Goal: Task Accomplishment & Management: Complete application form

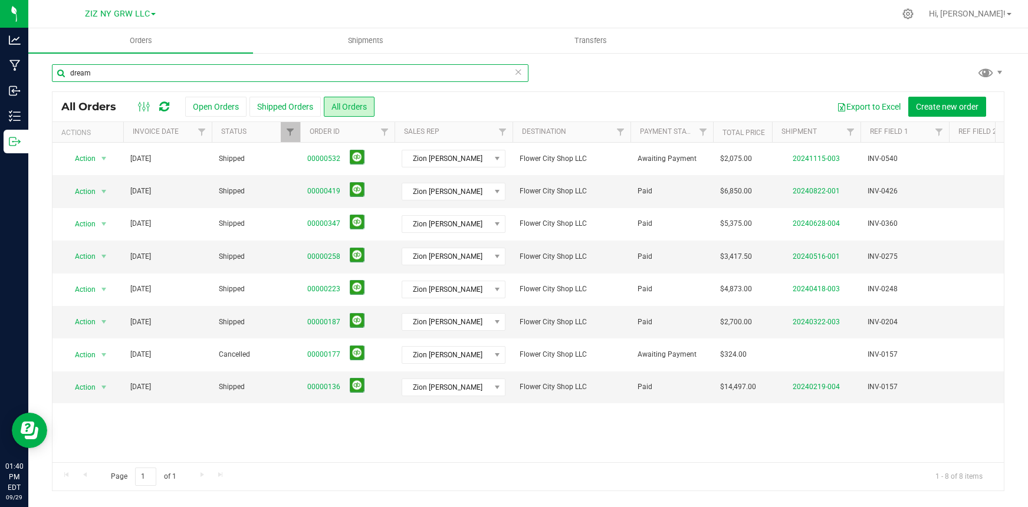
drag, startPoint x: 110, startPoint y: 75, endPoint x: -48, endPoint y: 45, distance: 161.5
click at [0, 45] on html "Analytics Manufacturing Inbound Inventory Outbound 01:40 PM EDT [DATE] 09/29 ZI…" at bounding box center [514, 253] width 1028 height 507
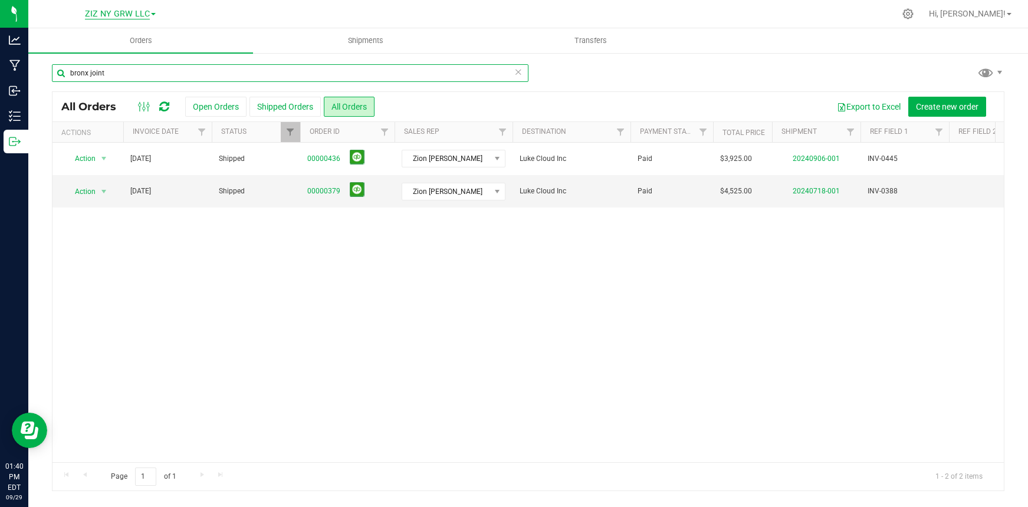
type input "bronx joint"
drag, startPoint x: 127, startPoint y: 12, endPoint x: 129, endPoint y: 33, distance: 21.3
click at [127, 12] on span "ZIZ NY GRW LLC" at bounding box center [117, 14] width 65 height 10
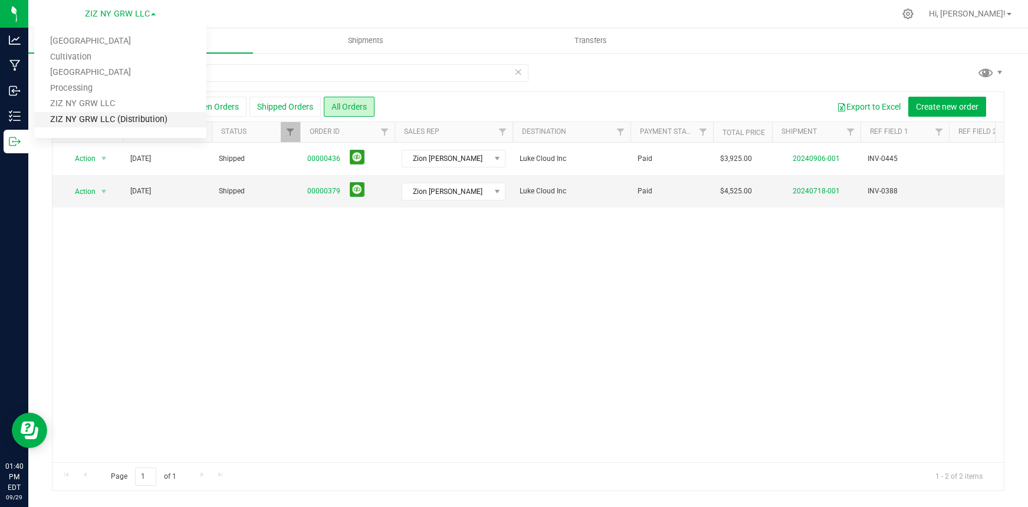
click at [128, 121] on link "ZIZ NY GRW LLC (Distribution)" at bounding box center [120, 120] width 172 height 16
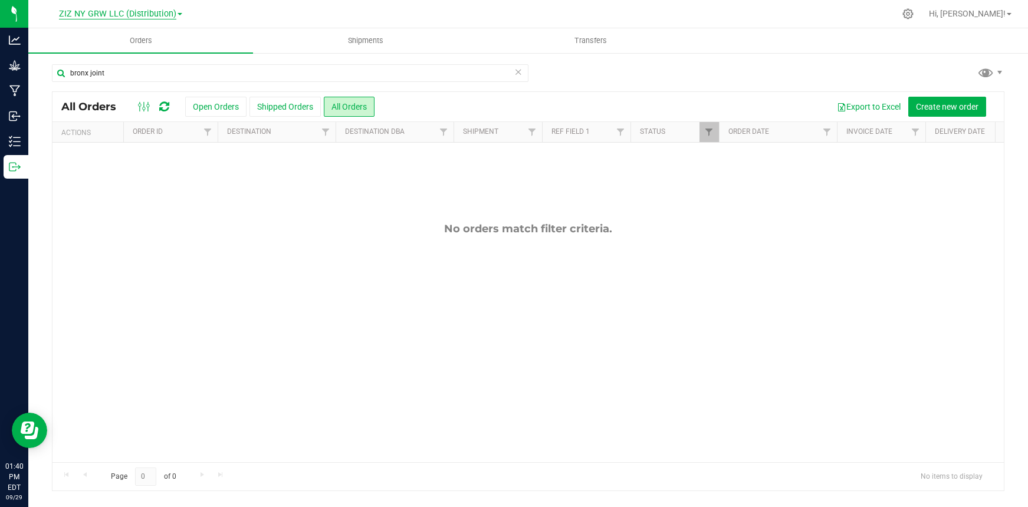
click at [121, 13] on span "ZIZ NY GRW LLC (Distribution)" at bounding box center [117, 14] width 117 height 11
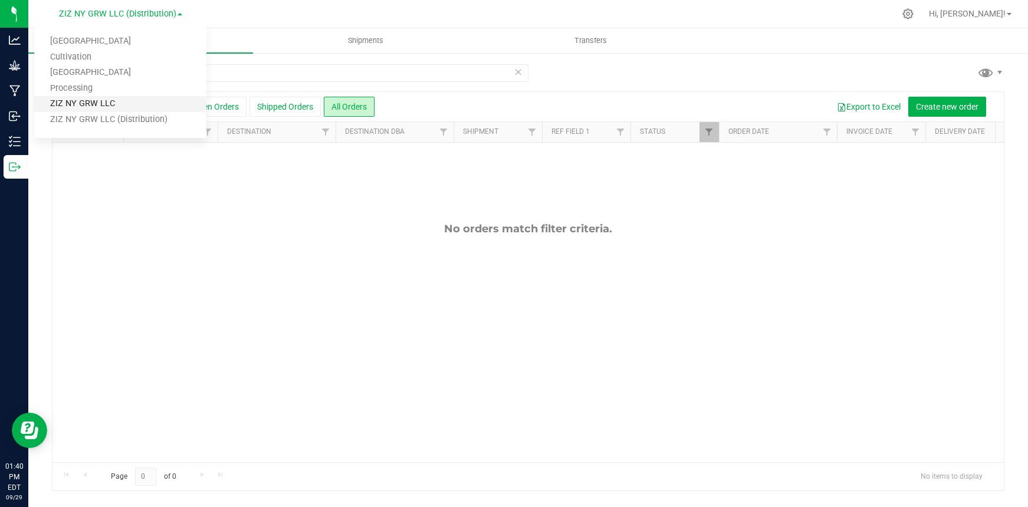
click at [113, 104] on link "ZIZ NY GRW LLC" at bounding box center [120, 104] width 172 height 16
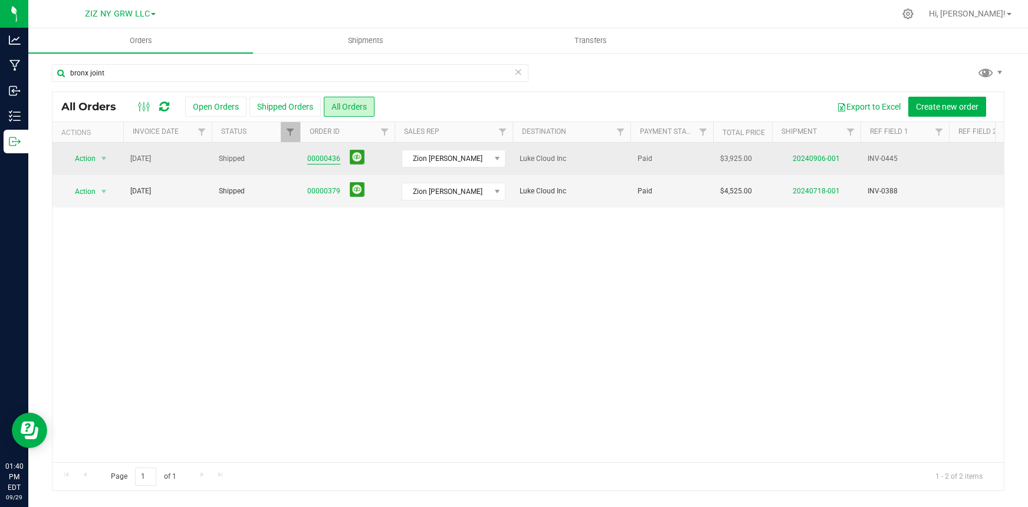
click at [326, 162] on link "00000436" at bounding box center [323, 158] width 33 height 11
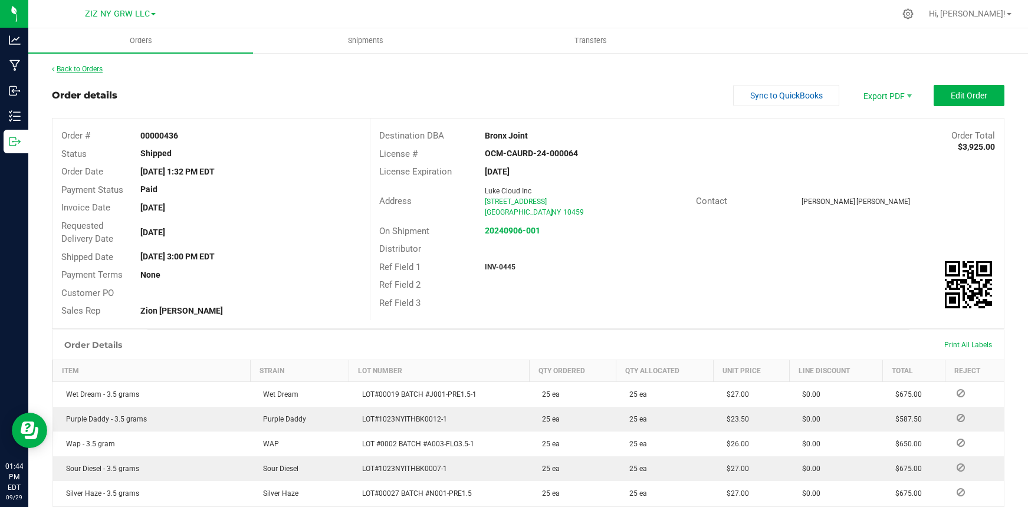
click at [93, 70] on link "Back to Orders" at bounding box center [77, 69] width 51 height 8
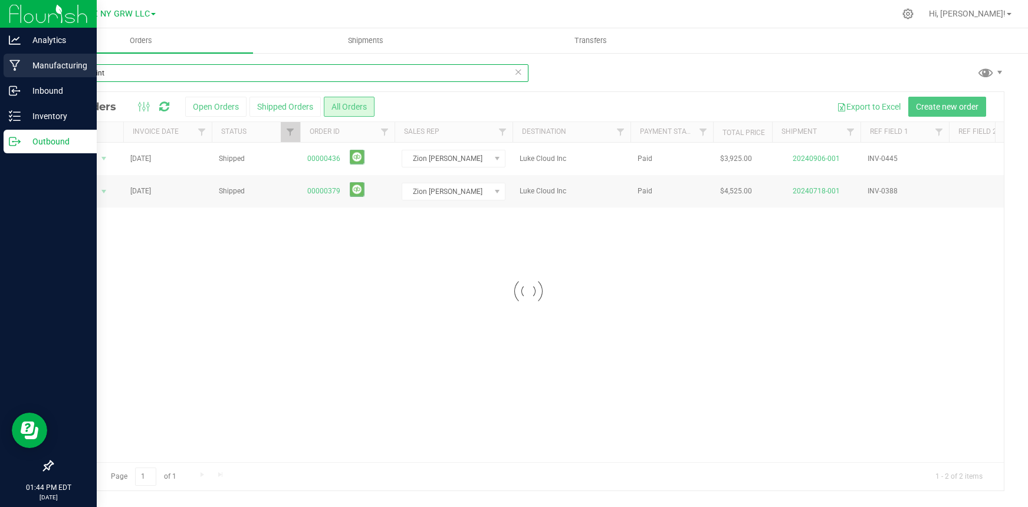
drag, startPoint x: 115, startPoint y: 75, endPoint x: 15, endPoint y: 74, distance: 99.7
click at [15, 74] on div "Analytics Manufacturing Inbound Inventory Outbound 01:44 PM EDT [DATE] 09/29 ZI…" at bounding box center [514, 253] width 1028 height 507
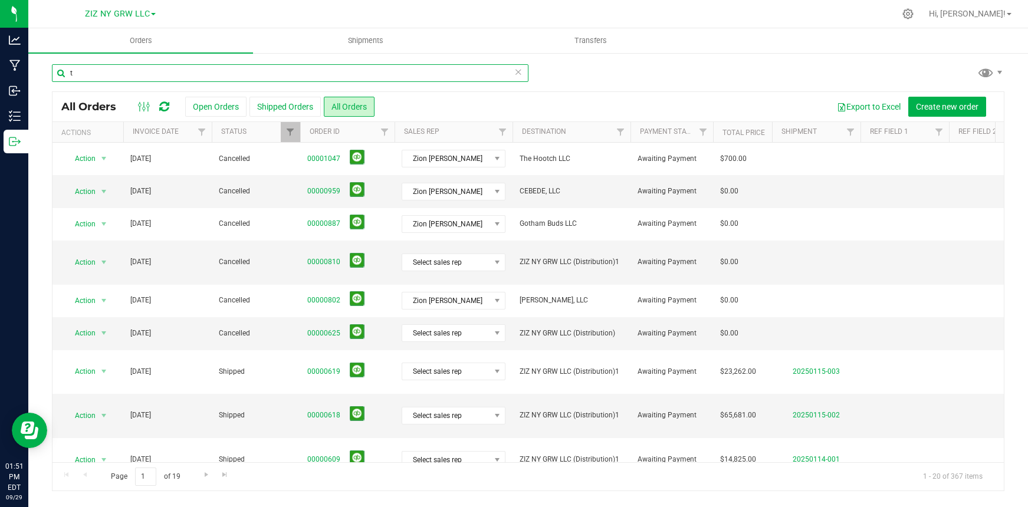
click at [140, 71] on input "t" at bounding box center [290, 73] width 476 height 18
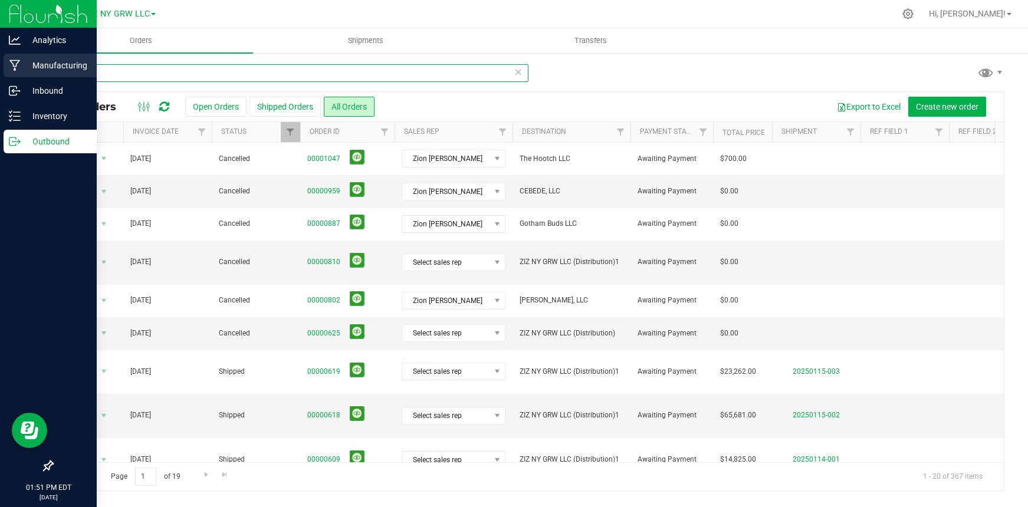
drag, startPoint x: 140, startPoint y: 71, endPoint x: 37, endPoint y: 53, distance: 105.4
click at [11, 48] on div "Analytics Manufacturing Inbound Inventory Outbound 01:51 PM EDT [DATE] 09/29 ZI…" at bounding box center [514, 253] width 1028 height 507
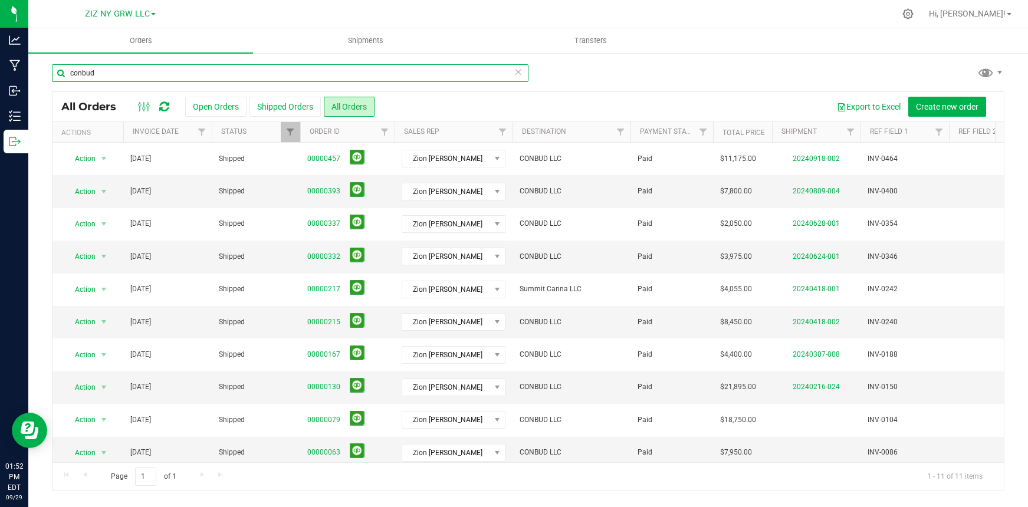
type input "conbud"
drag, startPoint x: 152, startPoint y: 81, endPoint x: 87, endPoint y: 73, distance: 64.8
click at [87, 73] on input "conbud" at bounding box center [290, 73] width 476 height 18
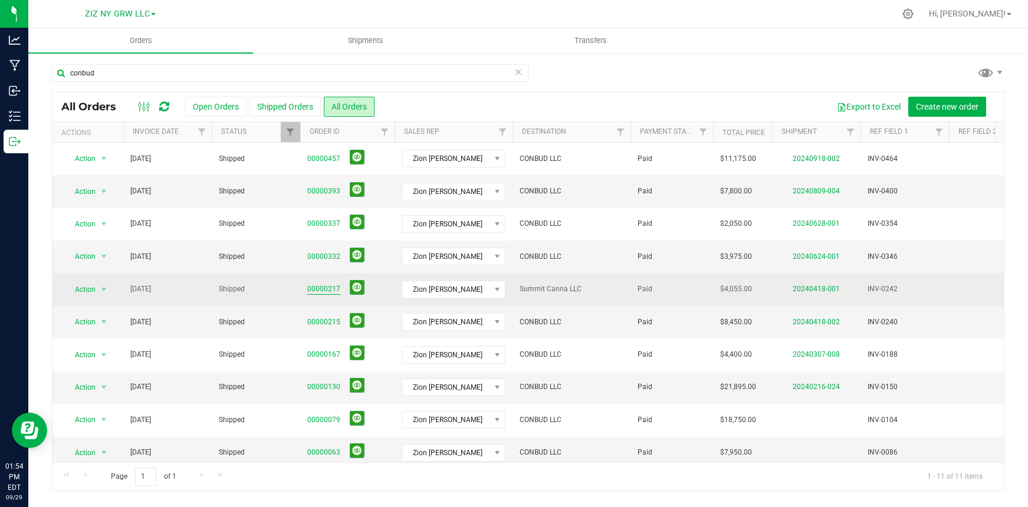
click at [318, 288] on link "00000217" at bounding box center [323, 289] width 33 height 11
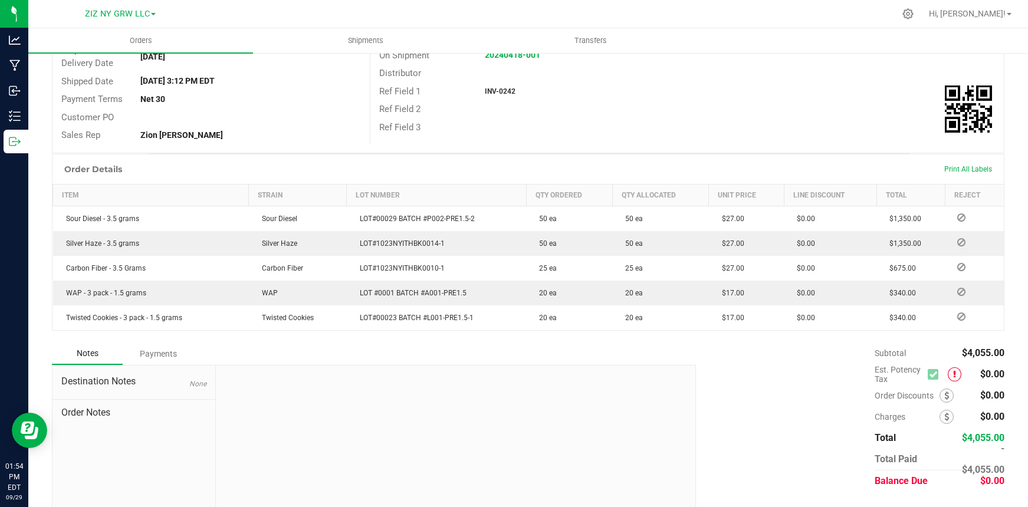
scroll to position [174, 0]
click at [134, 13] on span "ZIZ NY GRW LLC" at bounding box center [117, 14] width 65 height 11
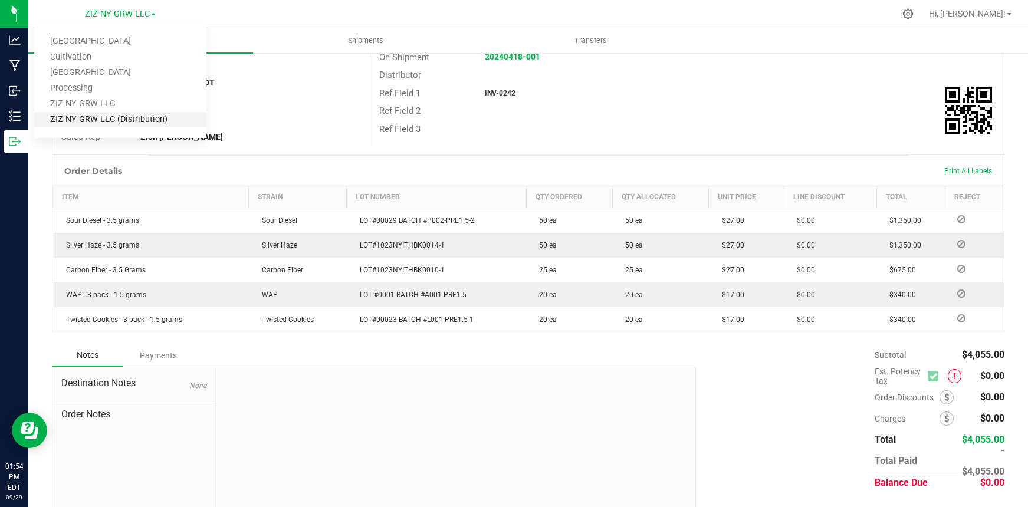
click at [131, 122] on link "ZIZ NY GRW LLC (Distribution)" at bounding box center [120, 120] width 172 height 16
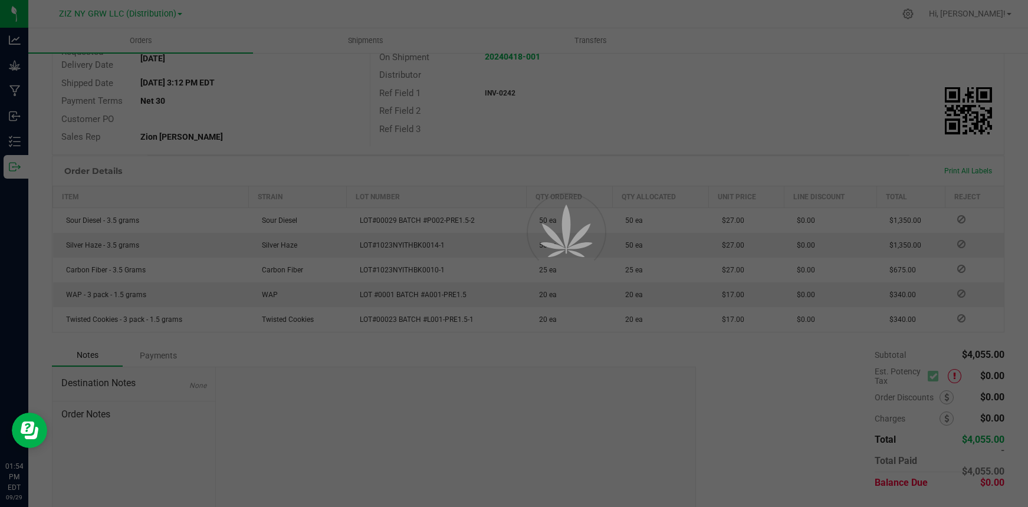
scroll to position [86, 0]
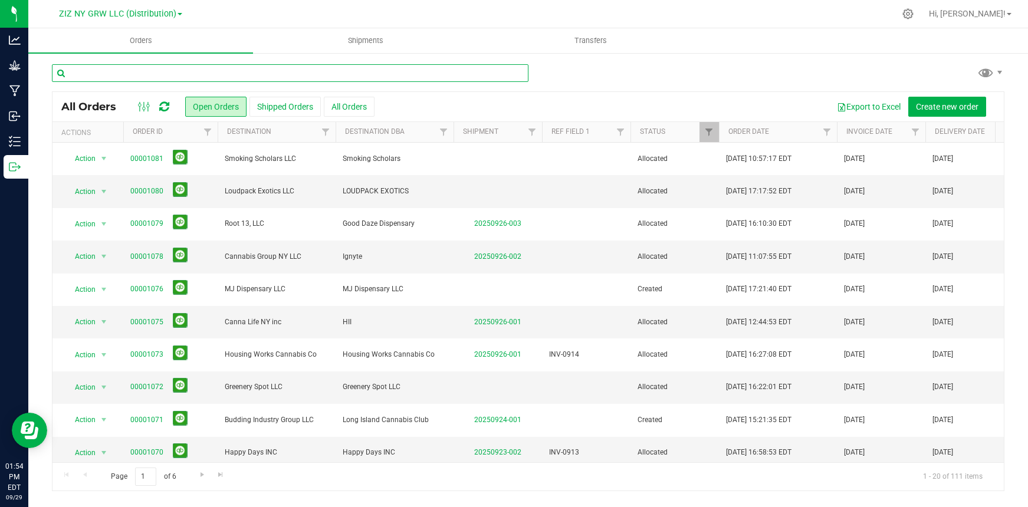
click at [133, 77] on input "text" at bounding box center [290, 73] width 476 height 18
type input "conbud"
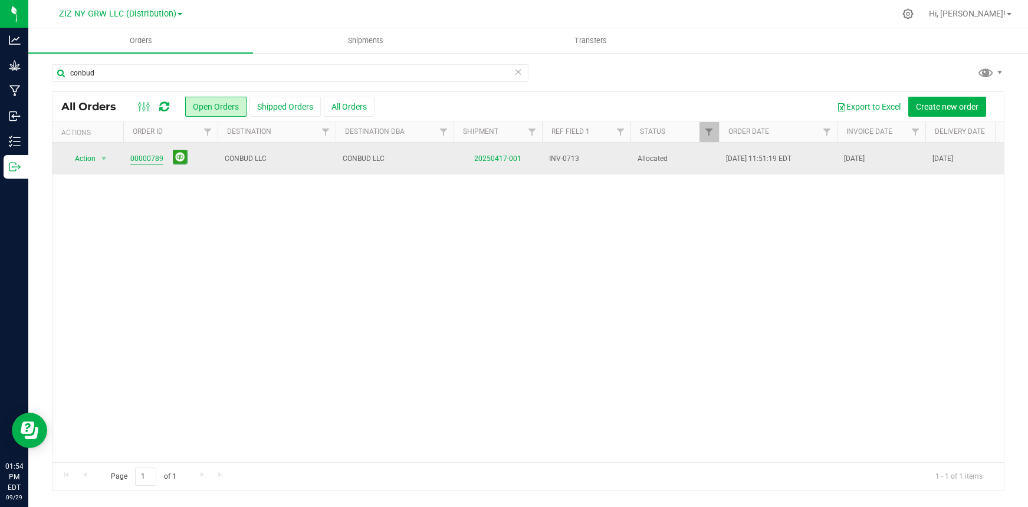
click at [149, 159] on link "00000789" at bounding box center [146, 158] width 33 height 11
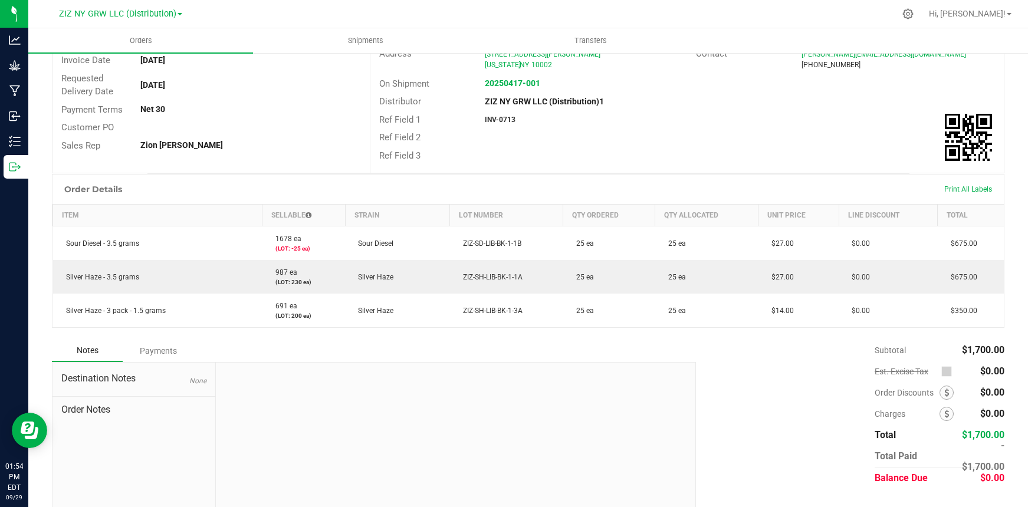
scroll to position [173, 0]
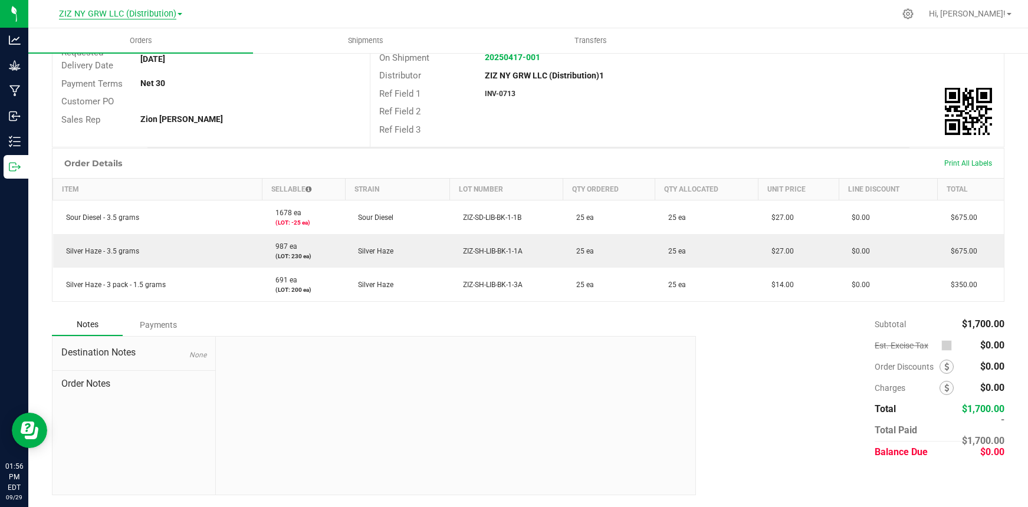
click at [159, 9] on span "ZIZ NY GRW LLC (Distribution)" at bounding box center [117, 14] width 117 height 11
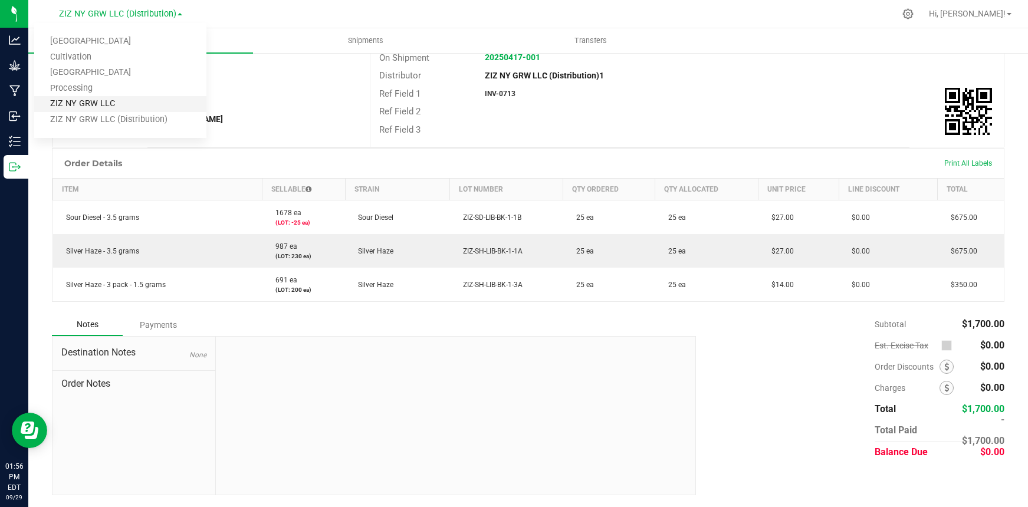
click at [125, 103] on link "ZIZ NY GRW LLC" at bounding box center [120, 104] width 172 height 16
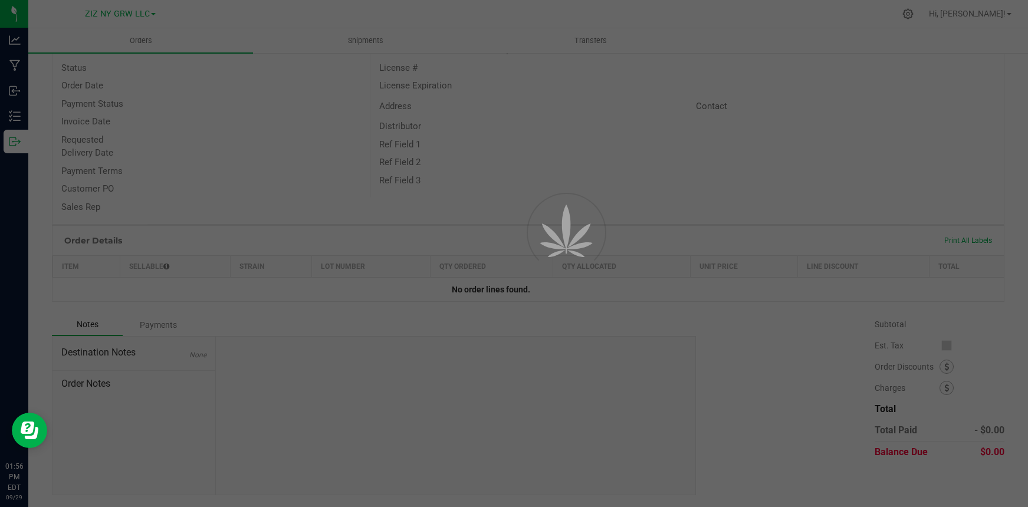
scroll to position [86, 0]
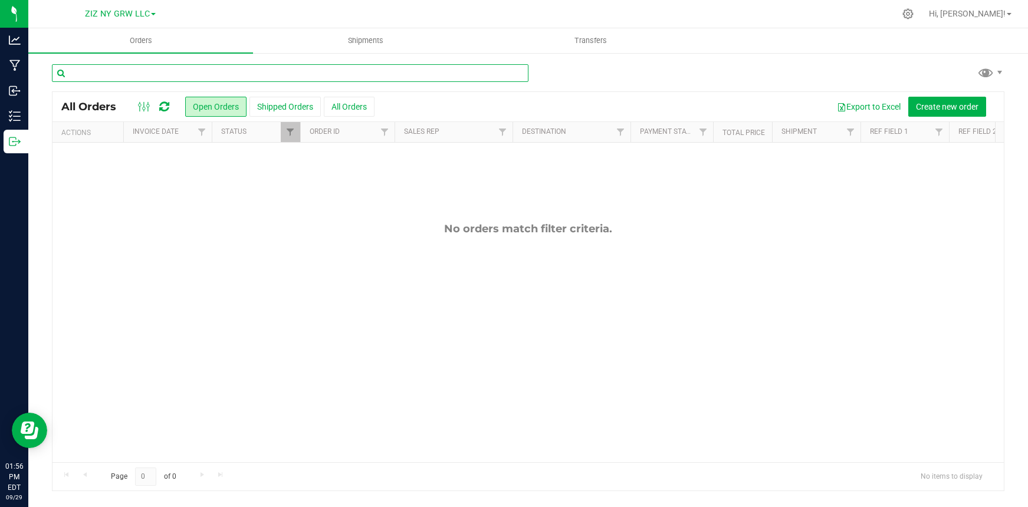
click at [164, 75] on input "text" at bounding box center [290, 73] width 476 height 18
type input "conbud"
click at [349, 107] on button "All Orders" at bounding box center [349, 107] width 51 height 20
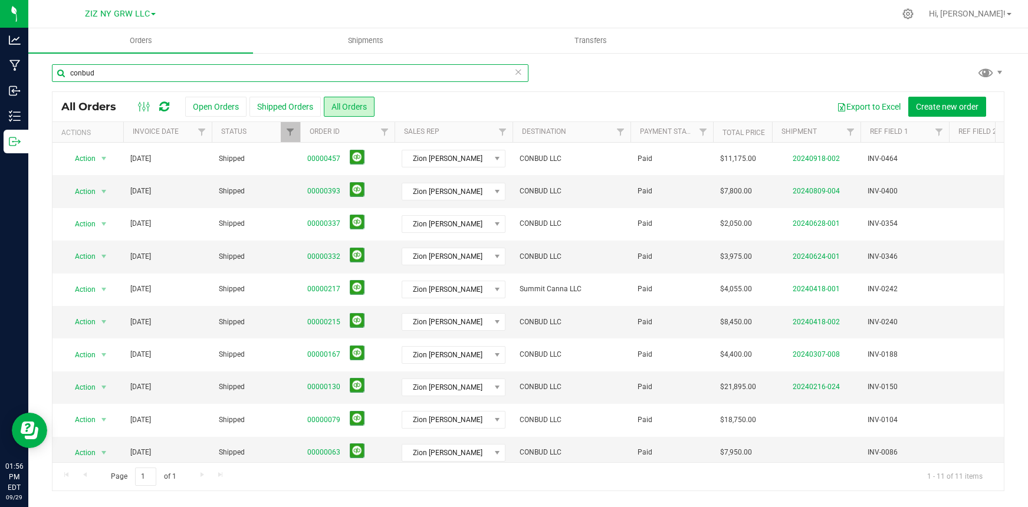
drag, startPoint x: 140, startPoint y: 71, endPoint x: -9, endPoint y: 75, distance: 148.6
click at [0, 75] on html "Analytics Manufacturing Inbound Inventory Outbound 01:56 PM EDT [DATE] 09/29 ZI…" at bounding box center [514, 253] width 1028 height 507
click at [149, 11] on span "ZIZ NY GRW LLC" at bounding box center [117, 14] width 65 height 11
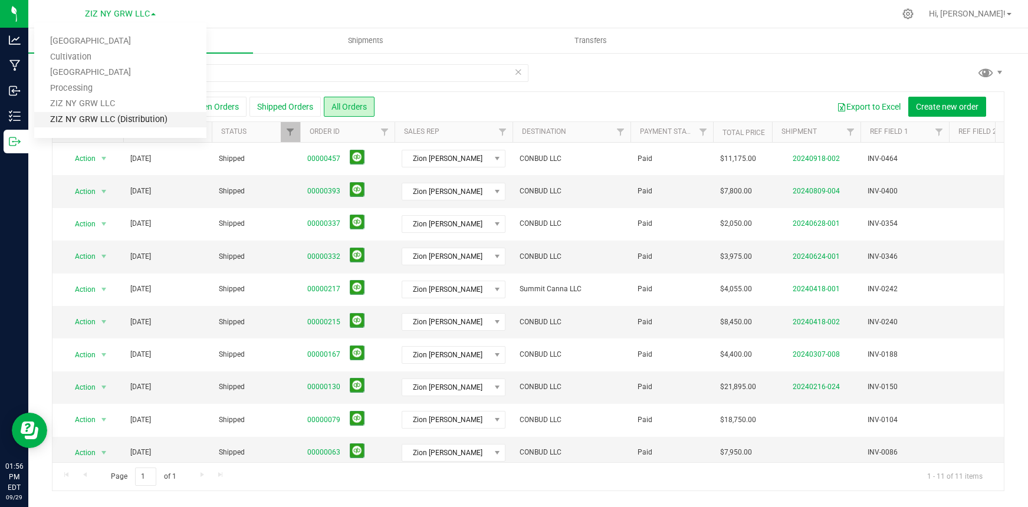
click at [146, 119] on link "ZIZ NY GRW LLC (Distribution)" at bounding box center [120, 120] width 172 height 16
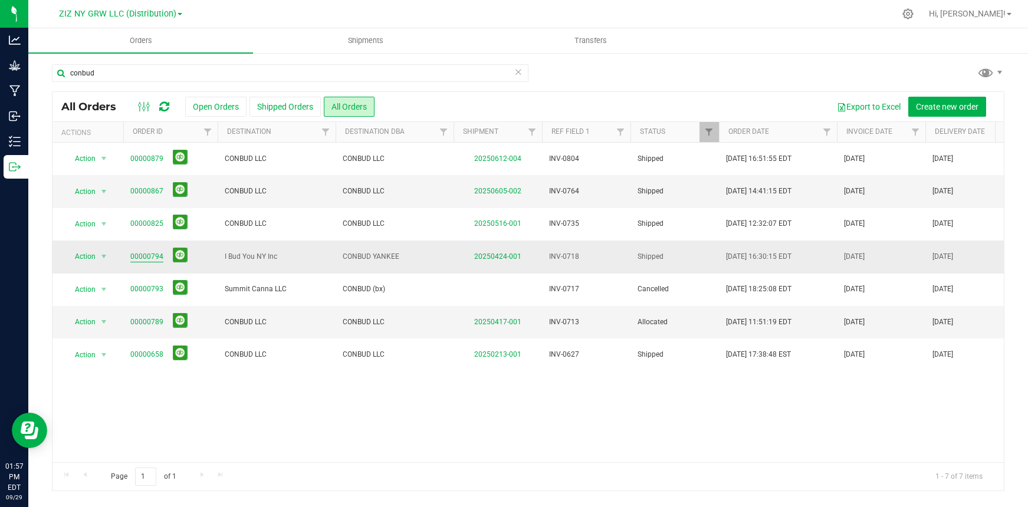
click at [142, 260] on link "00000794" at bounding box center [146, 256] width 33 height 11
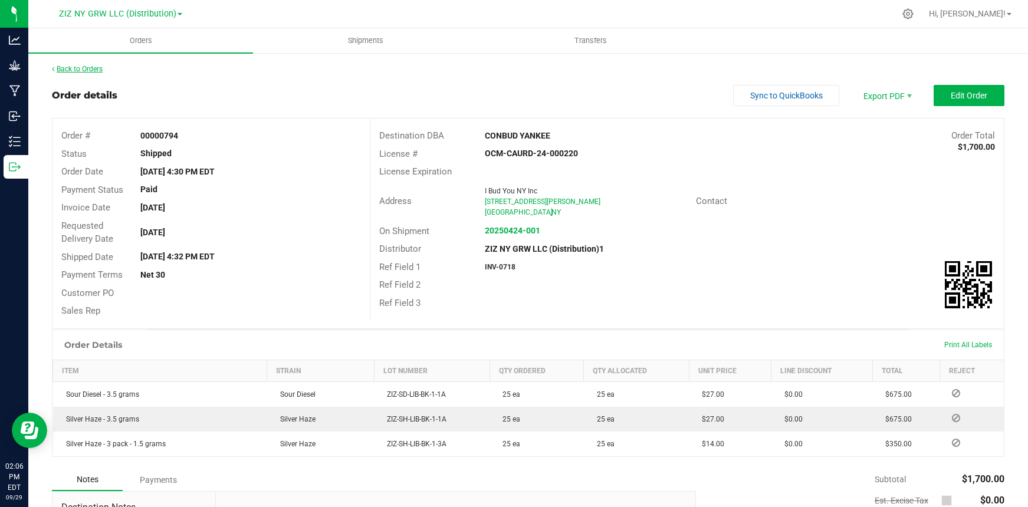
click at [100, 71] on link "Back to Orders" at bounding box center [77, 69] width 51 height 8
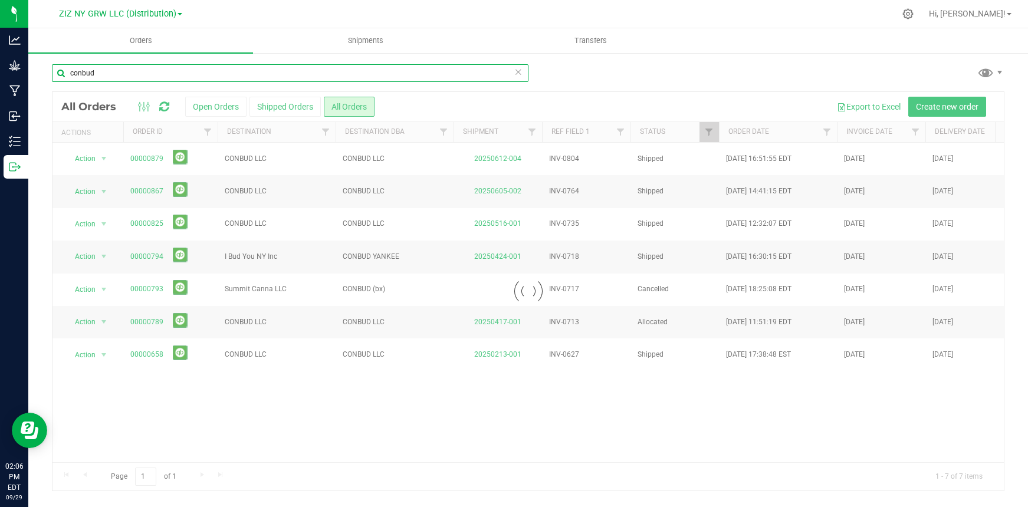
drag, startPoint x: 127, startPoint y: 73, endPoint x: 68, endPoint y: 65, distance: 59.5
click at [68, 65] on input "conbud" at bounding box center [290, 73] width 476 height 18
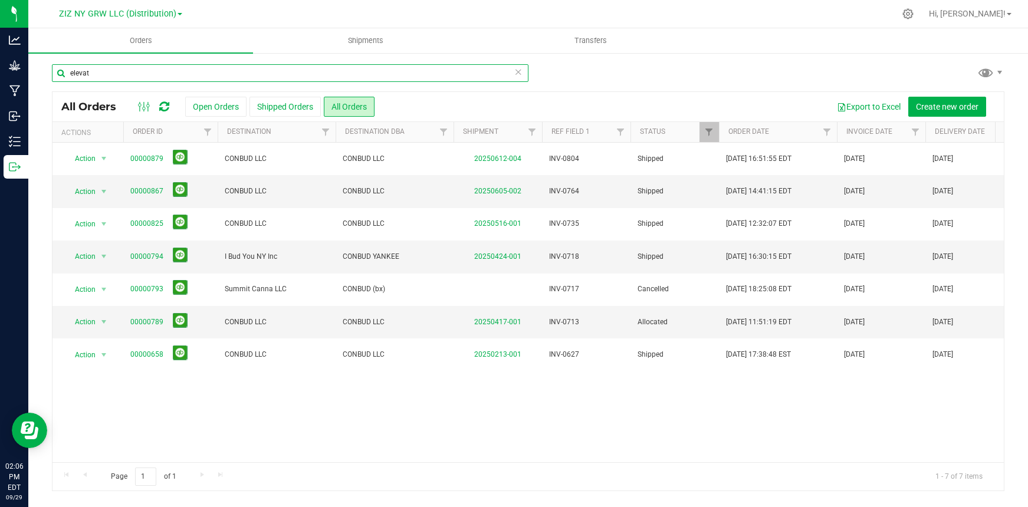
type input "elevat"
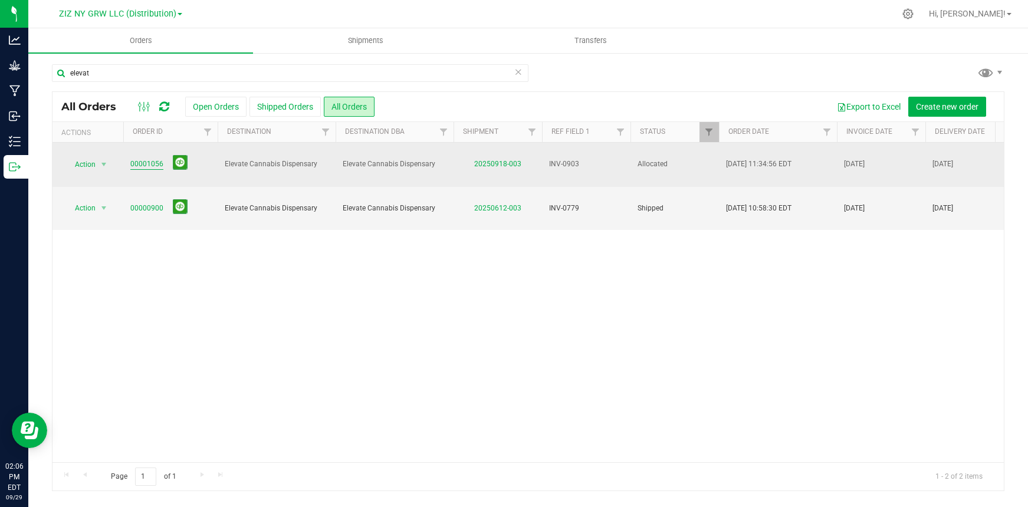
click at [141, 159] on link "00001056" at bounding box center [146, 164] width 33 height 11
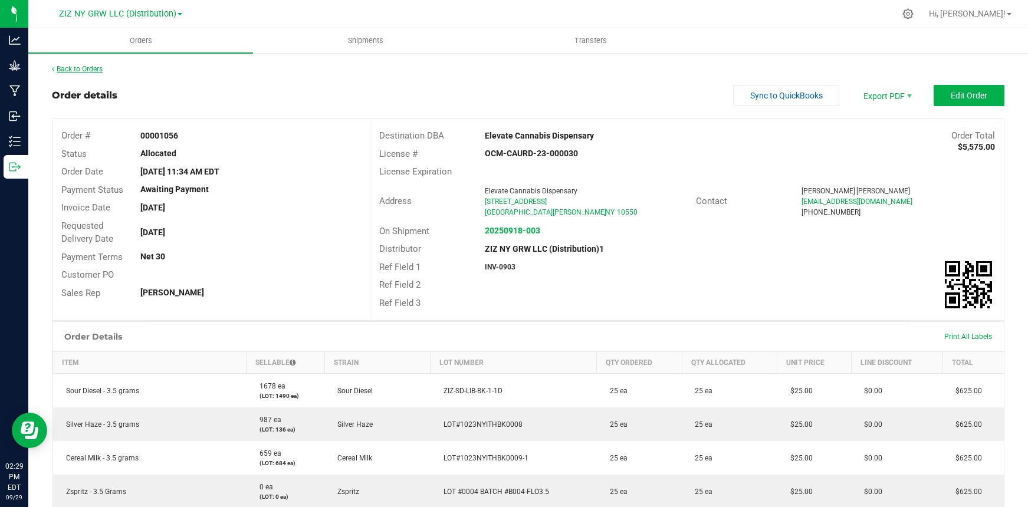
click at [93, 69] on link "Back to Orders" at bounding box center [77, 69] width 51 height 8
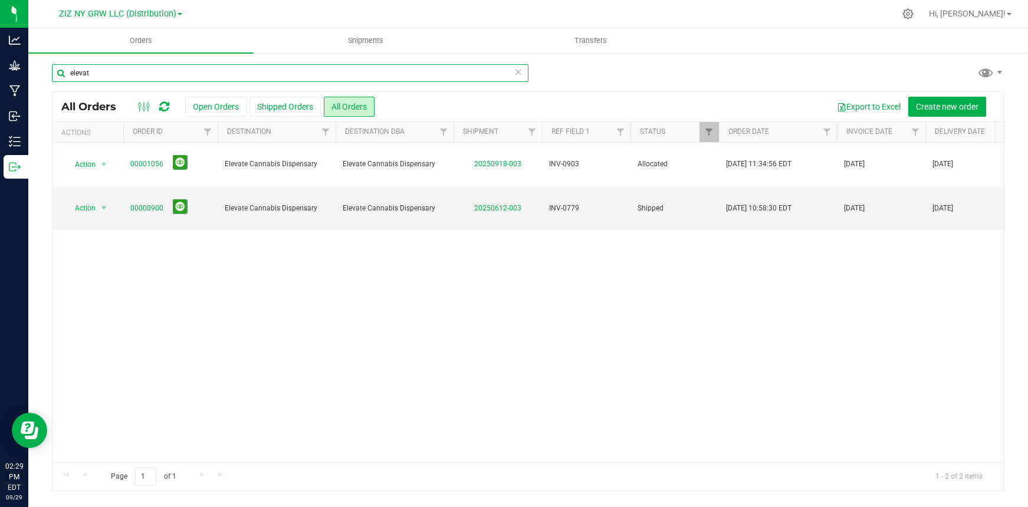
drag, startPoint x: 96, startPoint y: 73, endPoint x: 43, endPoint y: 73, distance: 52.5
click at [43, 73] on div "elevat All Orders Open Orders Shipped Orders All Orders Export to Excel Create …" at bounding box center [528, 277] width 1000 height 451
click at [144, 39] on span "Orders" at bounding box center [141, 40] width 54 height 11
click at [144, 44] on span "Orders" at bounding box center [141, 40] width 54 height 11
click at [104, 75] on input "elevat" at bounding box center [290, 73] width 476 height 18
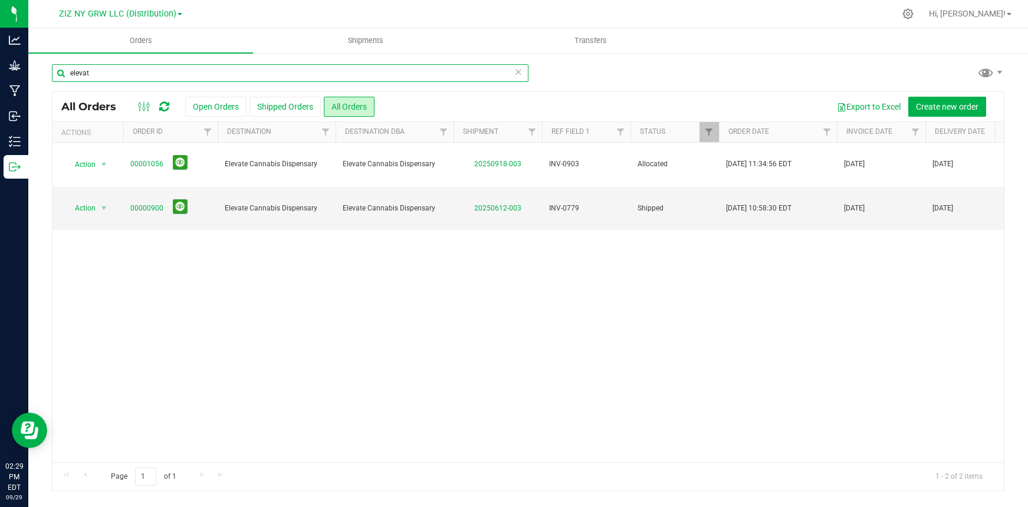
drag, startPoint x: 89, startPoint y: 73, endPoint x: -8, endPoint y: 67, distance: 96.9
click at [0, 67] on html "Analytics Grow Manufacturing Inbound Inventory Outbound 02:29 PM EDT [DATE] 09/…" at bounding box center [514, 253] width 1028 height 507
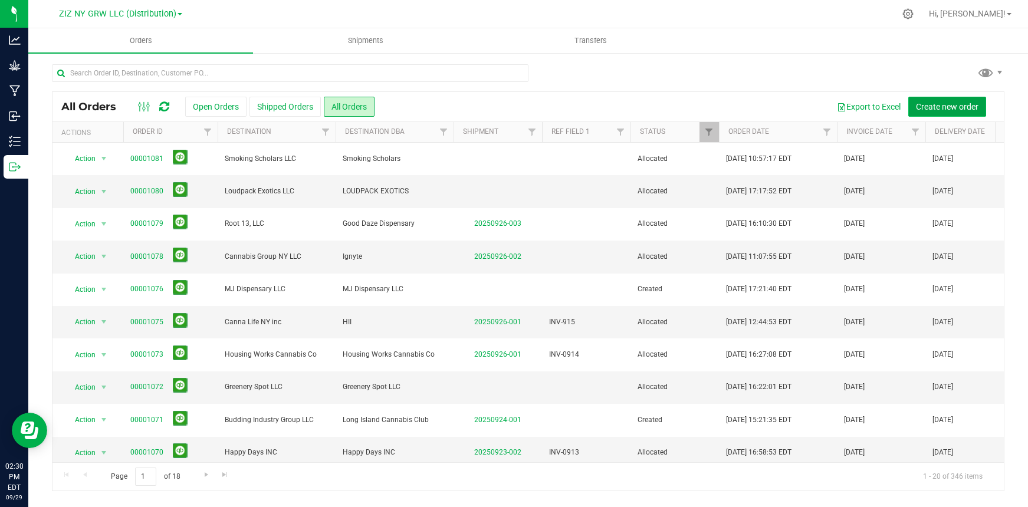
click at [960, 107] on span "Create new order" at bounding box center [947, 106] width 63 height 9
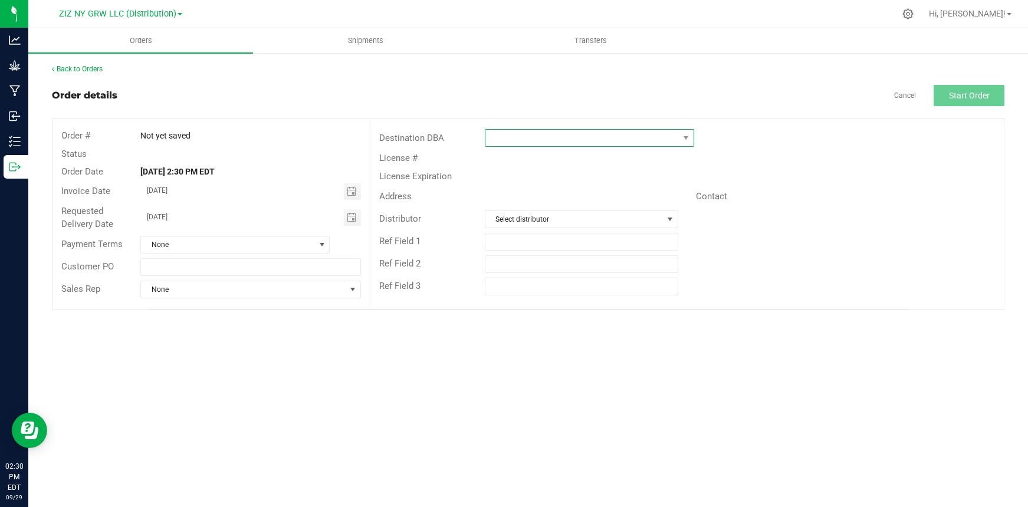
click at [511, 134] on span at bounding box center [581, 138] width 193 height 17
type input "two"
click at [531, 187] on li "Two Buds Dispensary" at bounding box center [589, 189] width 208 height 20
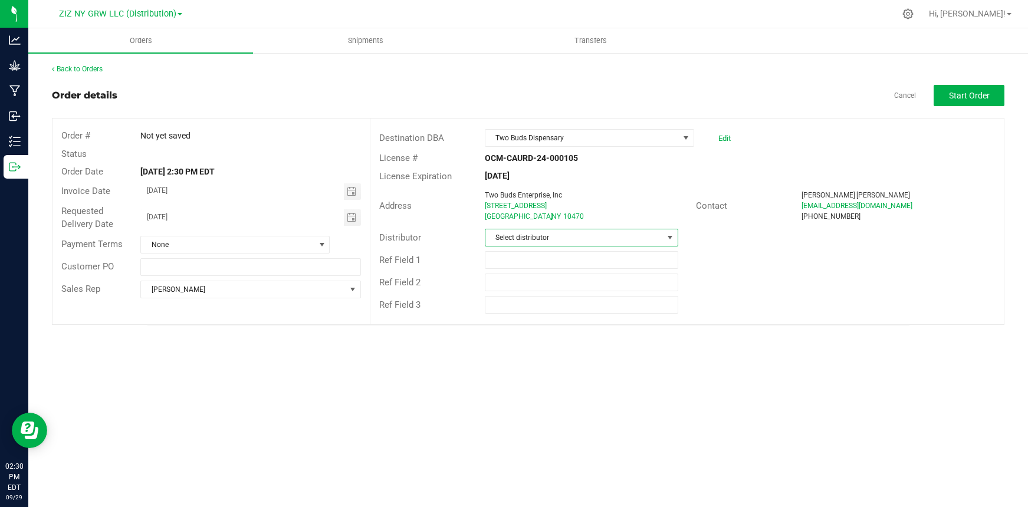
click at [547, 238] on span "Select distributor" at bounding box center [574, 237] width 178 height 17
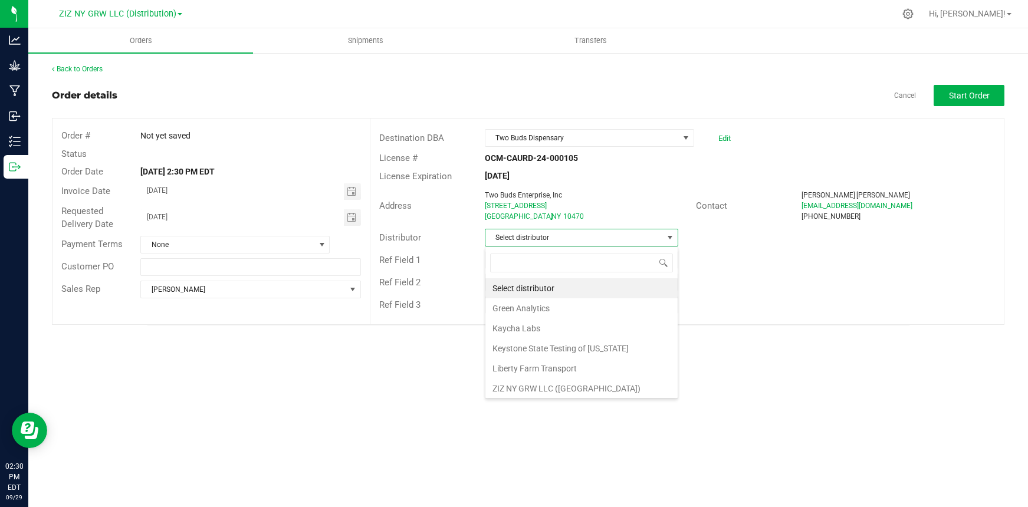
scroll to position [18, 193]
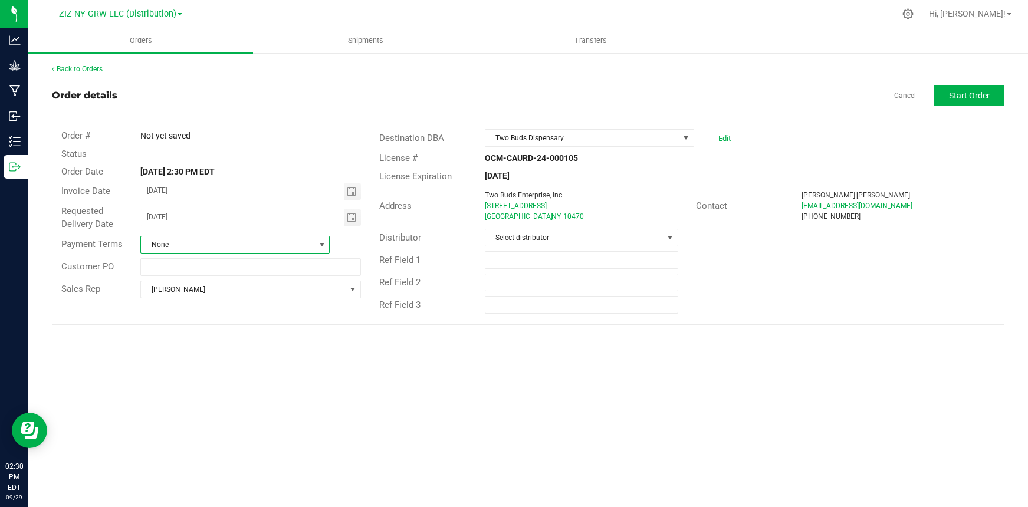
click at [218, 247] on span "None" at bounding box center [227, 244] width 173 height 17
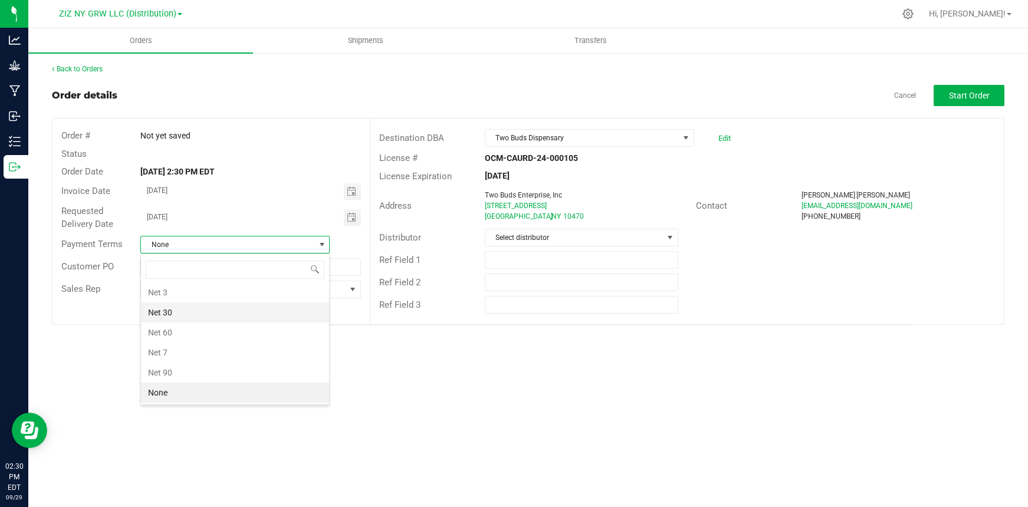
click at [205, 315] on li "Net 30" at bounding box center [235, 313] width 188 height 20
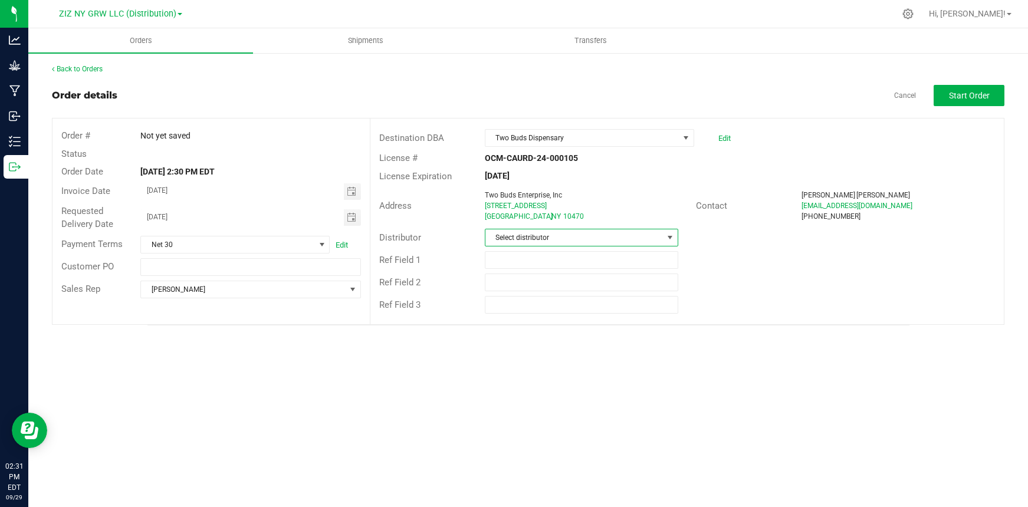
click at [593, 239] on span "Select distributor" at bounding box center [574, 237] width 178 height 17
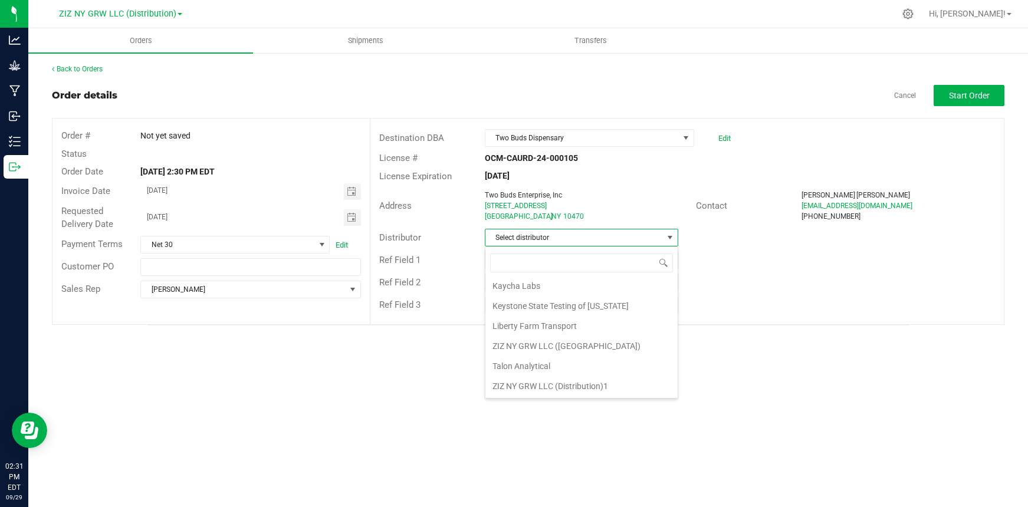
drag, startPoint x: 677, startPoint y: 357, endPoint x: 669, endPoint y: 399, distance: 42.7
click at [669, 399] on body "Analytics Grow Manufacturing Inbound Inventory Outbound 02:31 PM EDT [DATE] 09/…" at bounding box center [514, 253] width 1028 height 507
click at [584, 387] on li "ZIZ NY GRW LLC (Distribution)1" at bounding box center [581, 386] width 192 height 20
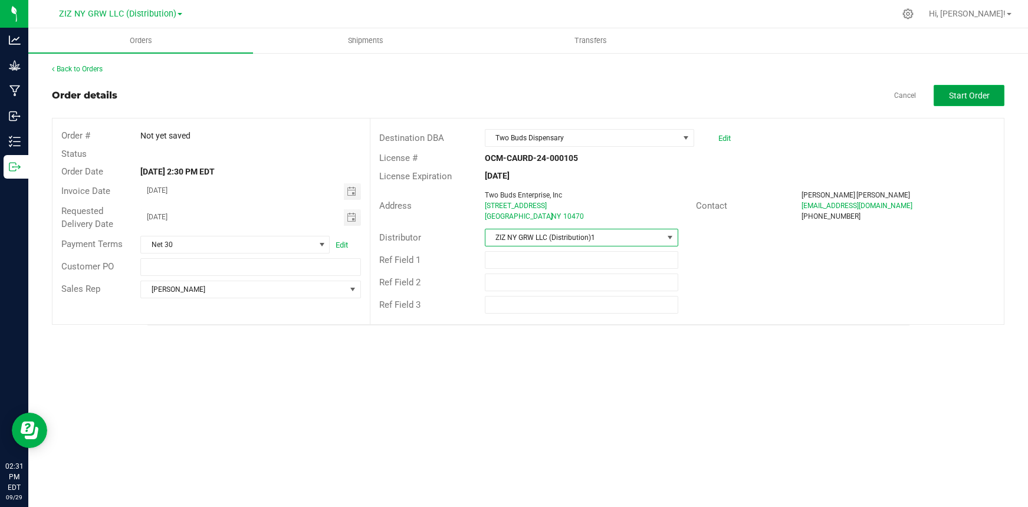
click at [967, 89] on button "Start Order" at bounding box center [969, 95] width 71 height 21
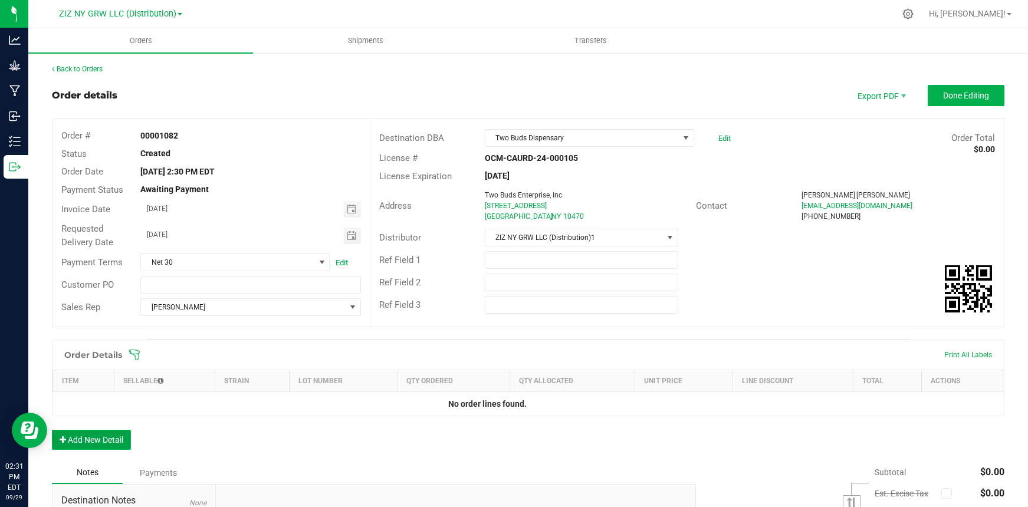
click at [93, 438] on button "Add New Detail" at bounding box center [91, 440] width 79 height 20
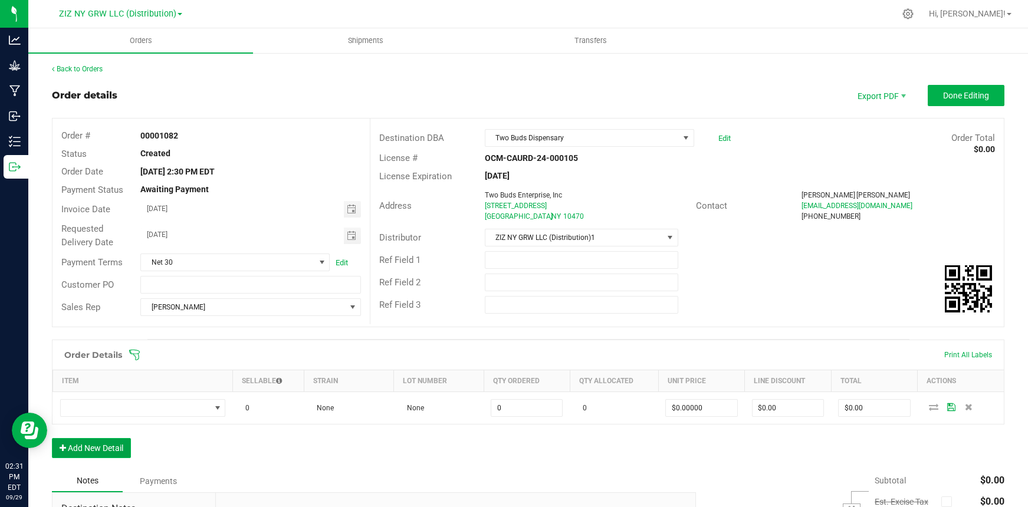
click at [116, 451] on button "Add New Detail" at bounding box center [91, 448] width 79 height 20
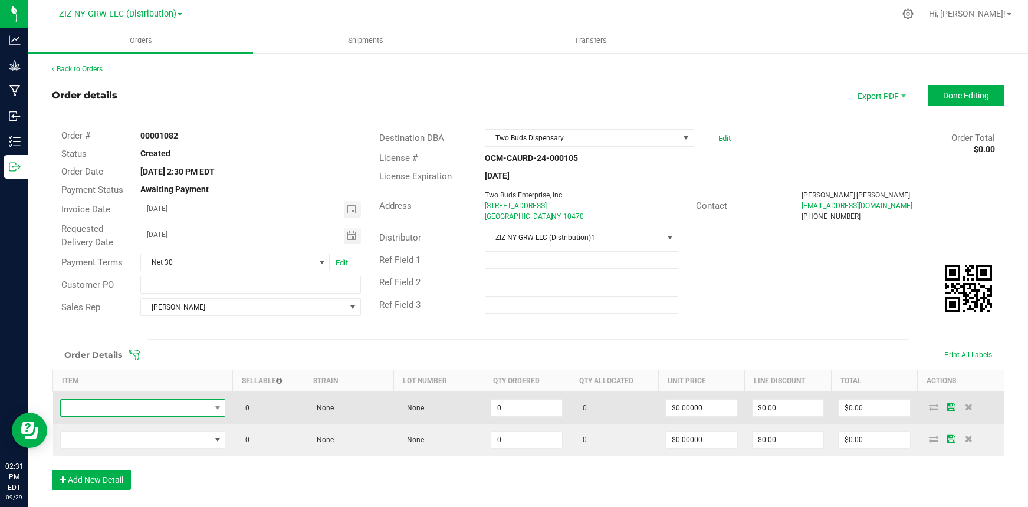
click at [146, 406] on span "NO DATA FOUND" at bounding box center [136, 408] width 150 height 17
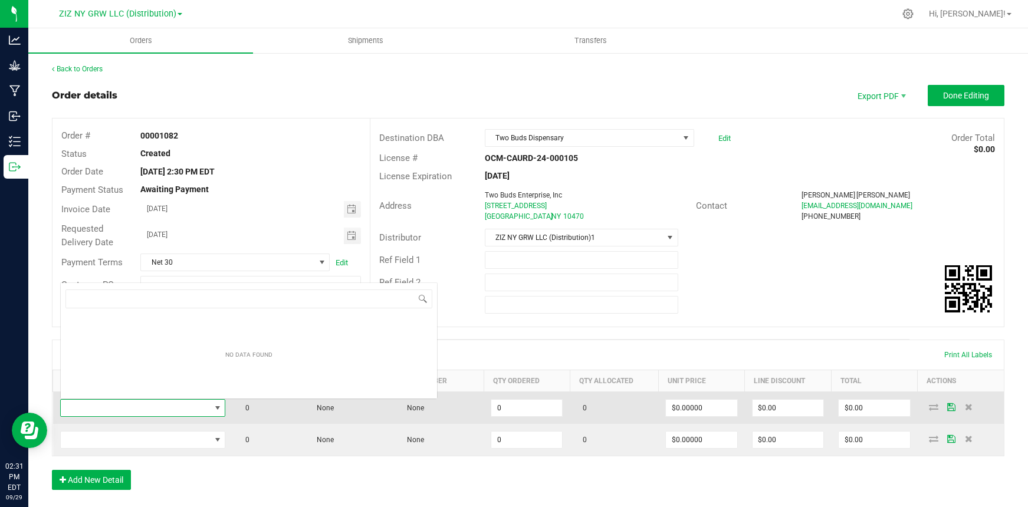
scroll to position [18, 162]
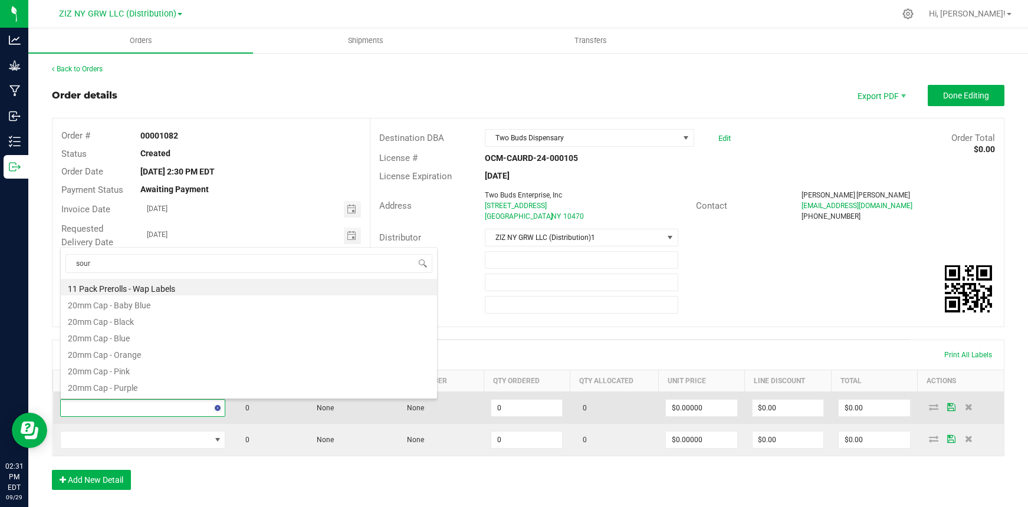
type input "sour"
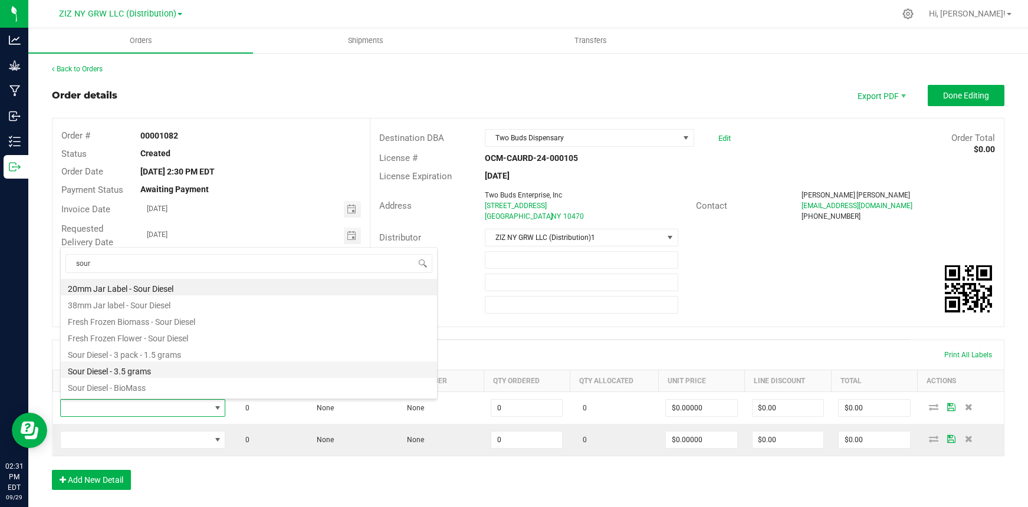
click at [150, 369] on li "Sour Diesel - 3.5 grams" at bounding box center [249, 369] width 376 height 17
type input "0 ea"
type input "$27.00000"
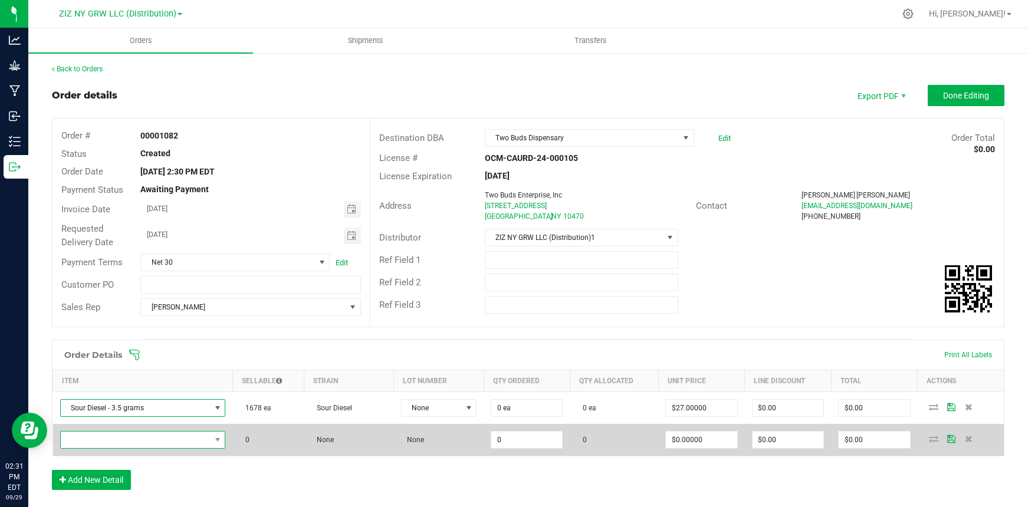
click at [130, 443] on span "NO DATA FOUND" at bounding box center [136, 440] width 150 height 17
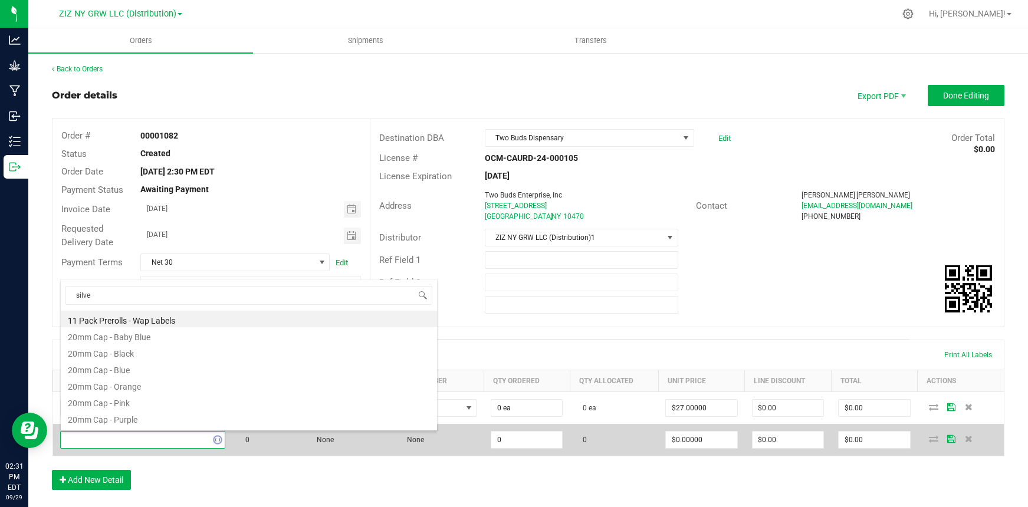
type input "silver"
type input "0 ea"
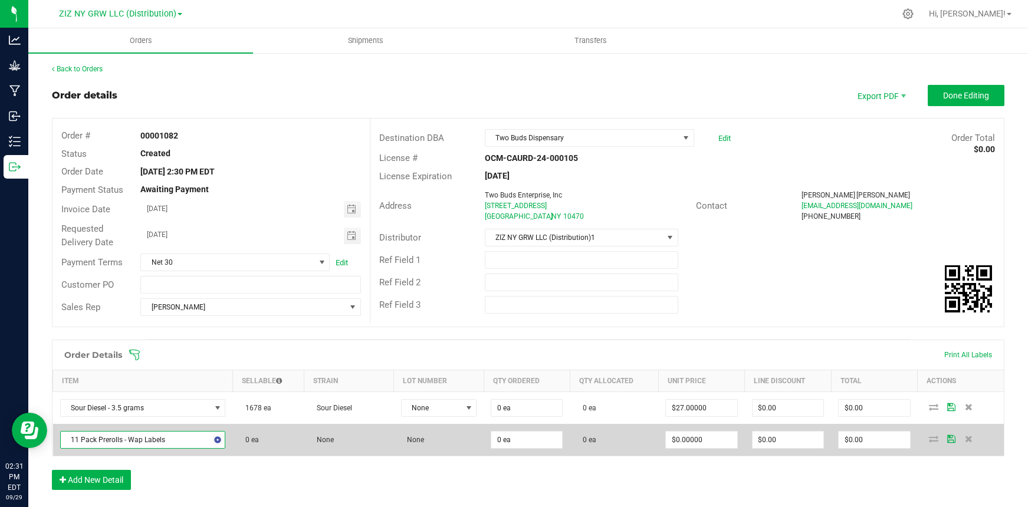
click at [173, 439] on span "11 Pack Prerolls - Wap Labels" at bounding box center [136, 440] width 150 height 17
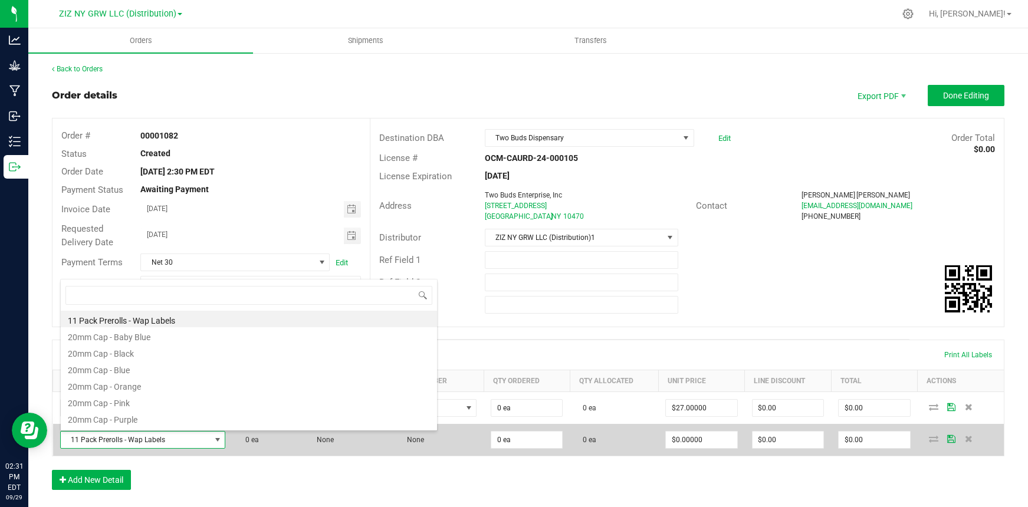
click at [186, 439] on span "11 Pack Prerolls - Wap Labels" at bounding box center [136, 440] width 150 height 17
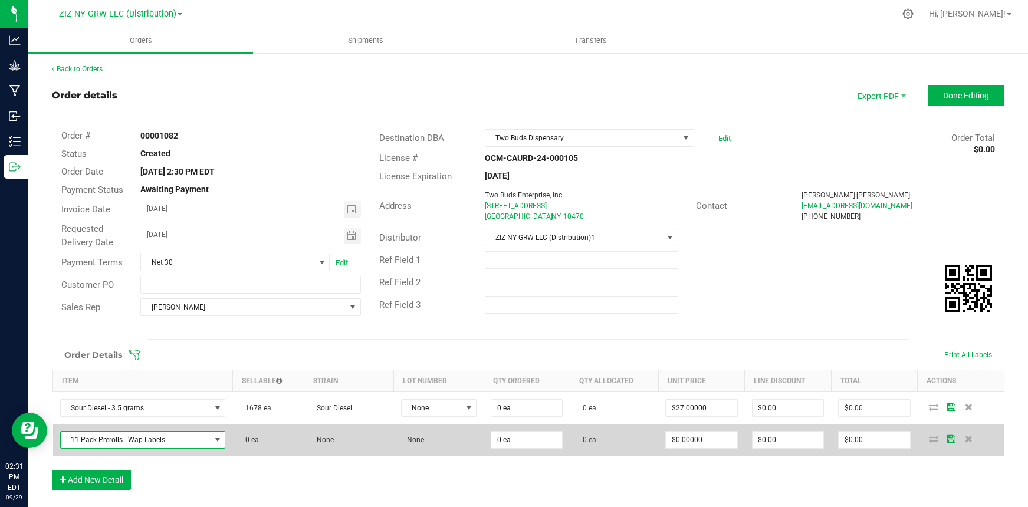
click at [184, 438] on span "11 Pack Prerolls - Wap Labels" at bounding box center [136, 440] width 150 height 17
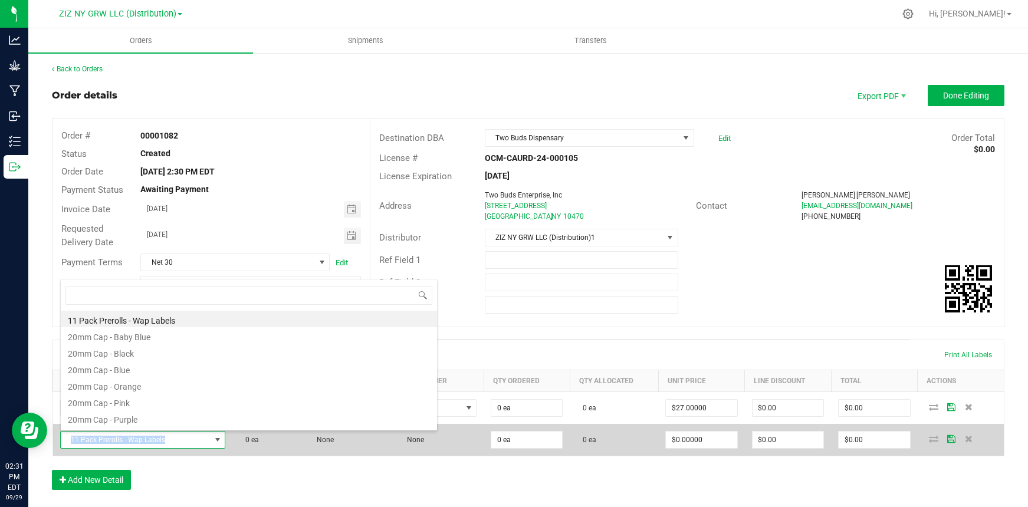
drag, startPoint x: 183, startPoint y: 438, endPoint x: 157, endPoint y: 435, distance: 26.7
click at [157, 435] on span "11 Pack Prerolls - Wap Labels" at bounding box center [136, 440] width 150 height 17
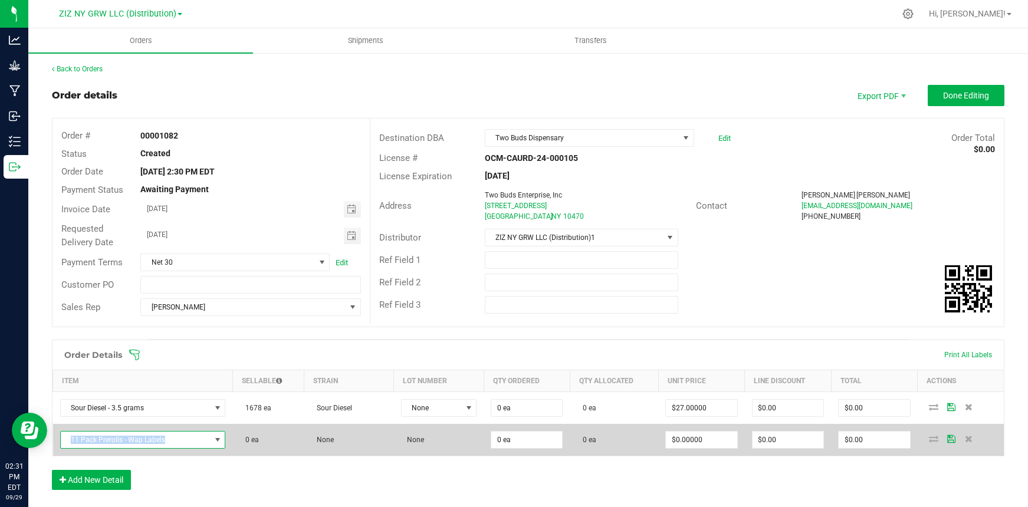
click at [136, 439] on span "11 Pack Prerolls - Wap Labels" at bounding box center [136, 440] width 150 height 17
drag, startPoint x: 136, startPoint y: 439, endPoint x: 147, endPoint y: 443, distance: 11.9
click at [137, 439] on span "11 Pack Prerolls - Wap Labels" at bounding box center [136, 440] width 150 height 17
drag, startPoint x: 198, startPoint y: 446, endPoint x: 190, endPoint y: 443, distance: 7.5
click at [198, 446] on span "11 Pack Prerolls - Wap Labels" at bounding box center [136, 440] width 150 height 17
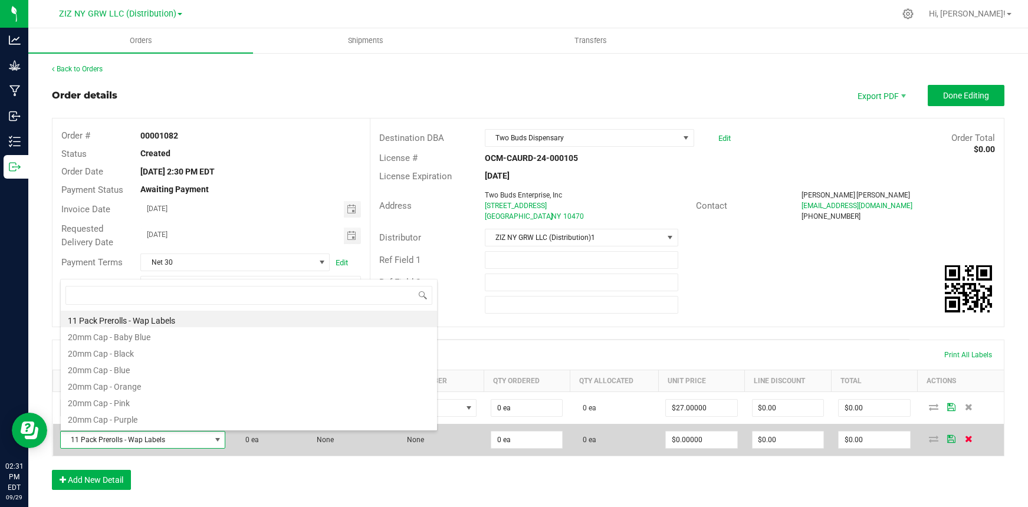
click at [965, 438] on icon at bounding box center [969, 438] width 8 height 7
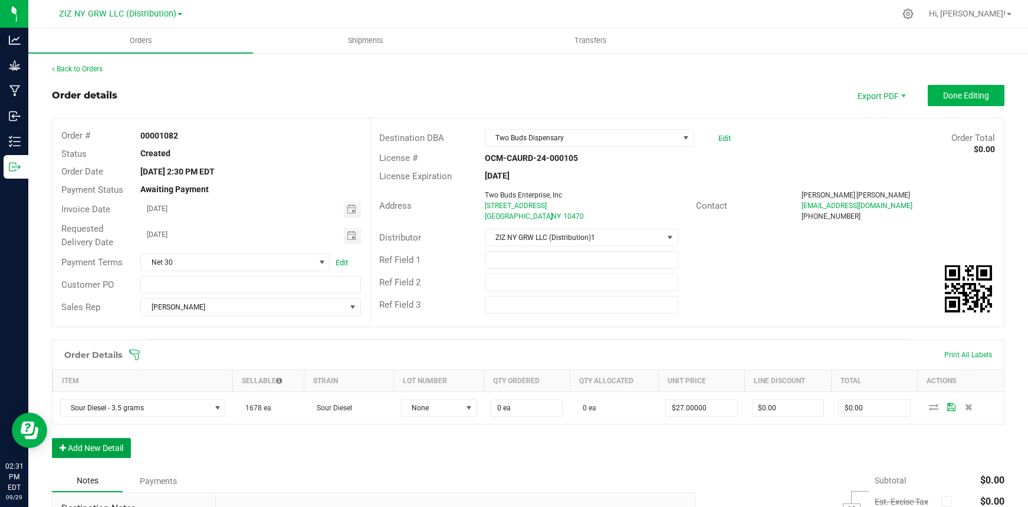
click at [103, 449] on button "Add New Detail" at bounding box center [91, 448] width 79 height 20
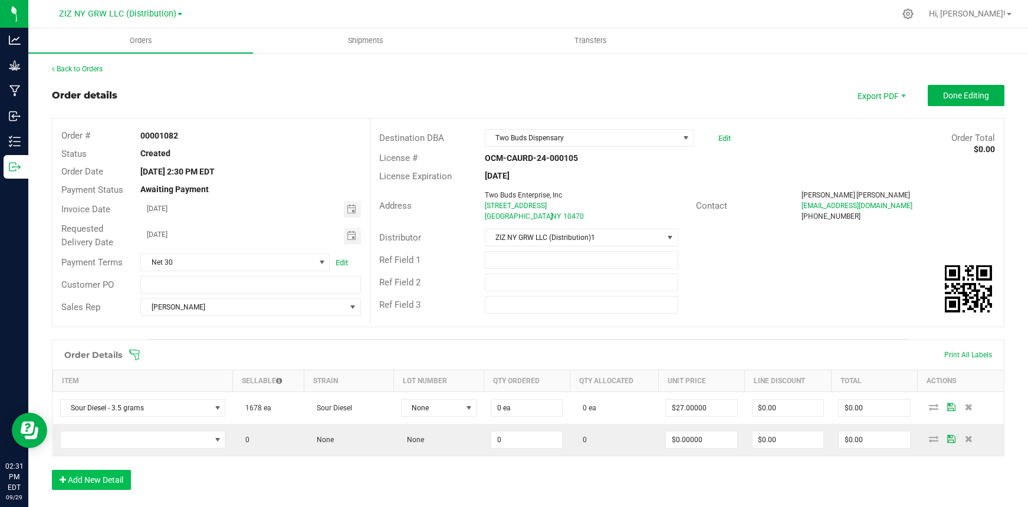
click at [103, 449] on td at bounding box center [143, 440] width 180 height 32
click at [98, 485] on button "Add New Detail" at bounding box center [91, 480] width 79 height 20
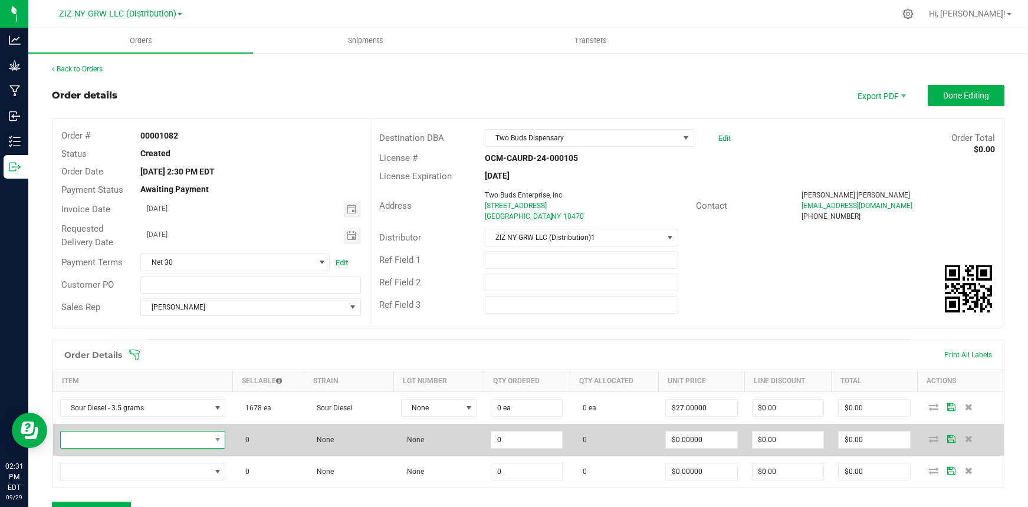
click at [147, 439] on span "NO DATA FOUND" at bounding box center [136, 440] width 150 height 17
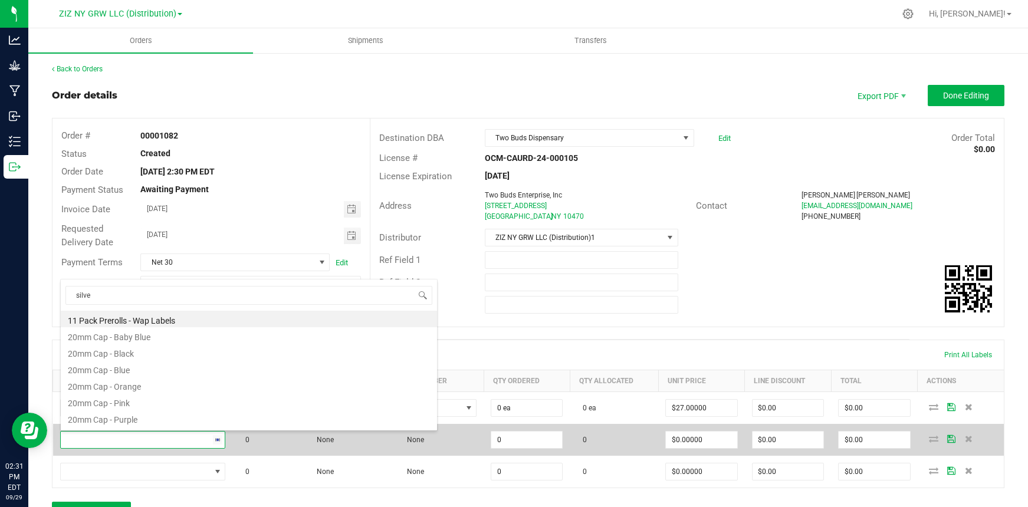
type input "silver"
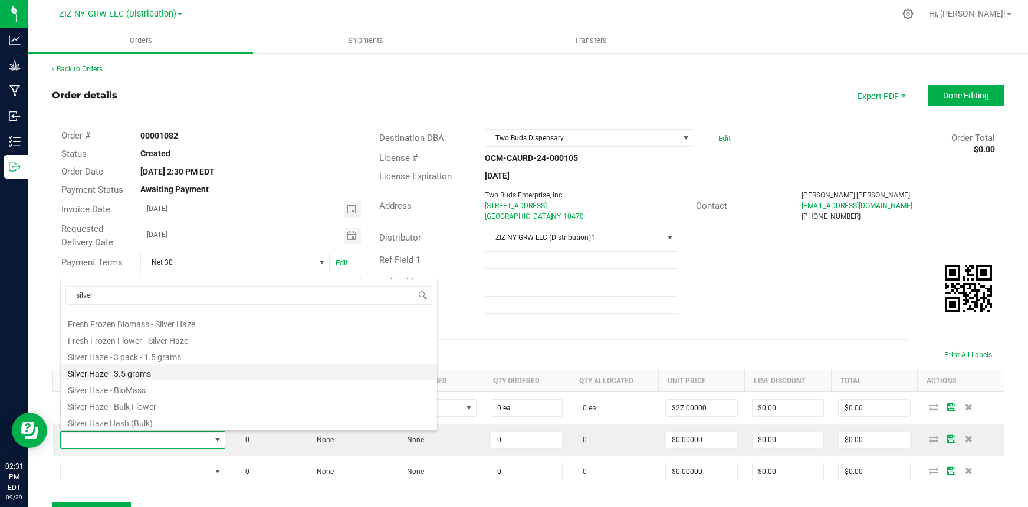
scroll to position [65, 0]
click at [157, 370] on li "Silver Haze - 3.5 grams" at bounding box center [249, 369] width 376 height 17
type input "0 ea"
type input "$27.00000"
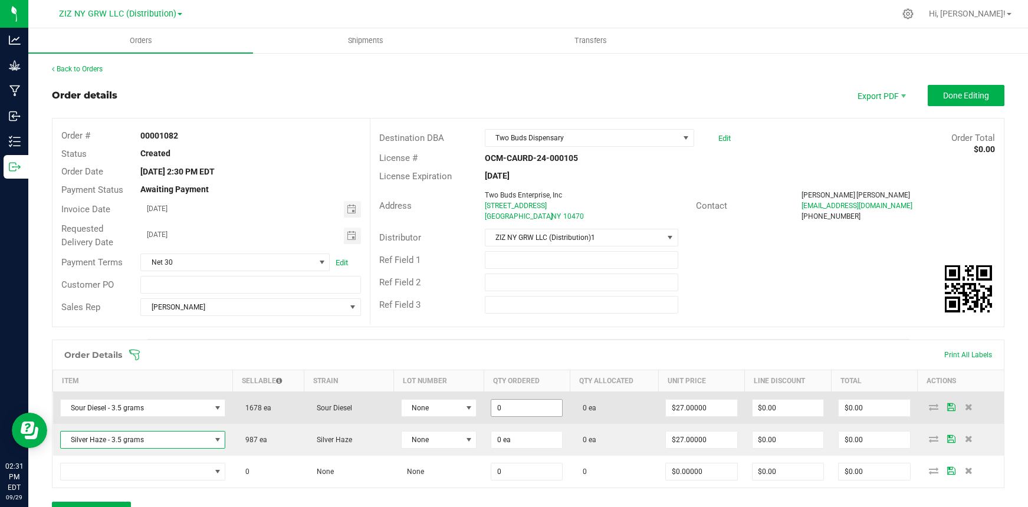
click at [525, 407] on input "0" at bounding box center [526, 408] width 71 height 17
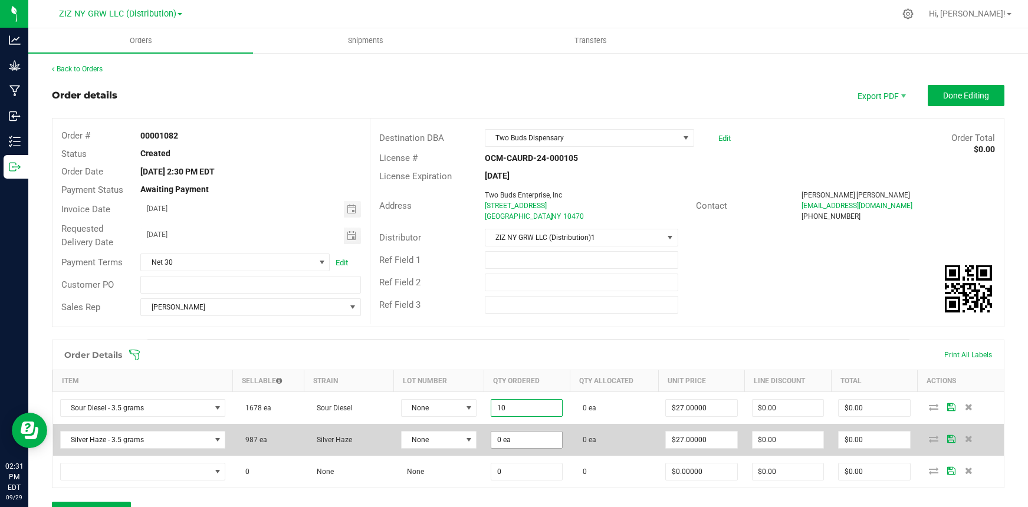
type input "10 ea"
type input "$270.00"
click at [545, 444] on input "0" at bounding box center [526, 440] width 71 height 17
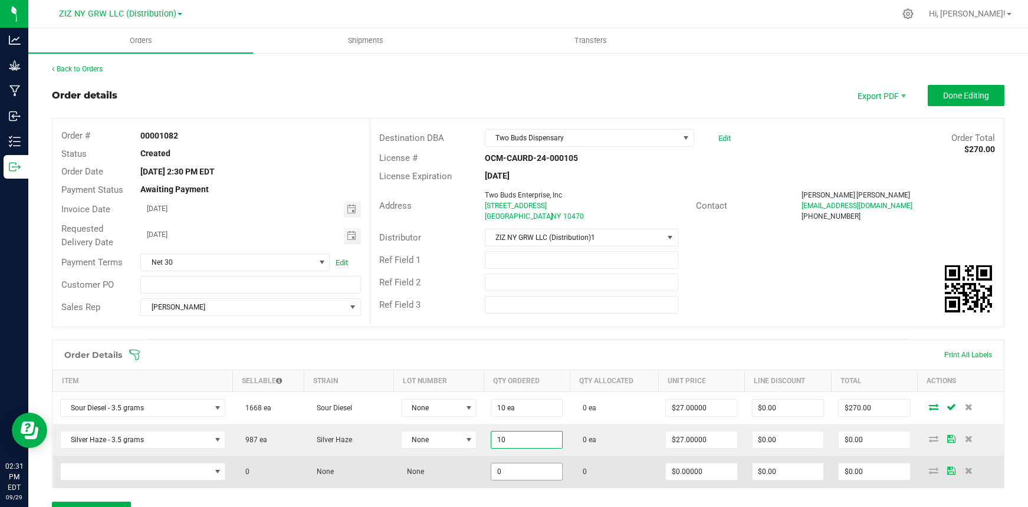
type input "10 ea"
type input "$270.00"
click at [530, 477] on input "0" at bounding box center [526, 472] width 71 height 17
type input "10"
click at [136, 473] on span "NO DATA FOUND" at bounding box center [136, 472] width 150 height 17
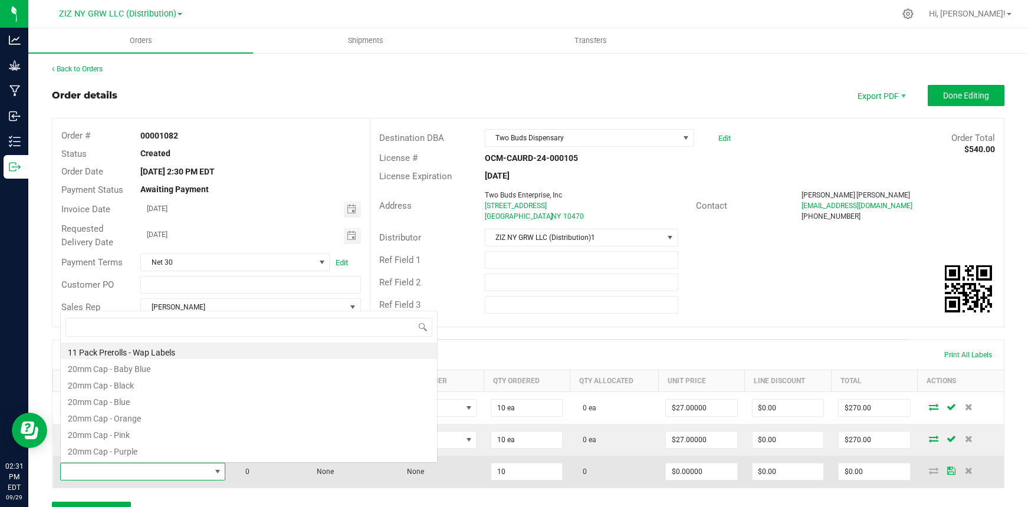
scroll to position [18, 162]
type input "cereal"
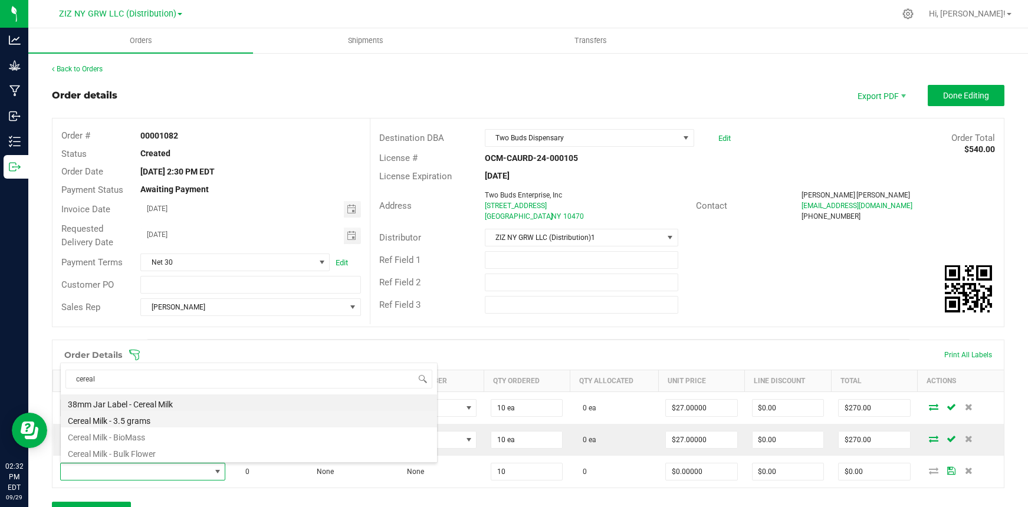
click at [136, 423] on li "Cereal Milk - 3.5 grams" at bounding box center [249, 419] width 376 height 17
type input "10 ea"
type input "$25.00000"
type input "$250.00"
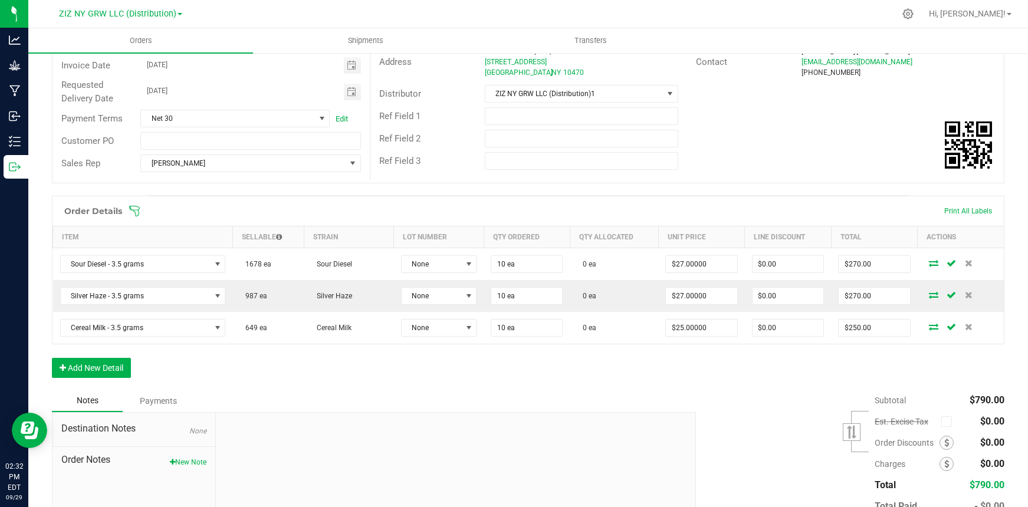
scroll to position [144, 0]
click at [119, 372] on button "Add New Detail" at bounding box center [91, 367] width 79 height 20
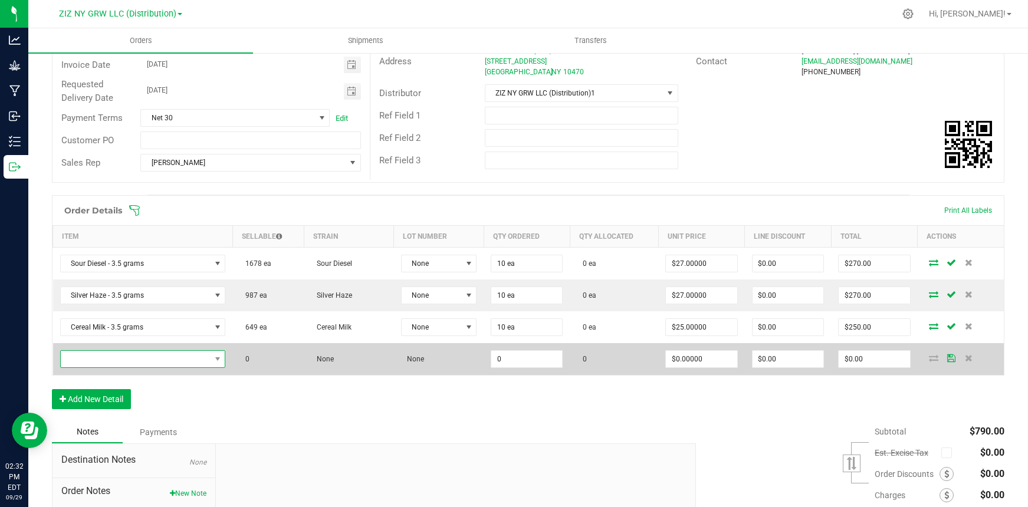
click at [122, 355] on span "NO DATA FOUND" at bounding box center [136, 359] width 150 height 17
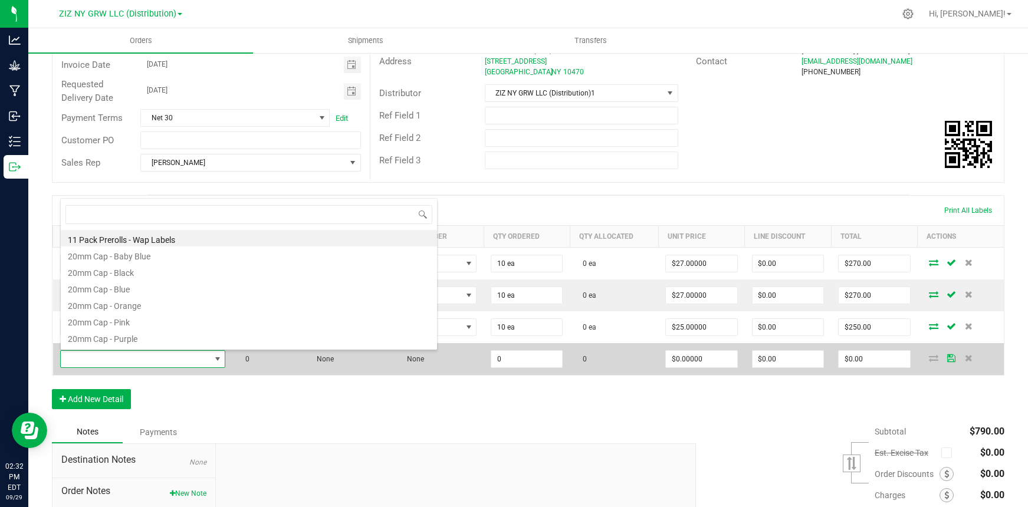
scroll to position [18, 162]
type input "lemon"
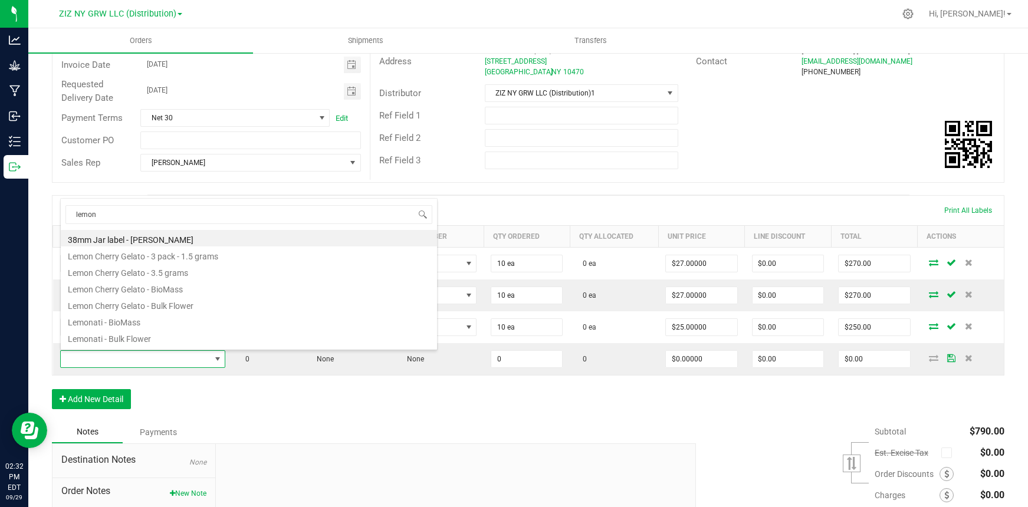
click at [449, 212] on span at bounding box center [605, 211] width 952 height 12
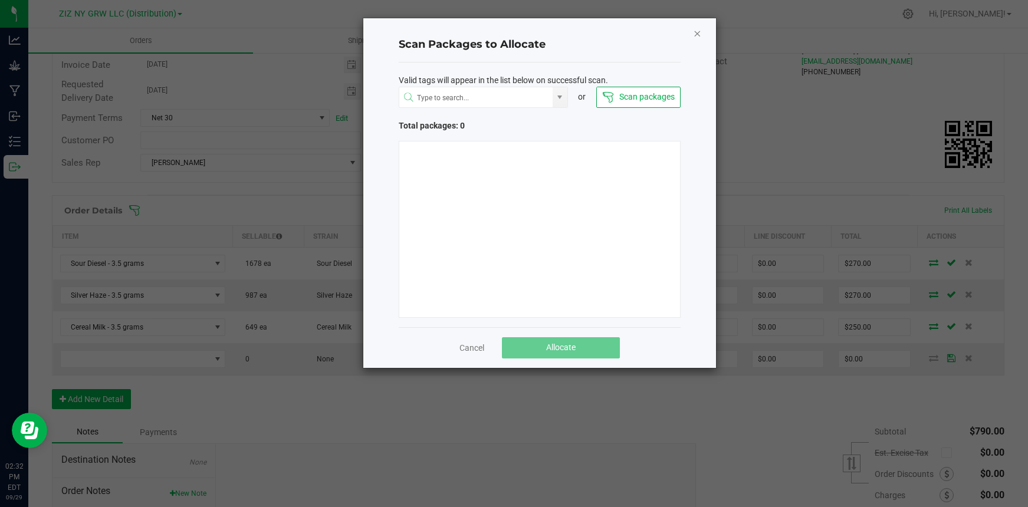
click at [699, 35] on icon "Close" at bounding box center [697, 33] width 8 height 14
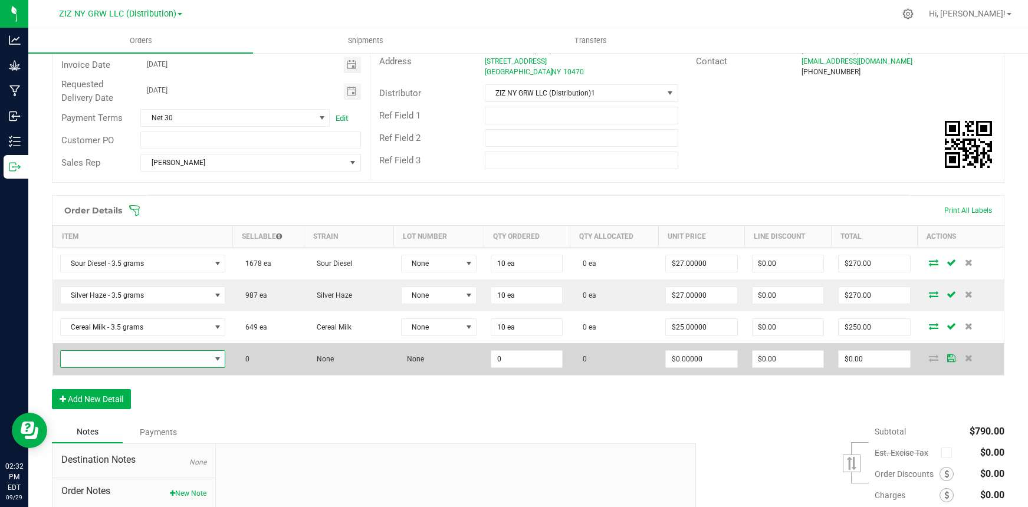
click at [117, 361] on span "NO DATA FOUND" at bounding box center [136, 359] width 150 height 17
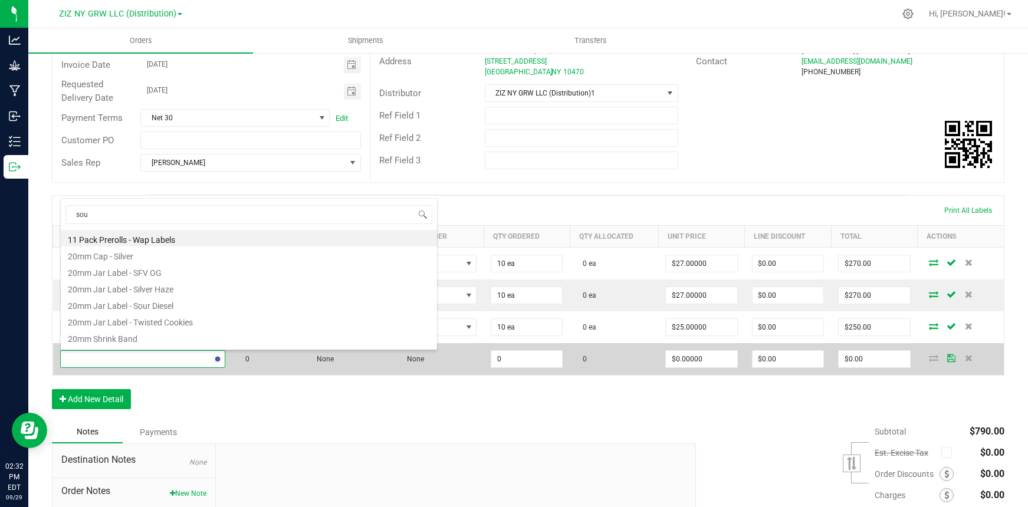
type input "sour"
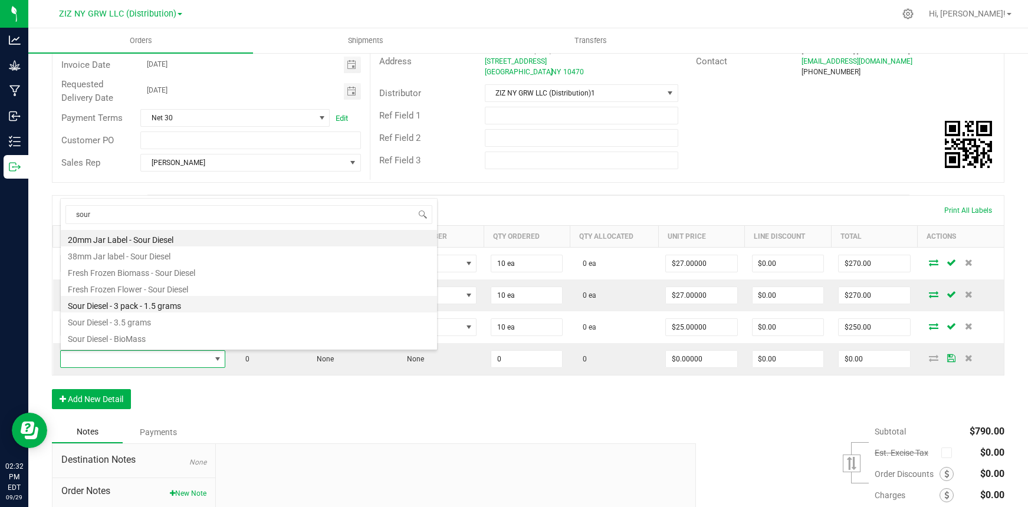
click at [133, 306] on li "Sour Diesel - 3 pack - 1.5 grams" at bounding box center [249, 304] width 376 height 17
type input "0 ea"
type input "$14.00000"
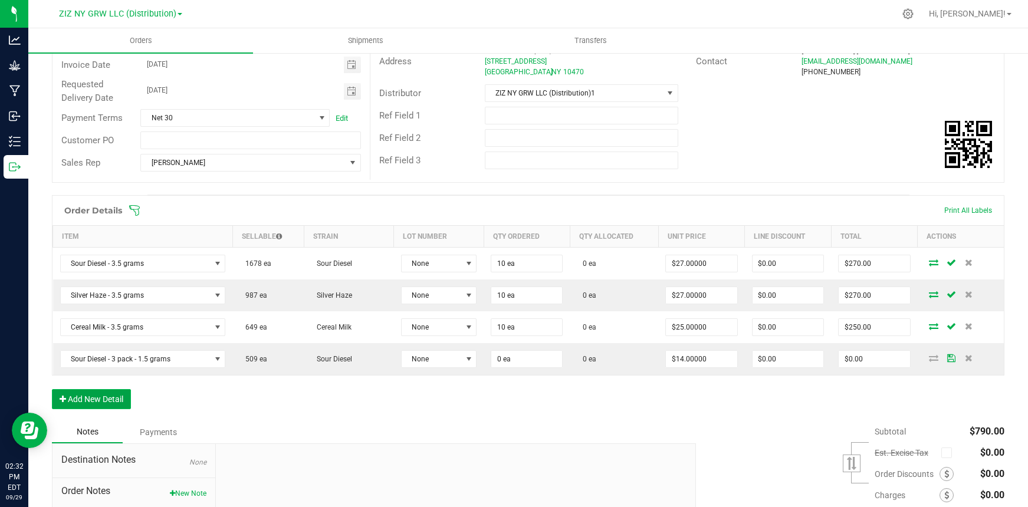
click at [107, 399] on button "Add New Detail" at bounding box center [91, 399] width 79 height 20
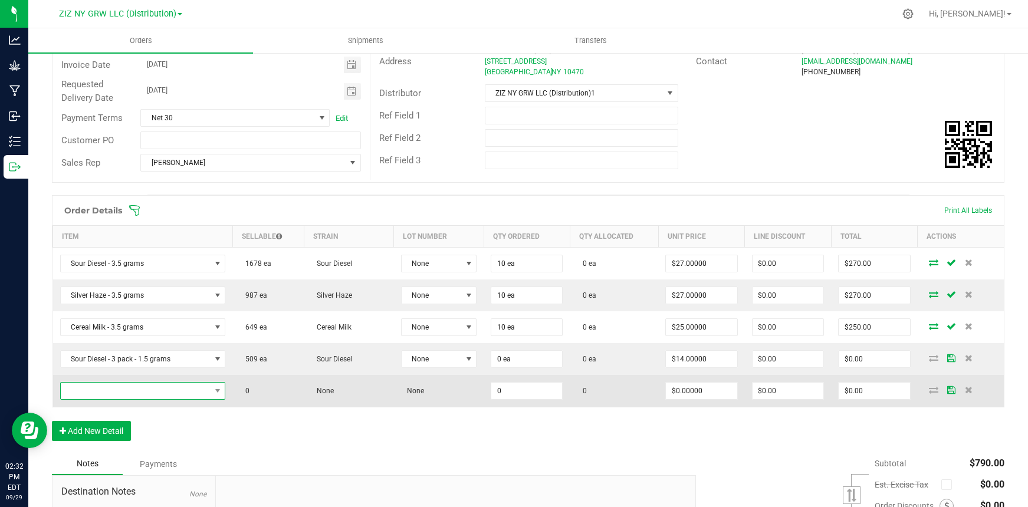
click at [113, 390] on span "NO DATA FOUND" at bounding box center [136, 391] width 150 height 17
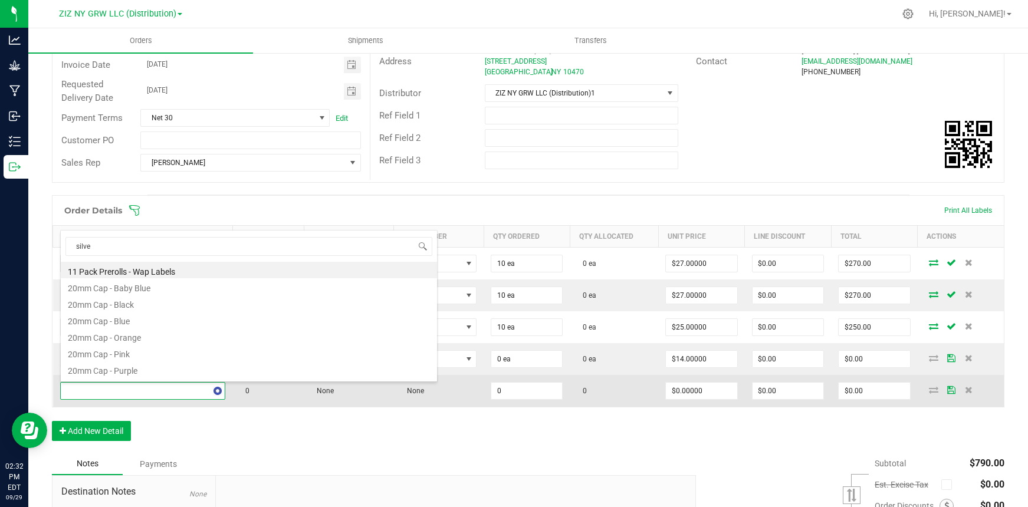
type input "silver"
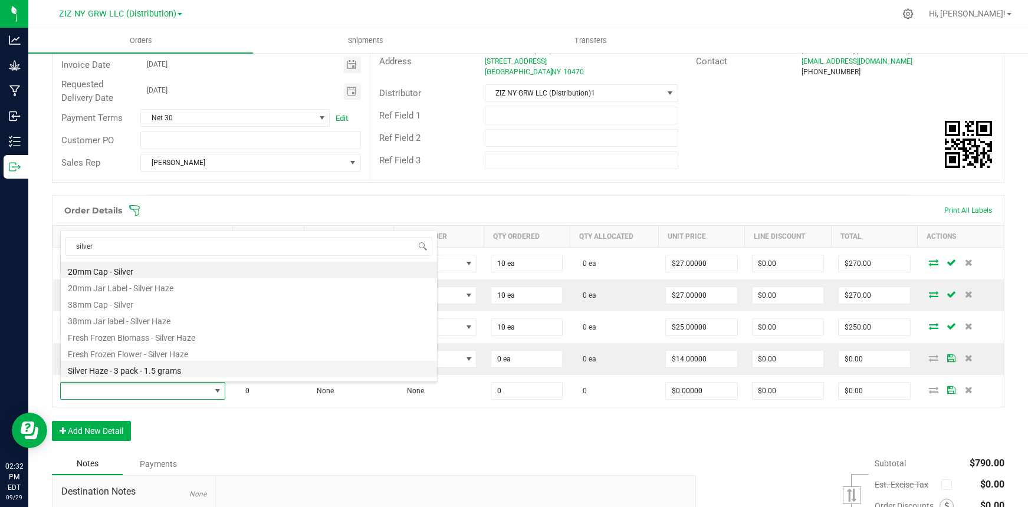
click at [169, 374] on li "Silver Haze - 3 pack - 1.5 grams" at bounding box center [249, 369] width 376 height 17
type input "0 ea"
type input "$14.00000"
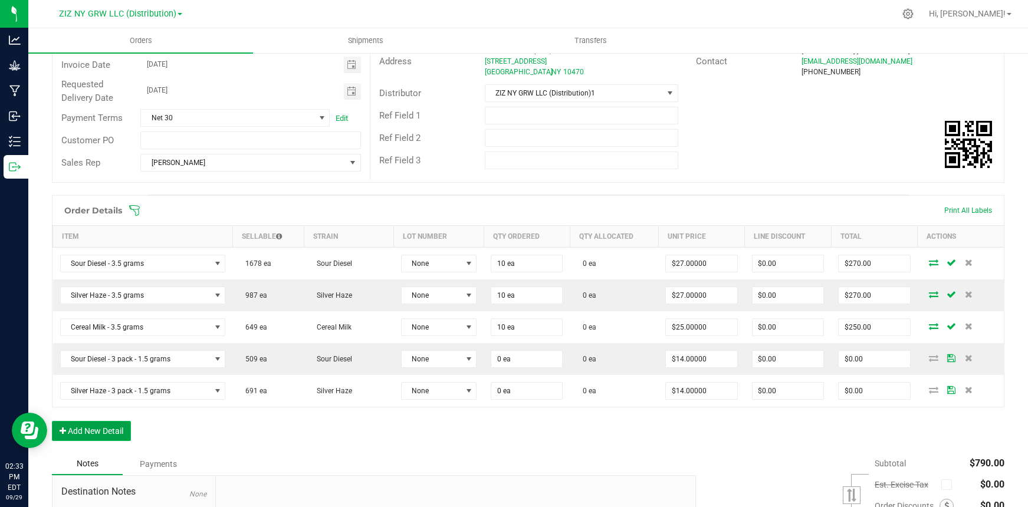
click at [121, 432] on button "Add New Detail" at bounding box center [91, 431] width 79 height 20
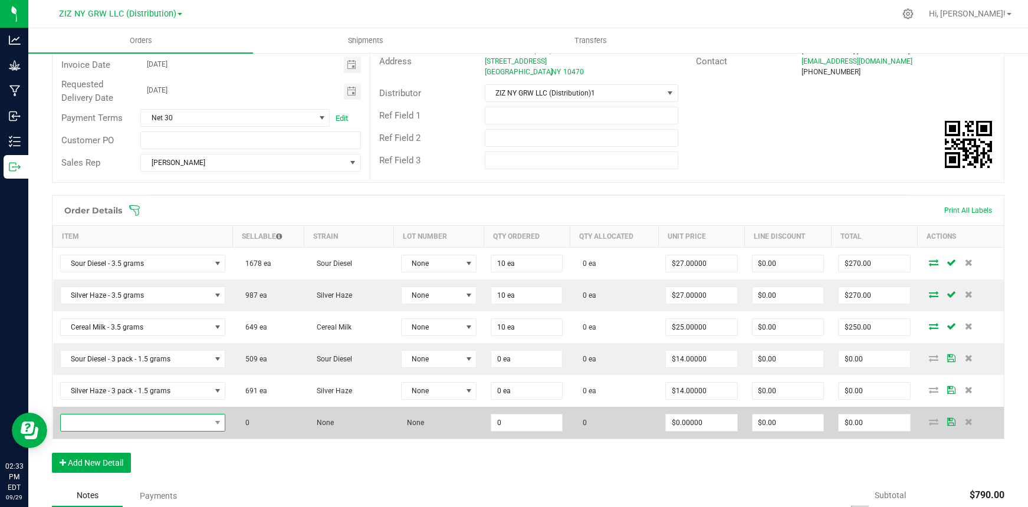
click at [133, 425] on span "NO DATA FOUND" at bounding box center [136, 423] width 150 height 17
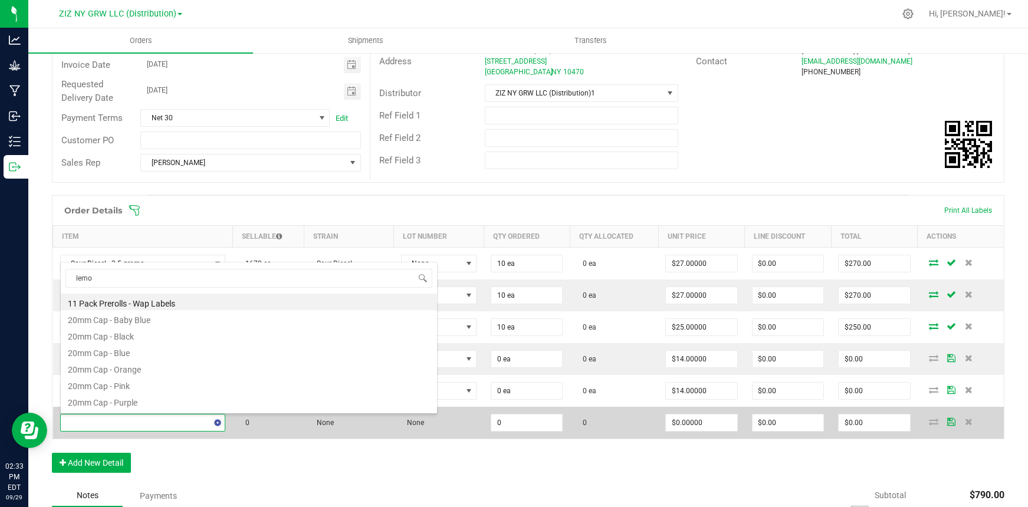
type input "lemon"
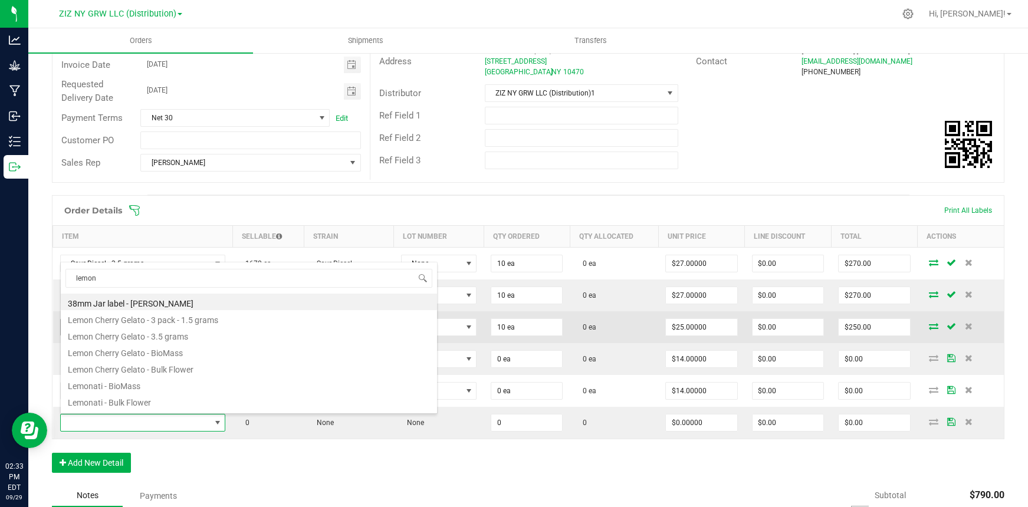
click at [223, 321] on li "Lemon Cherry Gelato - 3 pack - 1.5 grams" at bounding box center [249, 318] width 376 height 17
type input "0 ea"
type input "$14.00000"
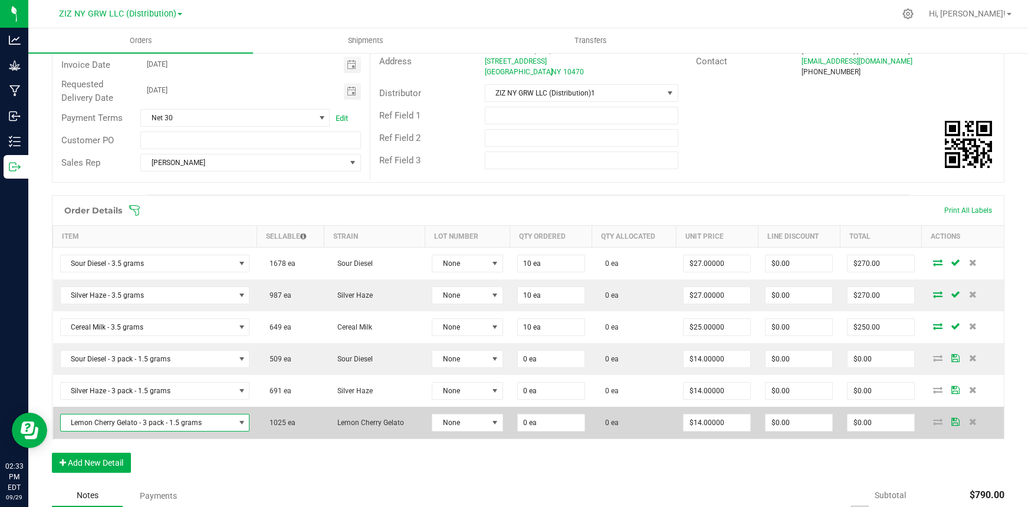
click at [199, 428] on span "Lemon Cherry Gelato - 3 pack - 1.5 grams" at bounding box center [148, 423] width 174 height 17
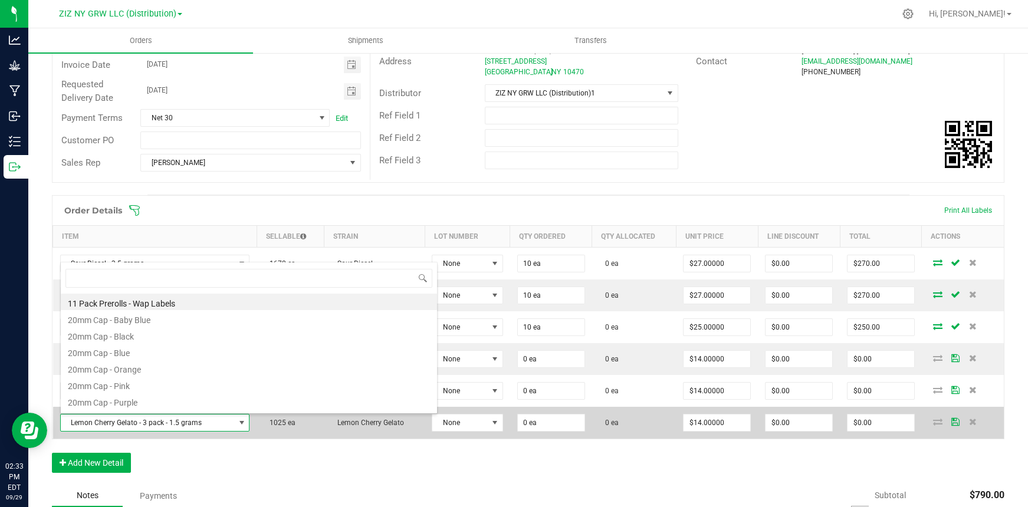
scroll to position [18, 185]
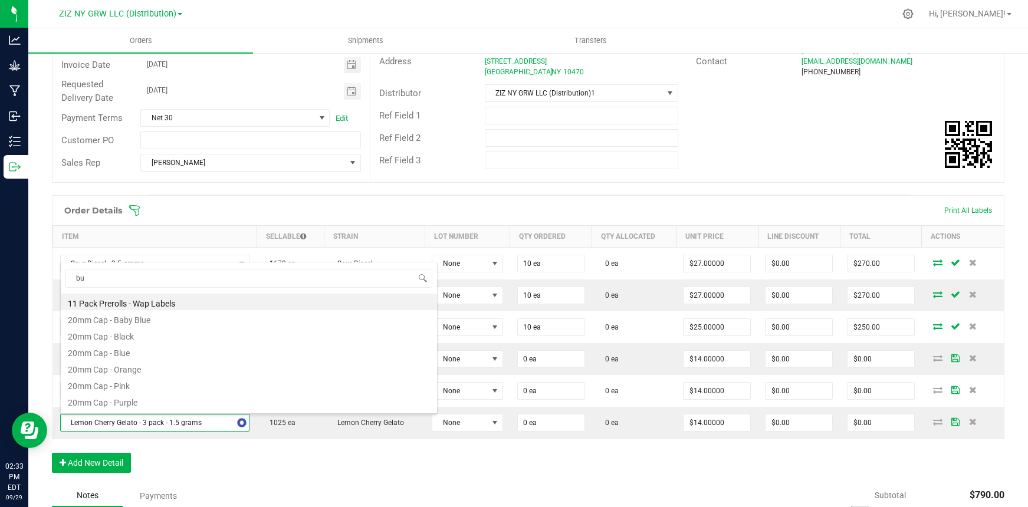
type input "bub"
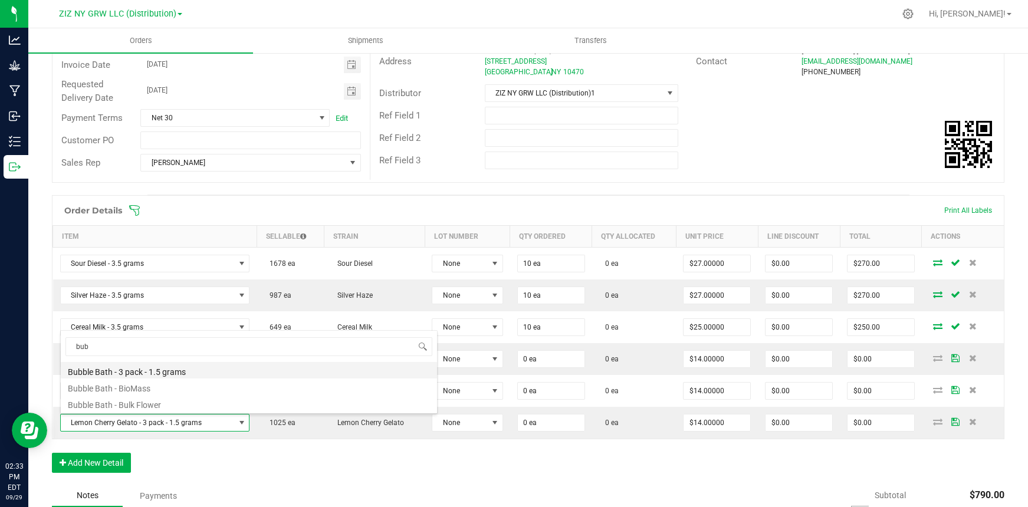
click at [188, 370] on li "Bubble Bath - 3 pack - 1.5 grams" at bounding box center [249, 370] width 376 height 17
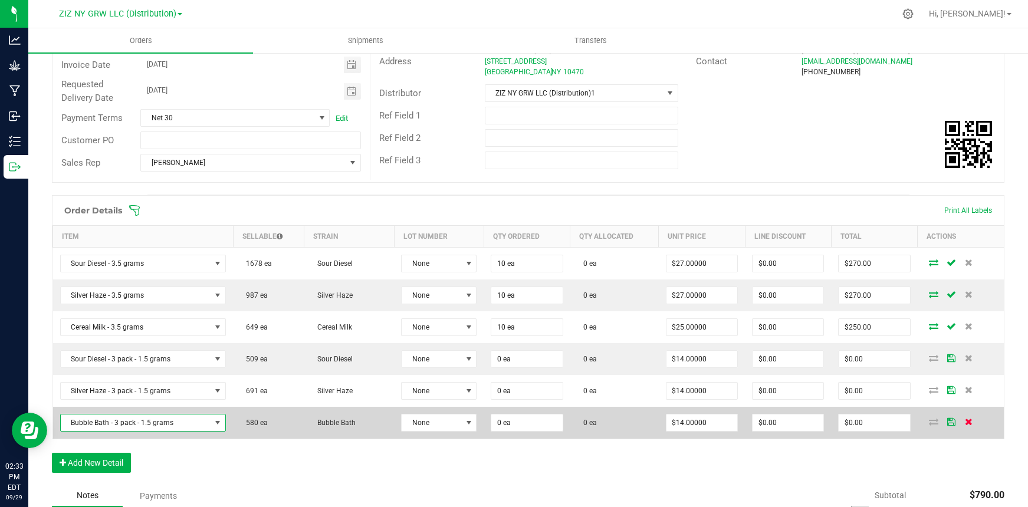
click at [965, 425] on icon at bounding box center [969, 421] width 8 height 7
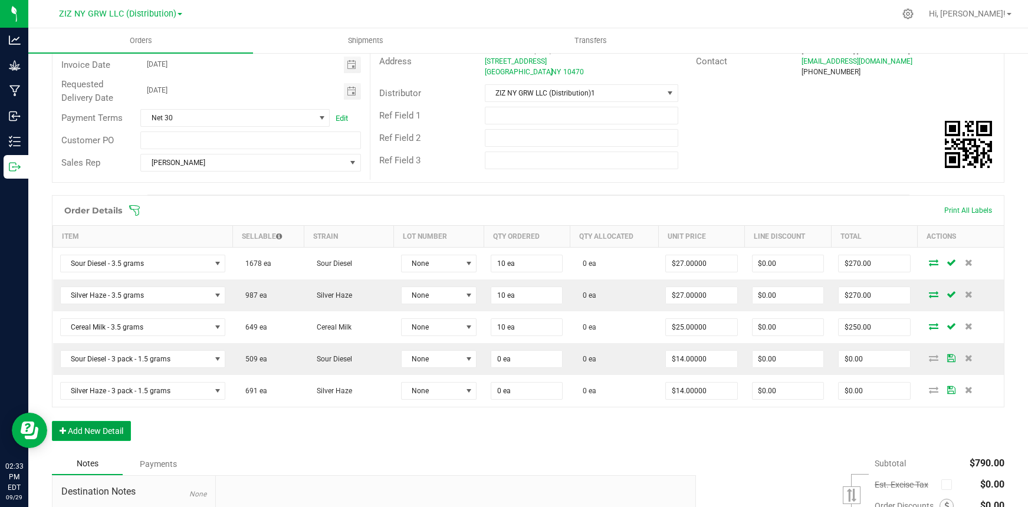
click at [84, 429] on button "Add New Detail" at bounding box center [91, 431] width 79 height 20
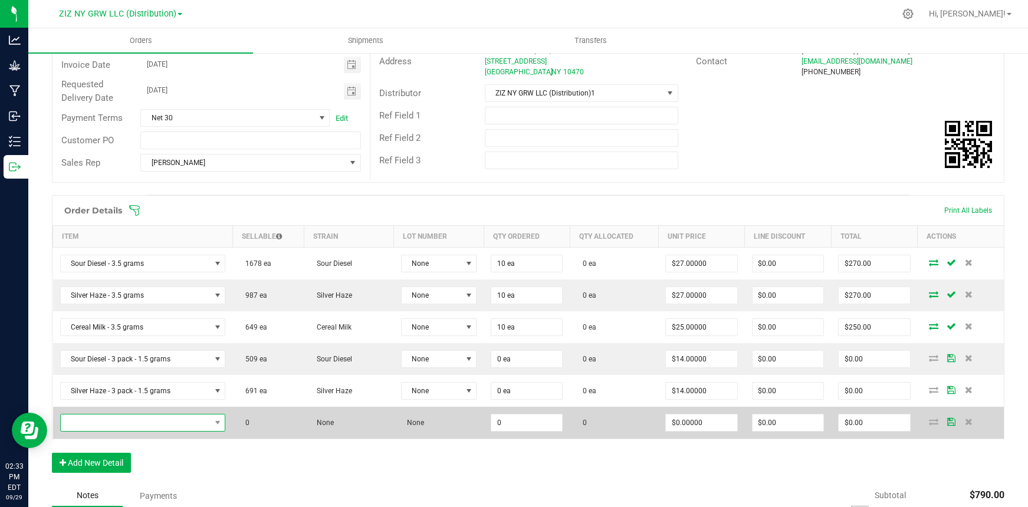
click at [121, 427] on span "NO DATA FOUND" at bounding box center [136, 423] width 150 height 17
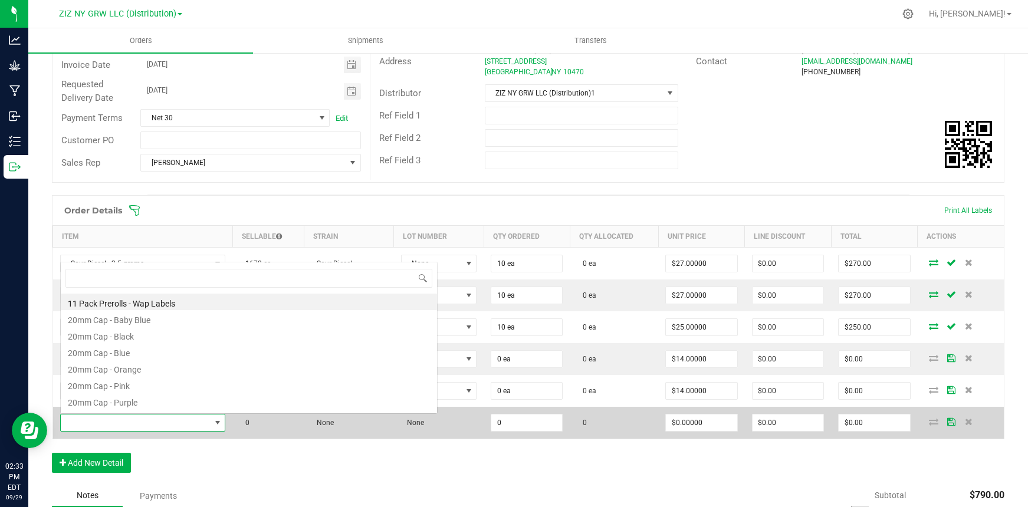
scroll to position [18, 162]
type input "hall"
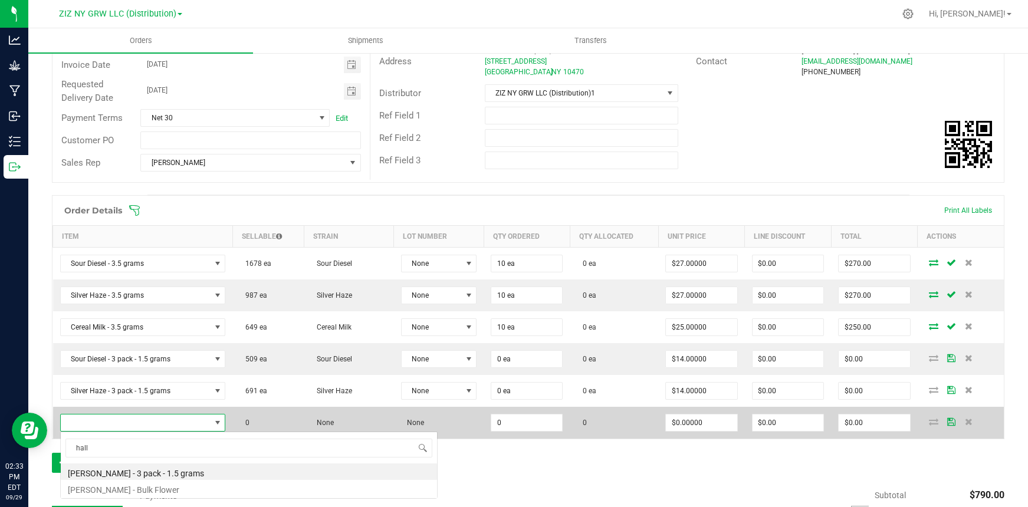
scroll to position [0, 0]
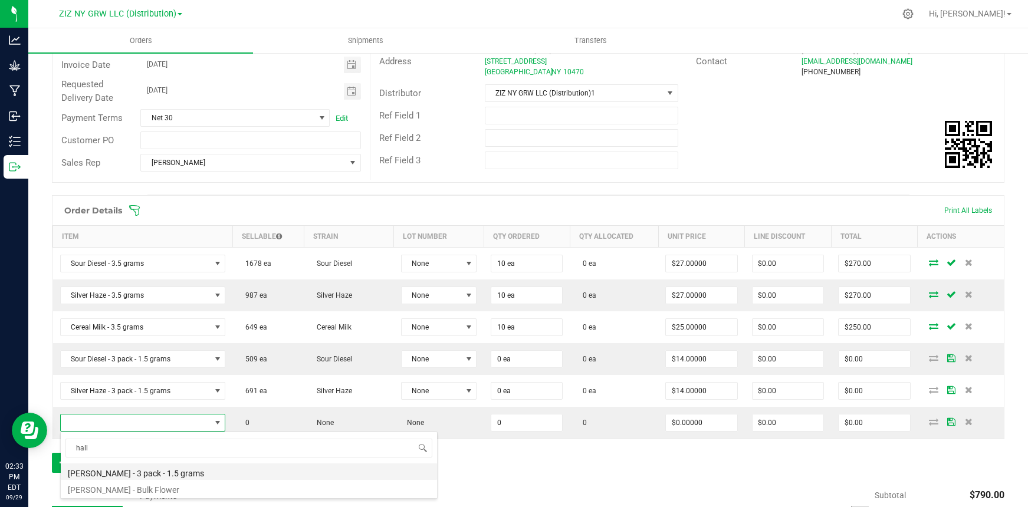
click at [133, 473] on li "[PERSON_NAME] - 3 pack - 1.5 grams" at bounding box center [249, 472] width 376 height 17
type input "0 ea"
type input "$14.00000"
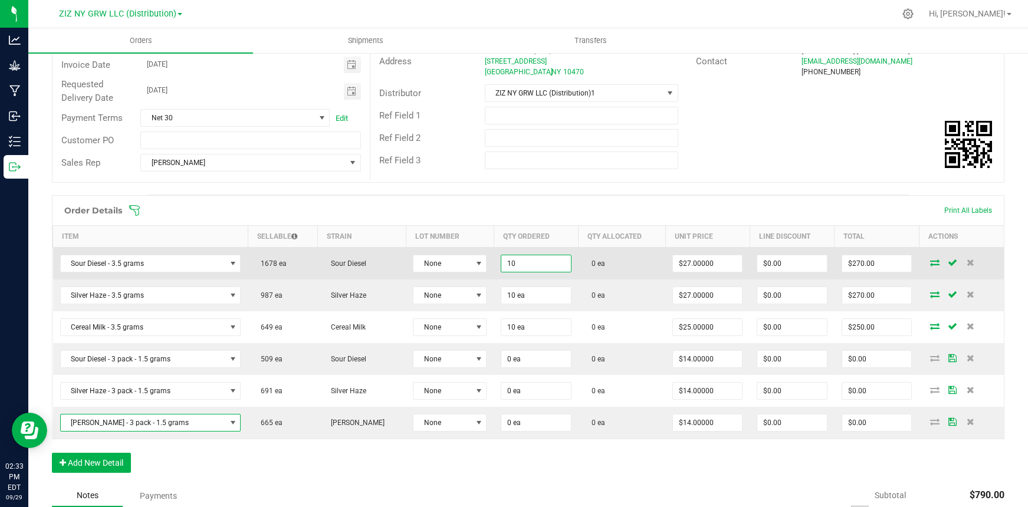
click at [515, 267] on input "10" at bounding box center [535, 263] width 69 height 17
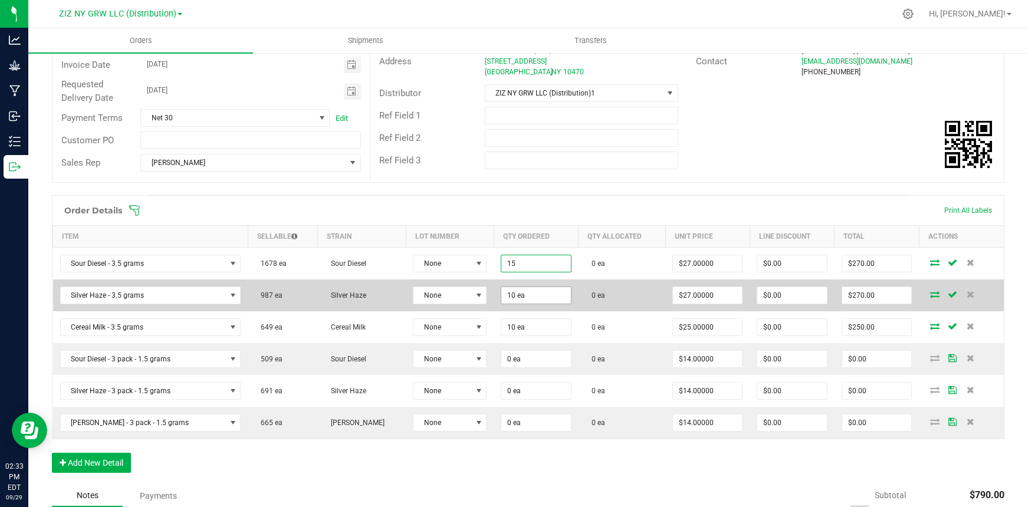
type input "15 ea"
type input "$405.00"
click at [517, 295] on input "10" at bounding box center [535, 295] width 69 height 17
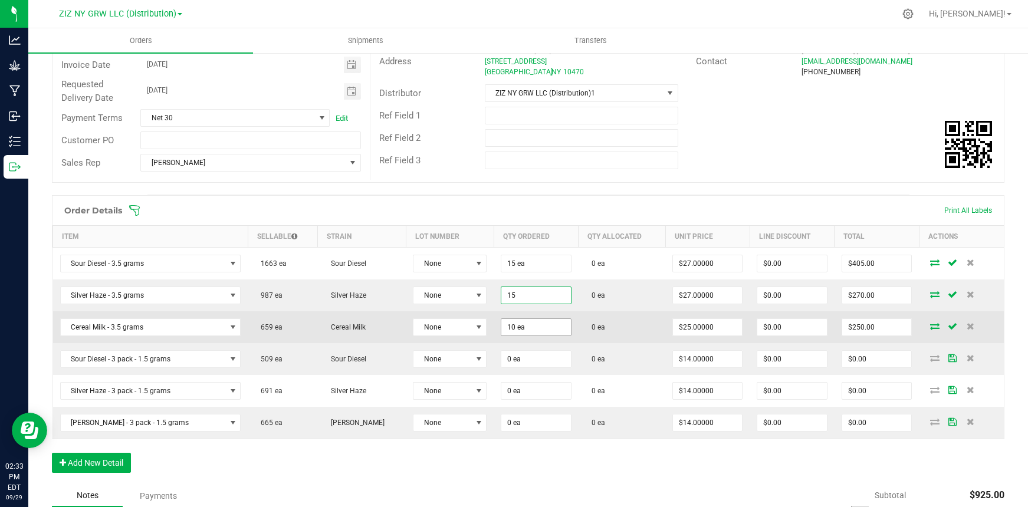
type input "15 ea"
type input "$405.00"
click at [518, 333] on input "10" at bounding box center [535, 327] width 69 height 17
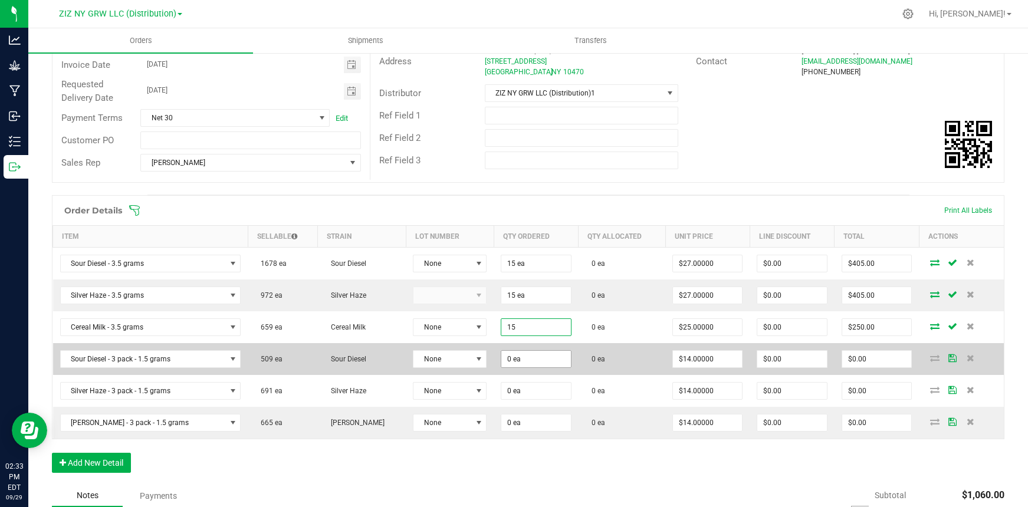
type input "15 ea"
type input "$375.00"
click at [524, 360] on input "0" at bounding box center [535, 359] width 69 height 17
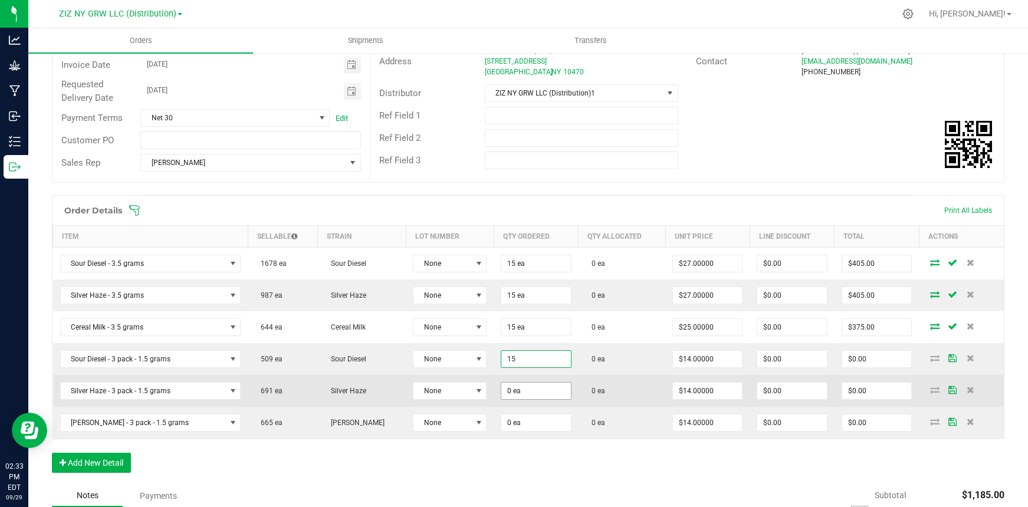
type input "15 ea"
type input "$210.00"
click at [514, 396] on input "0" at bounding box center [535, 391] width 69 height 17
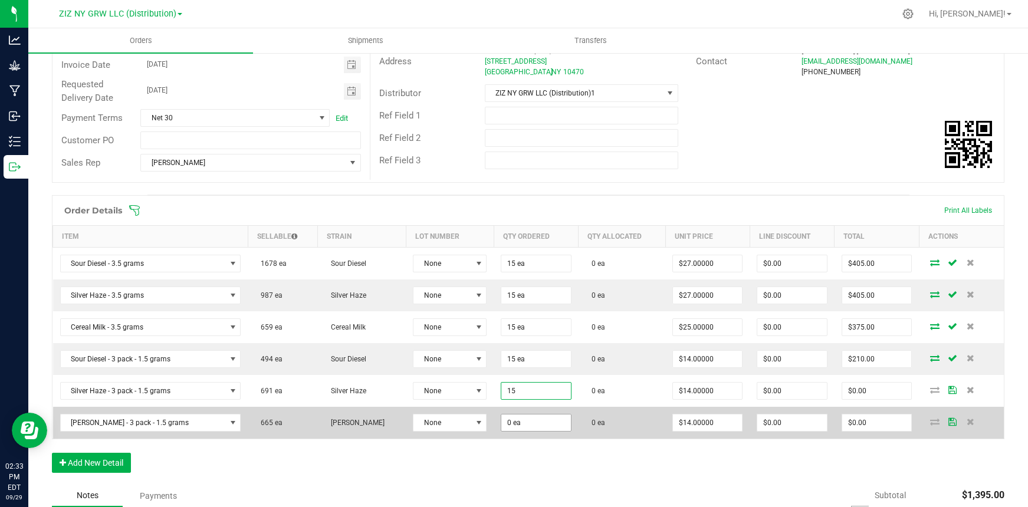
type input "15 ea"
type input "$210.00"
click at [512, 424] on input "0" at bounding box center [535, 423] width 69 height 17
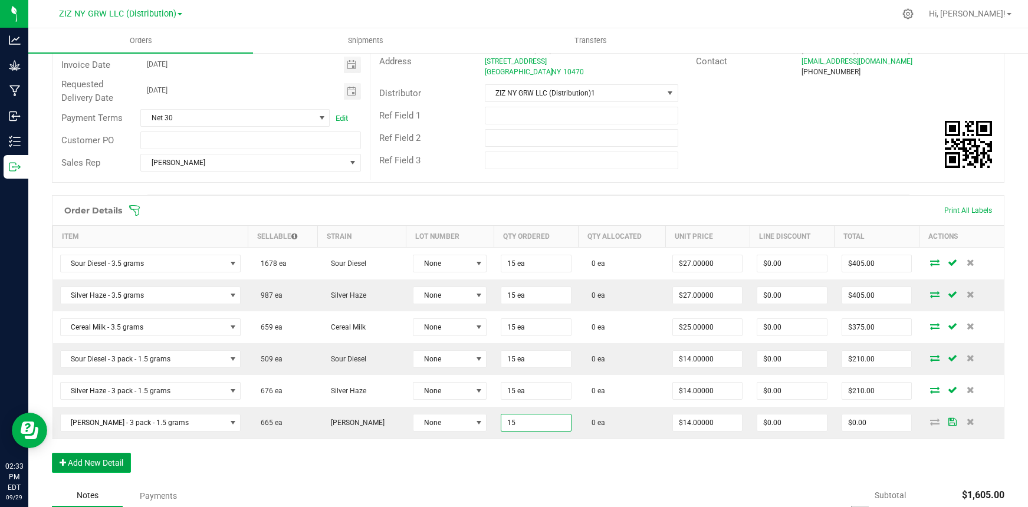
type input "15 ea"
type input "$210.00"
click at [113, 465] on button "Add New Detail" at bounding box center [91, 463] width 79 height 20
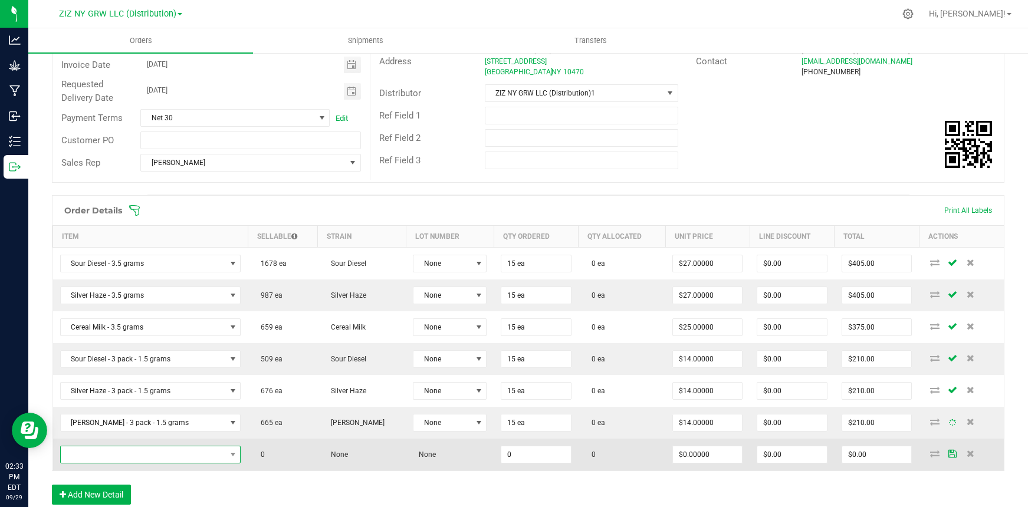
click at [117, 457] on span "NO DATA FOUND" at bounding box center [143, 454] width 165 height 17
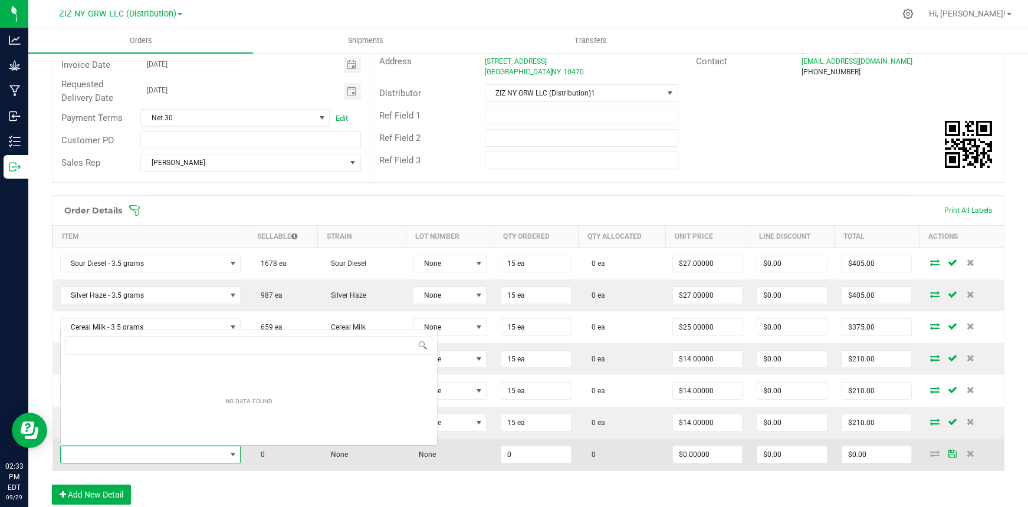
scroll to position [18, 162]
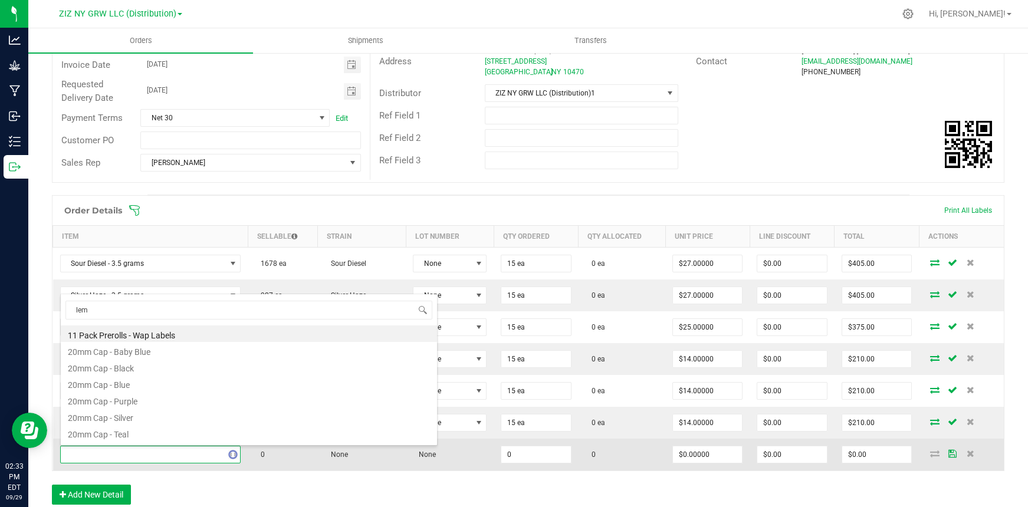
type input "lemo"
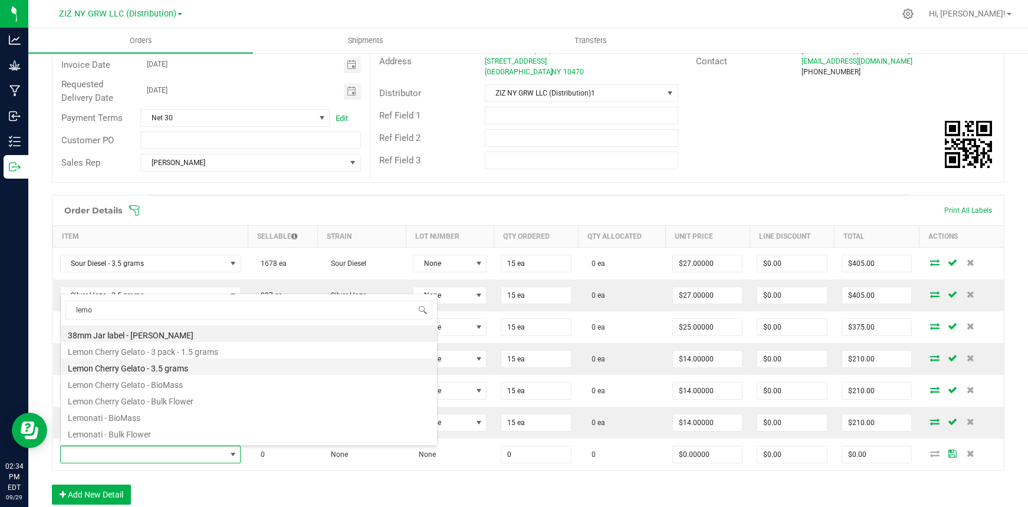
click at [226, 370] on li "Lemon Cherry Gelato - 3.5 grams" at bounding box center [249, 367] width 376 height 17
type input "0 ea"
type input "$25.00000"
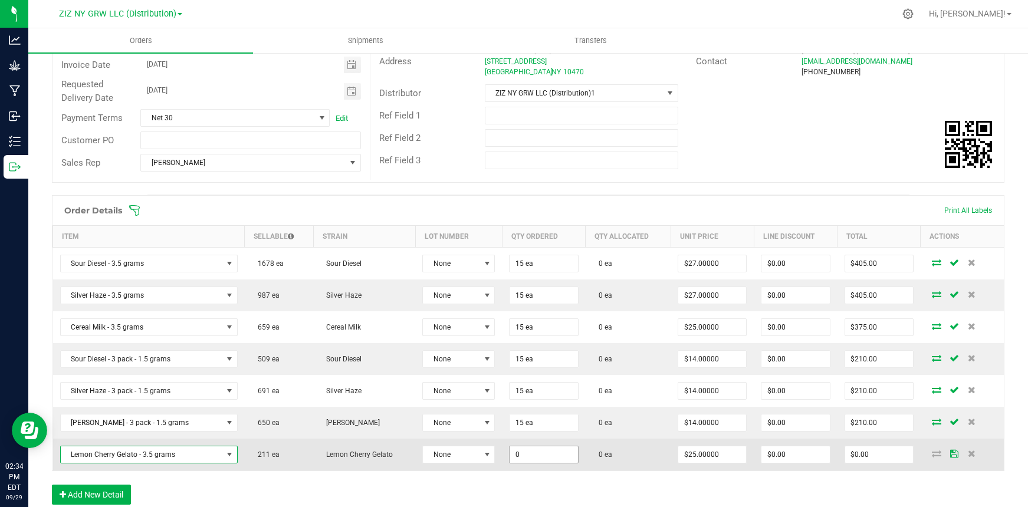
click at [533, 455] on input "0" at bounding box center [544, 454] width 68 height 17
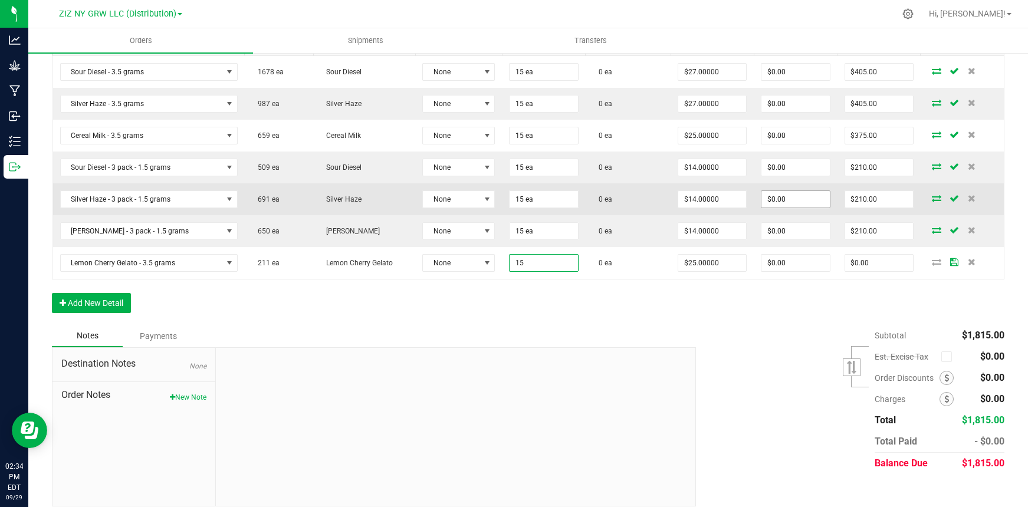
scroll to position [336, 0]
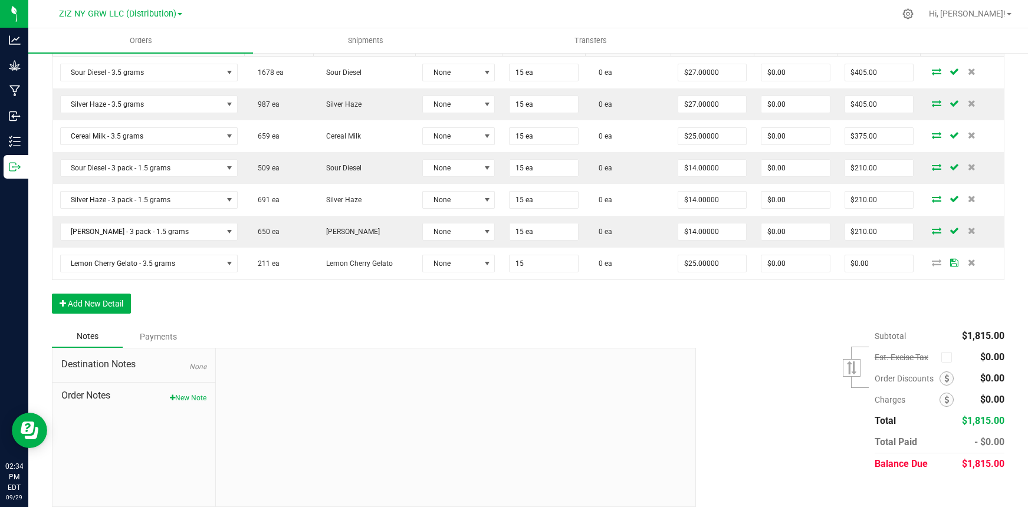
type input "15 ea"
type input "$375.00"
click at [97, 306] on button "Add New Detail" at bounding box center [91, 304] width 79 height 20
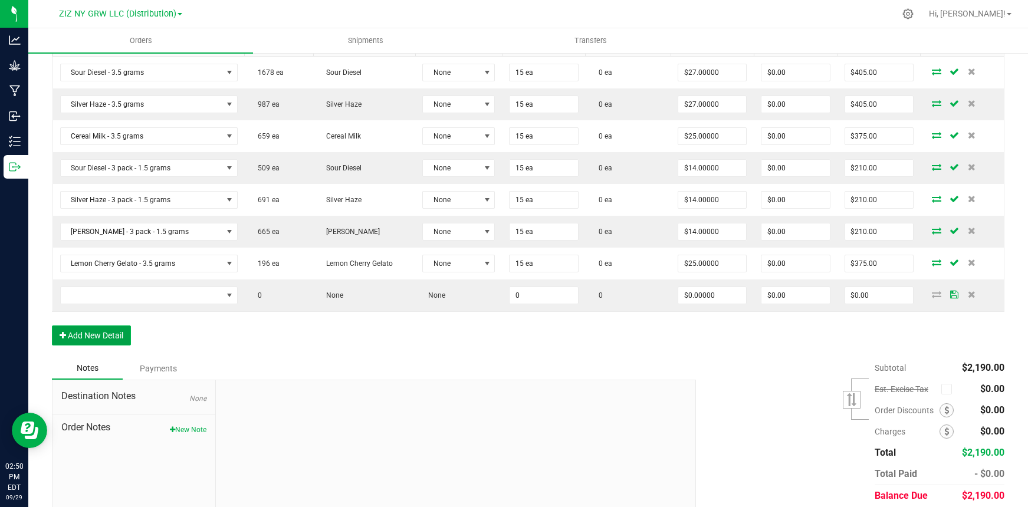
click at [94, 338] on button "Add New Detail" at bounding box center [91, 336] width 79 height 20
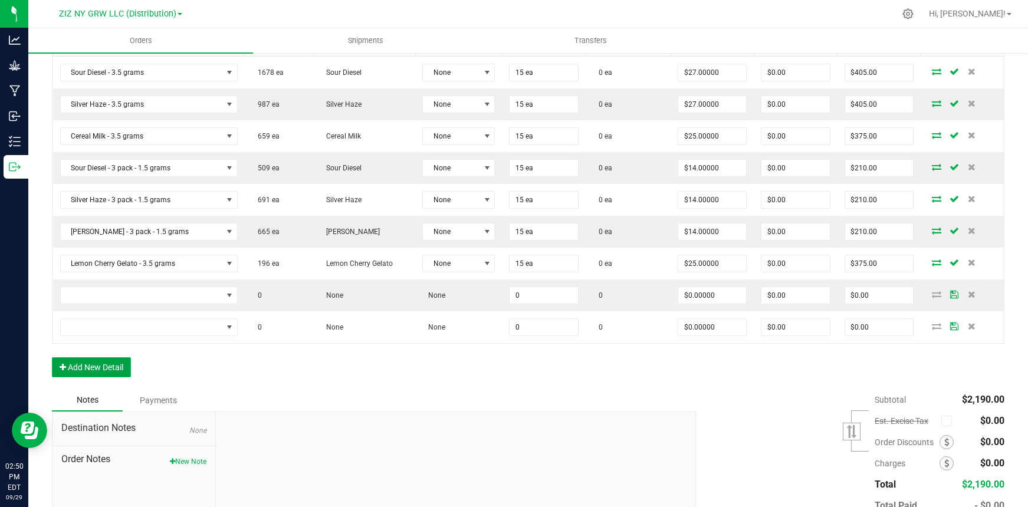
click at [103, 372] on button "Add New Detail" at bounding box center [91, 367] width 79 height 20
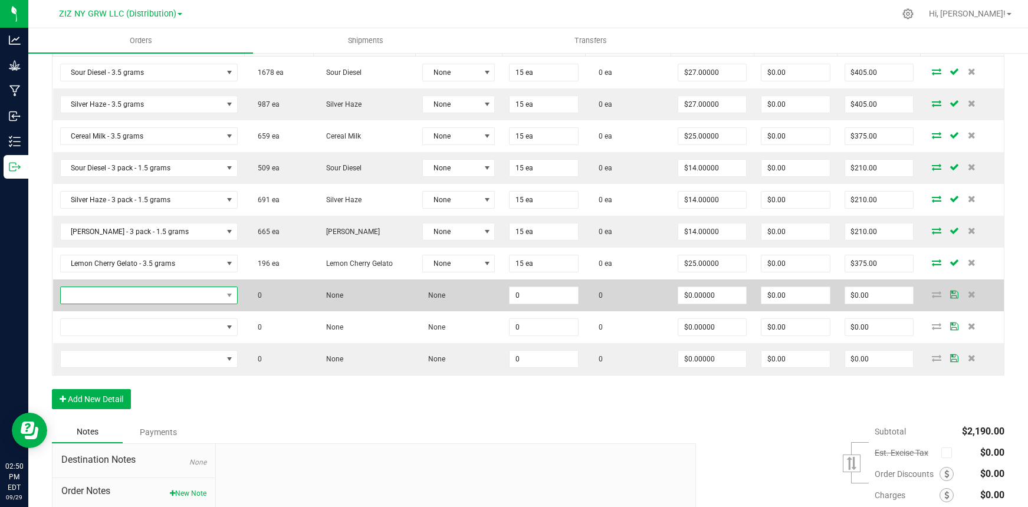
click at [139, 297] on span "NO DATA FOUND" at bounding box center [142, 295] width 162 height 17
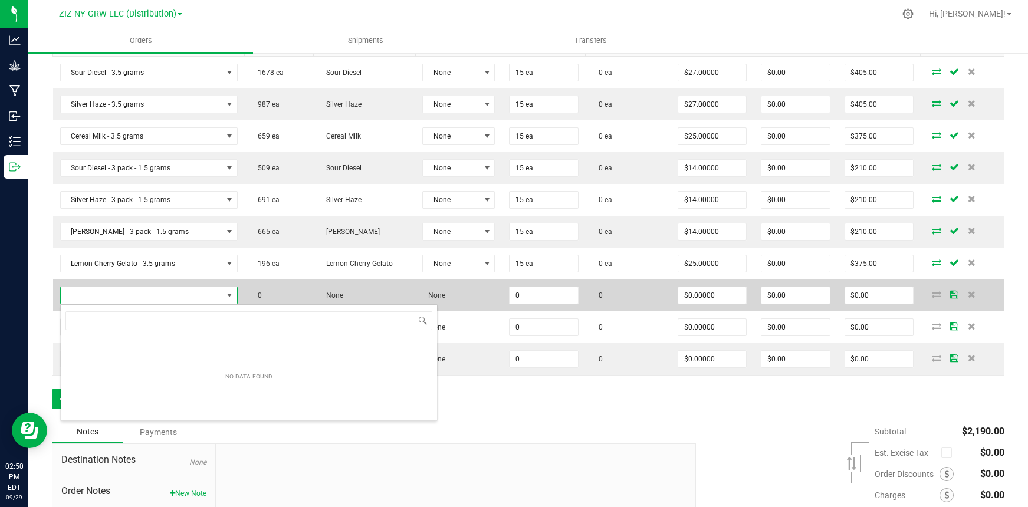
scroll to position [18, 160]
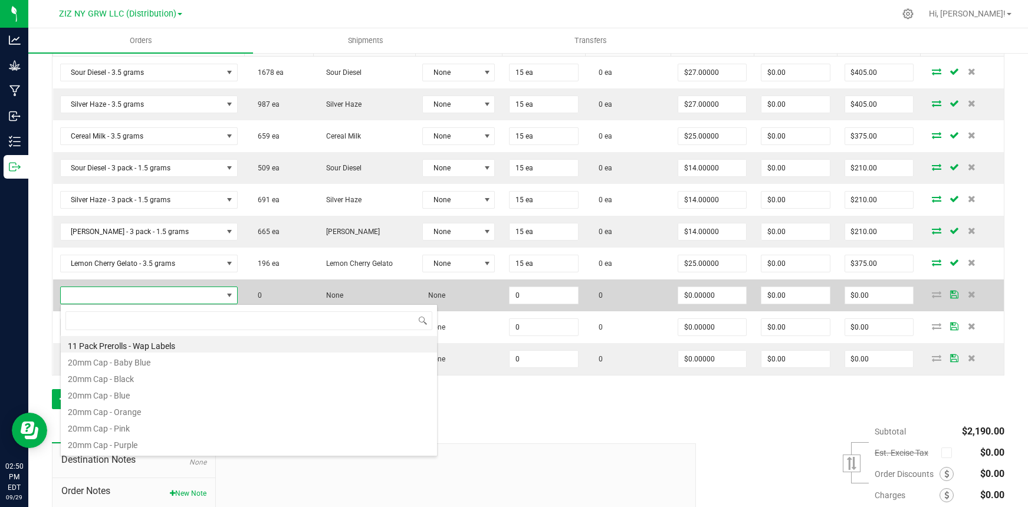
click at [114, 300] on span at bounding box center [142, 295] width 162 height 17
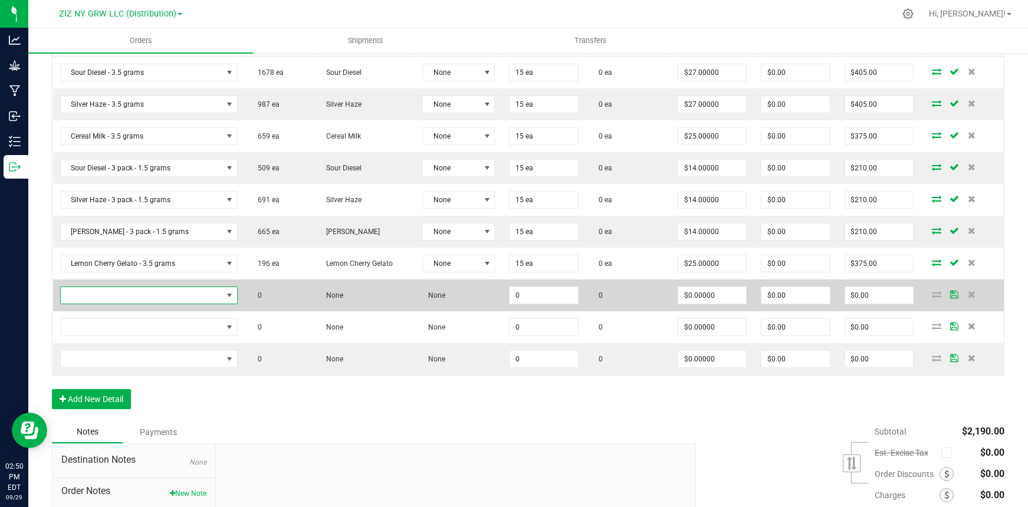
click at [128, 295] on span "NO DATA FOUND" at bounding box center [142, 295] width 162 height 17
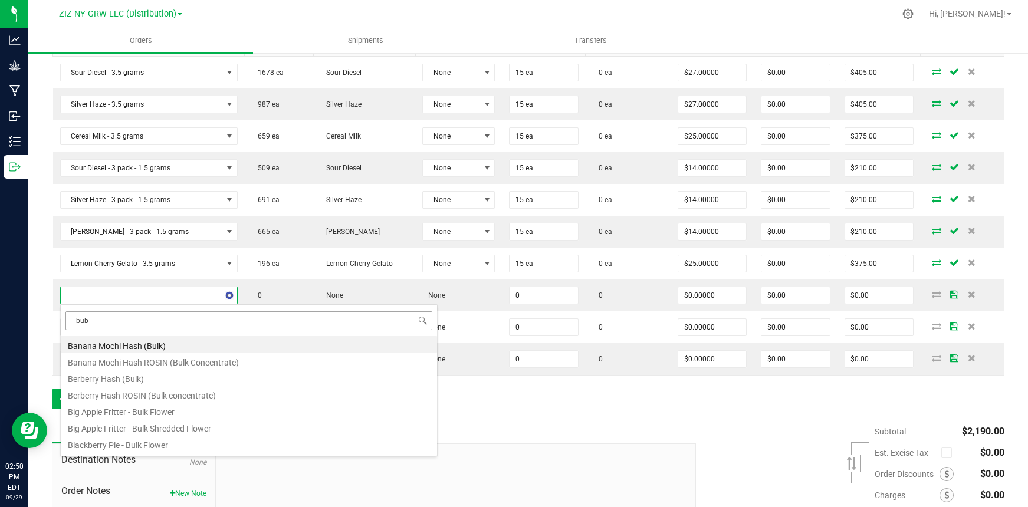
type input "[PERSON_NAME]"
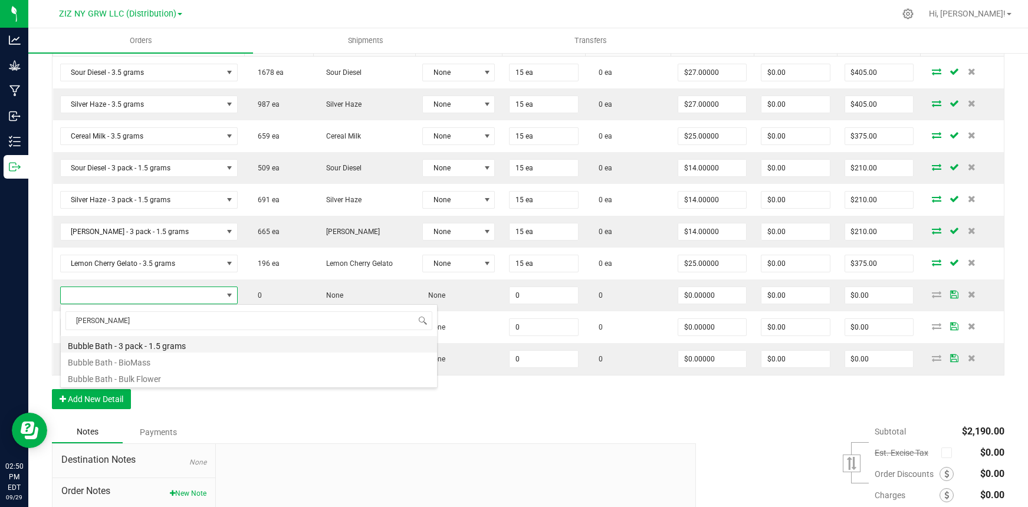
click at [155, 344] on li "Bubble Bath - 3 pack - 1.5 grams" at bounding box center [249, 344] width 376 height 17
type input "0 ea"
type input "$14.00000"
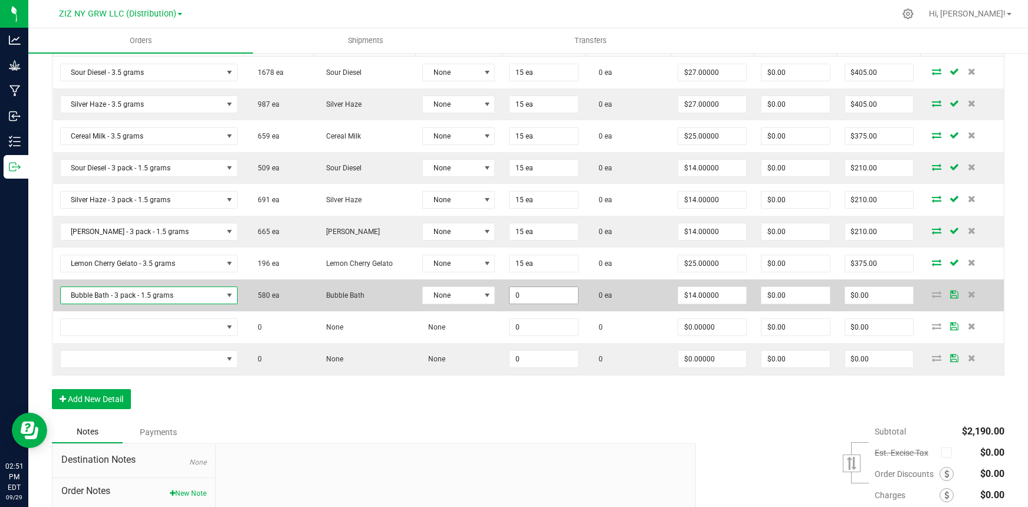
click at [532, 303] on input "0" at bounding box center [544, 295] width 68 height 17
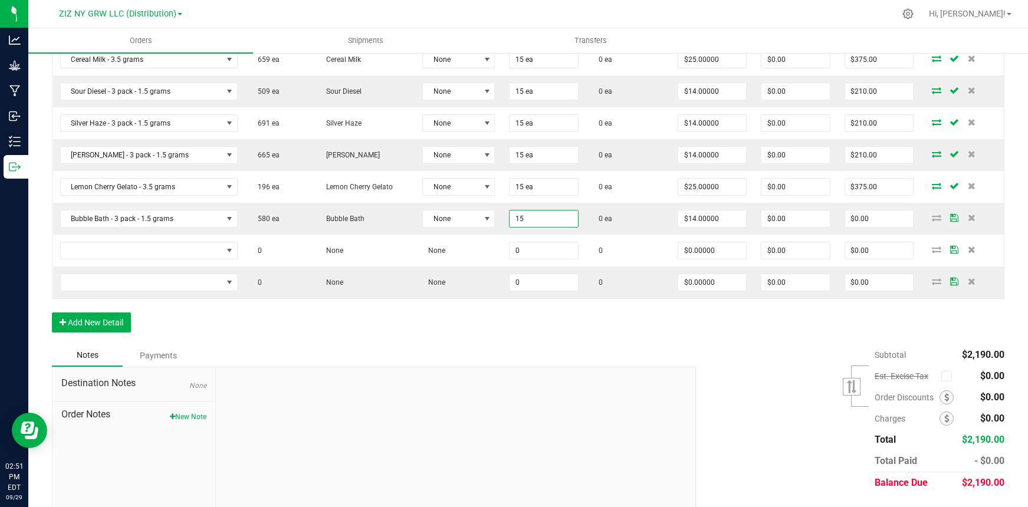
scroll to position [421, 0]
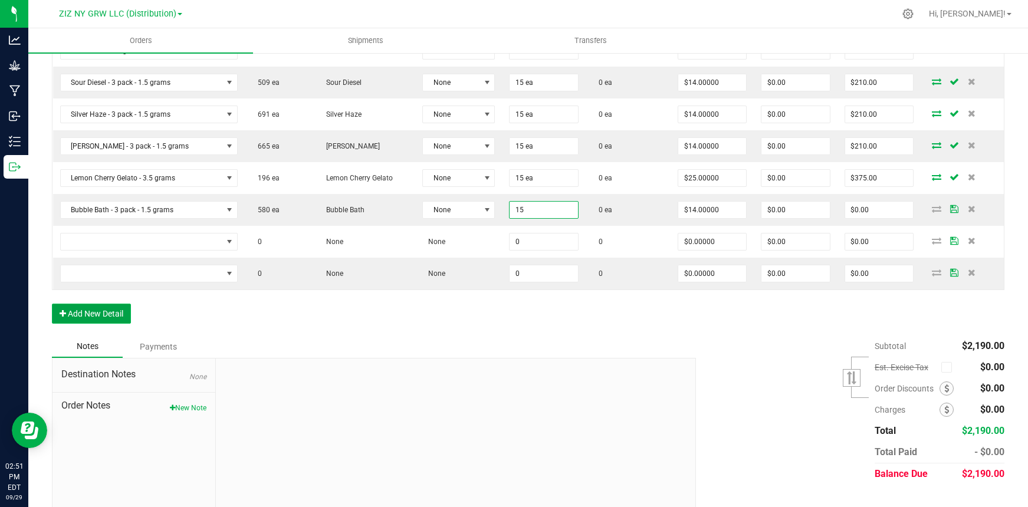
type input "15 ea"
type input "$210.00"
click at [94, 318] on button "Add New Detail" at bounding box center [91, 314] width 79 height 20
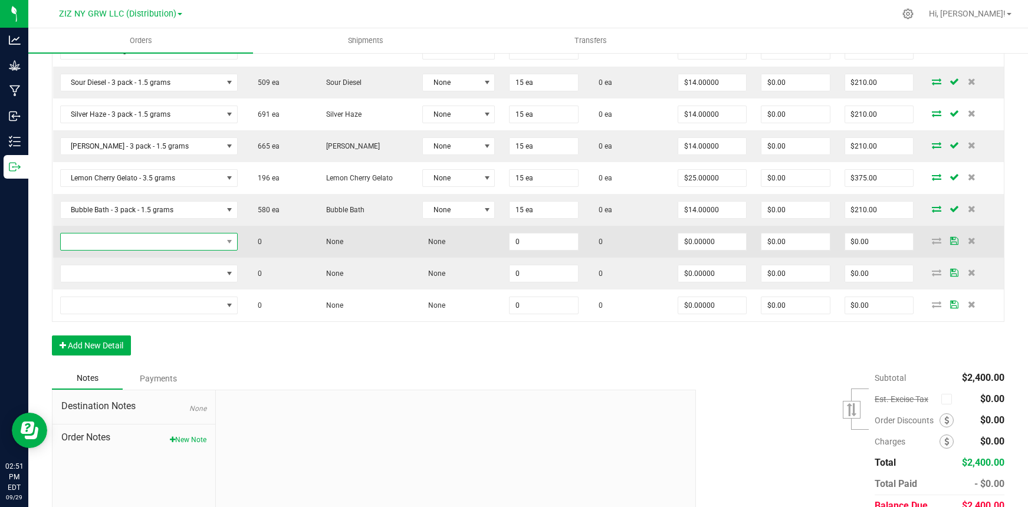
click at [126, 244] on span "NO DATA FOUND" at bounding box center [142, 242] width 162 height 17
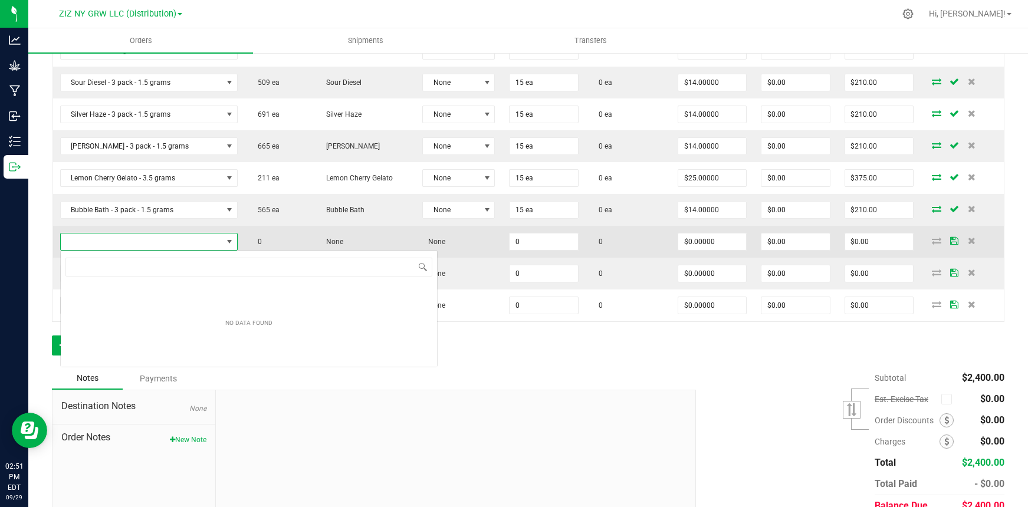
scroll to position [18, 162]
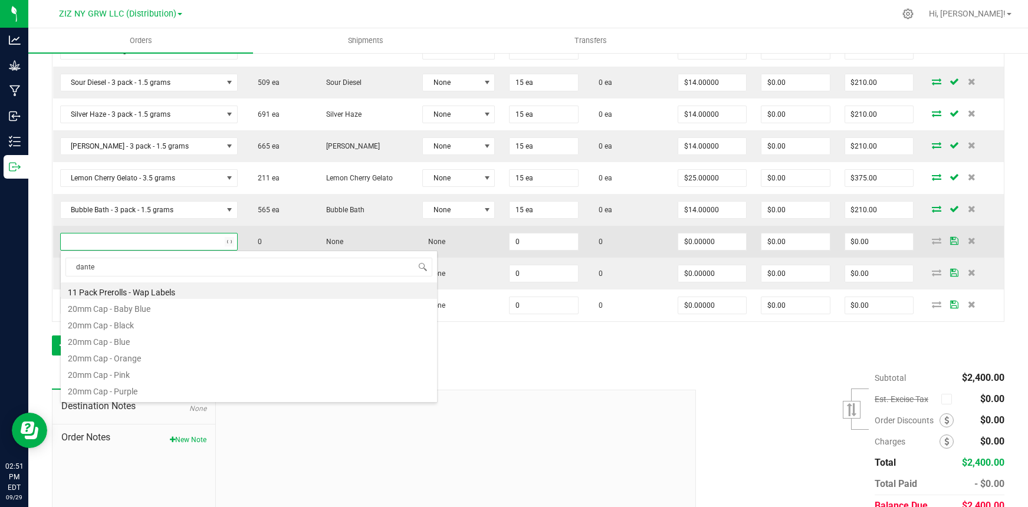
type input "dantes"
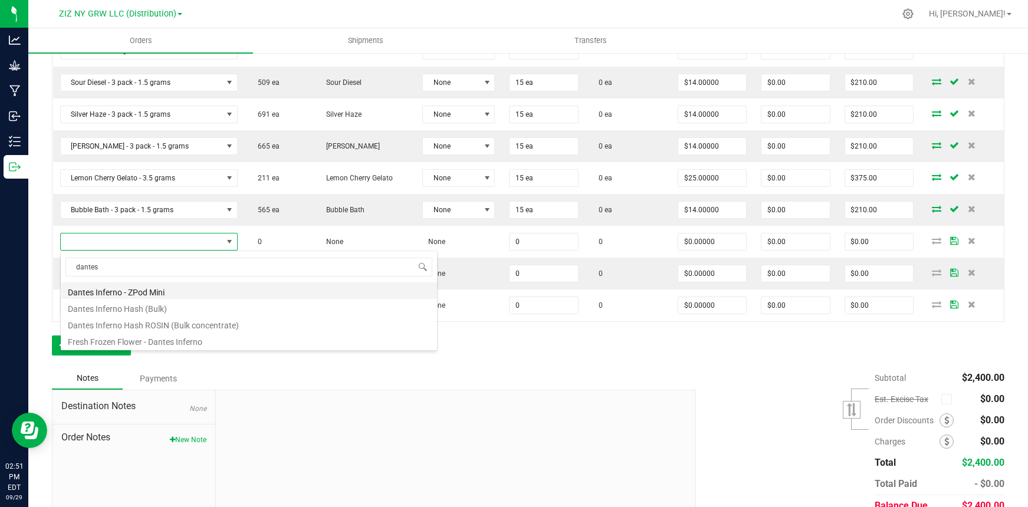
click at [175, 292] on li "Dantes Inferno - ZPod Mini" at bounding box center [249, 290] width 376 height 17
type input "0 ea"
type input "$17.50000"
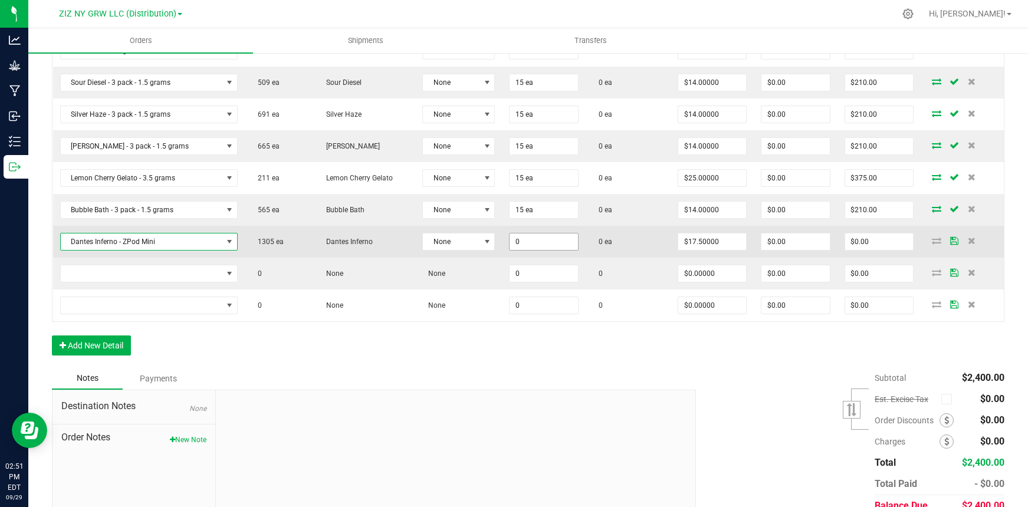
click at [528, 245] on input "0" at bounding box center [544, 242] width 68 height 17
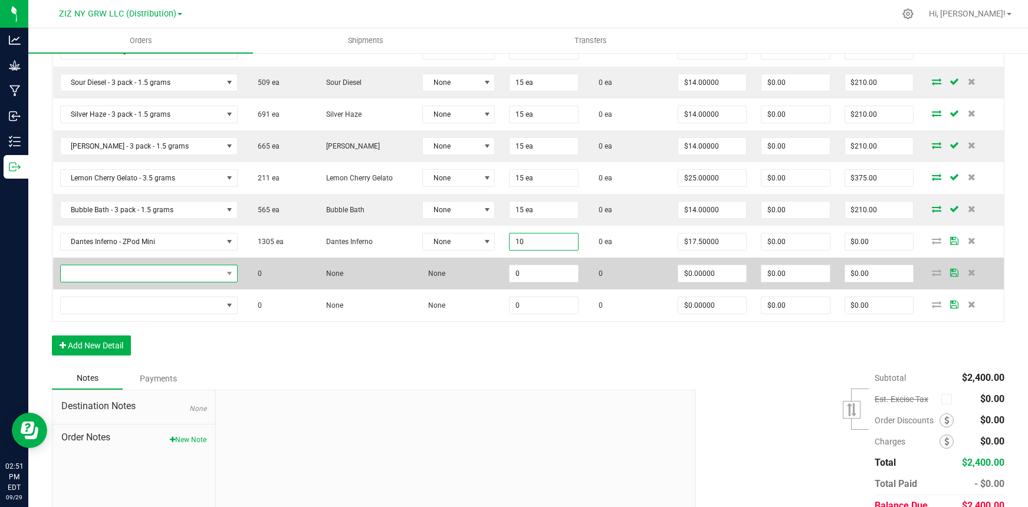
type input "10 ea"
type input "$175.00"
click at [169, 274] on span "NO DATA FOUND" at bounding box center [142, 273] width 162 height 17
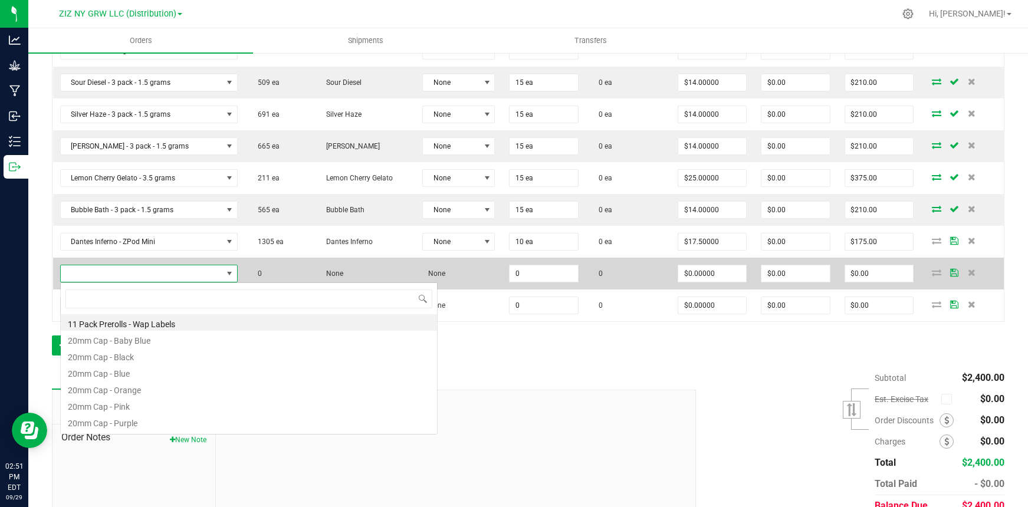
scroll to position [18, 160]
type input "sherbanger"
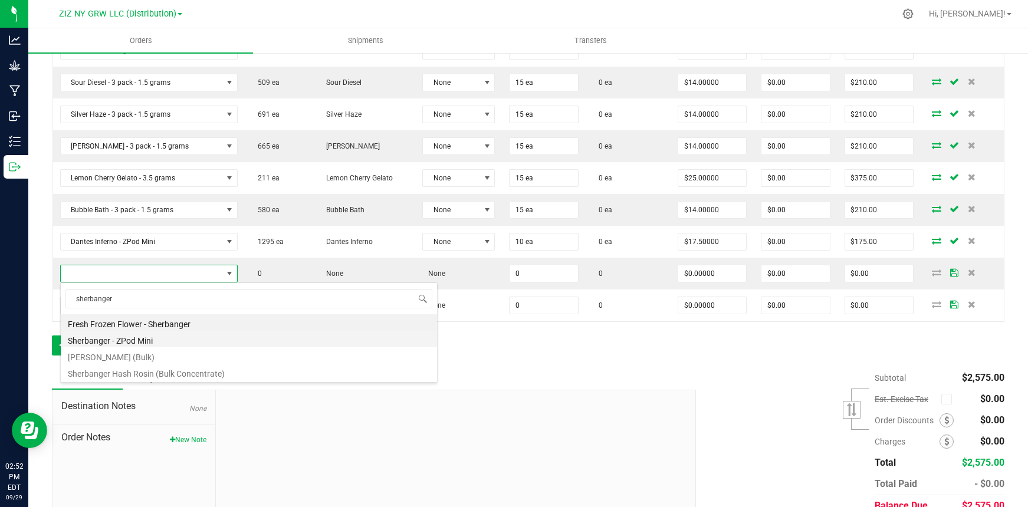
click at [179, 342] on li "Sherbanger - ZPod Mini" at bounding box center [249, 339] width 376 height 17
type input "0 ea"
type input "$17.50000"
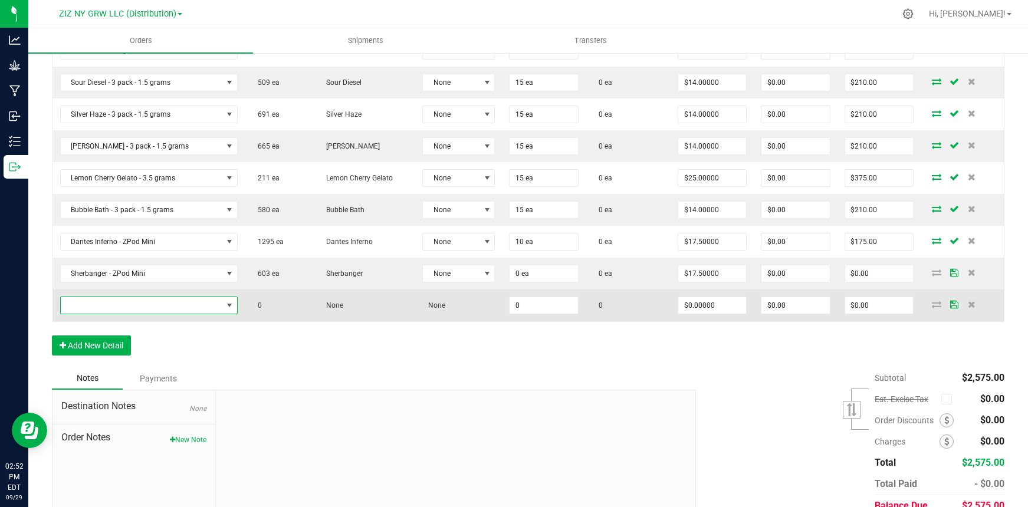
click at [155, 305] on span "NO DATA FOUND" at bounding box center [142, 305] width 162 height 17
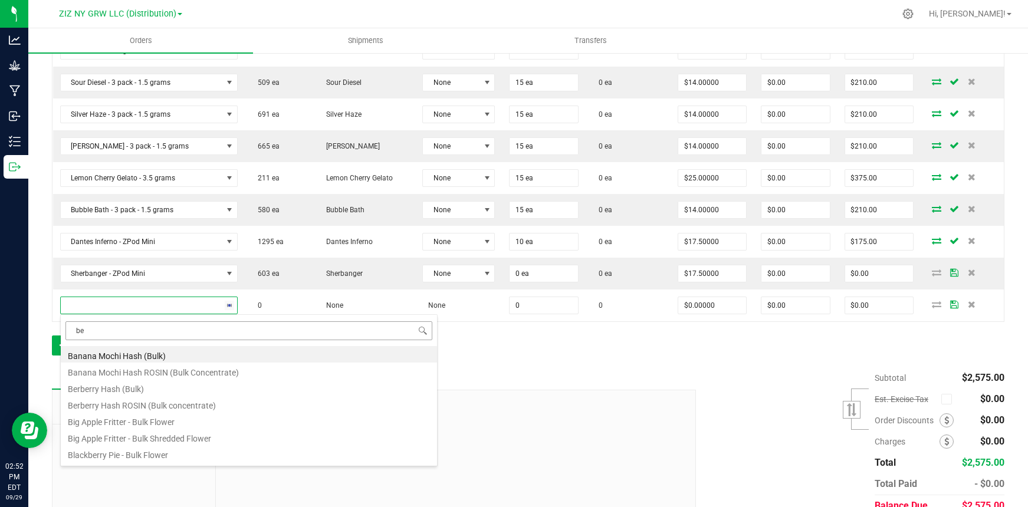
type input "ber"
click at [133, 389] on li "Berberry - Zpod Mini" at bounding box center [249, 387] width 376 height 17
type input "0 ea"
type input "$17.50000"
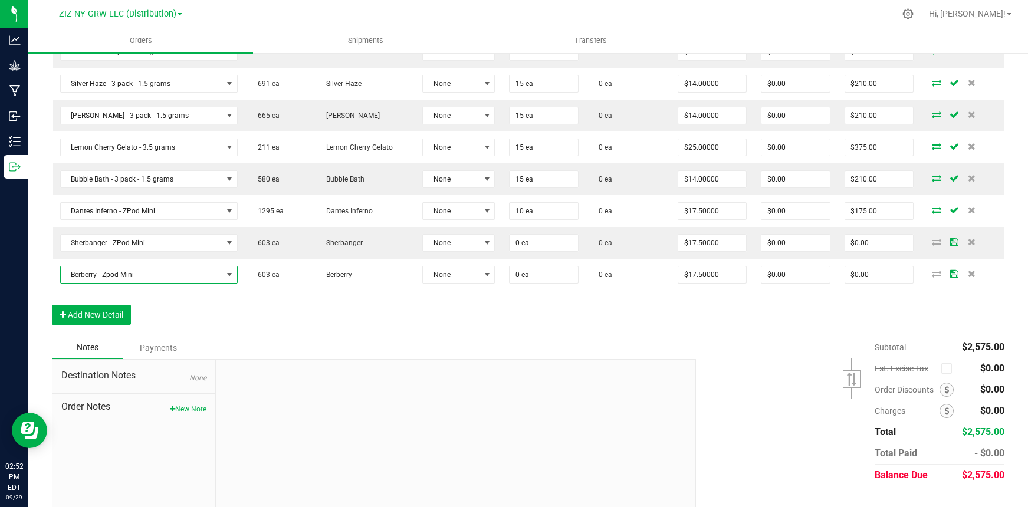
scroll to position [452, 0]
click at [87, 315] on button "Add New Detail" at bounding box center [91, 314] width 79 height 20
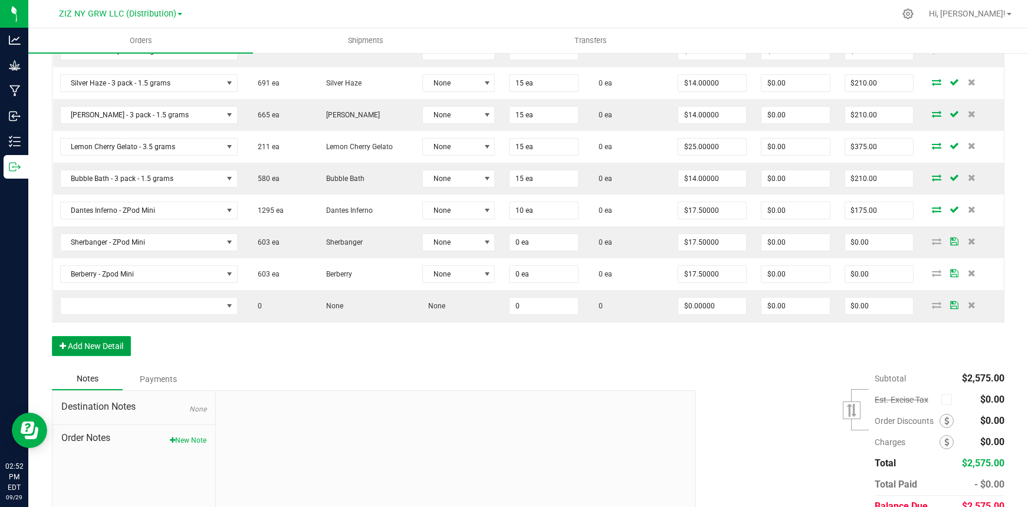
click at [90, 350] on button "Add New Detail" at bounding box center [91, 346] width 79 height 20
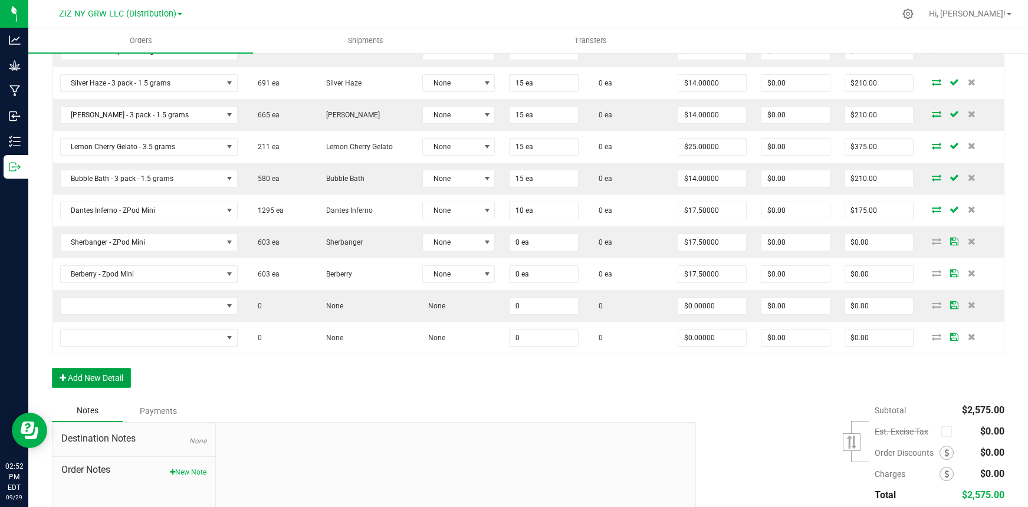
click at [96, 378] on button "Add New Detail" at bounding box center [91, 378] width 79 height 20
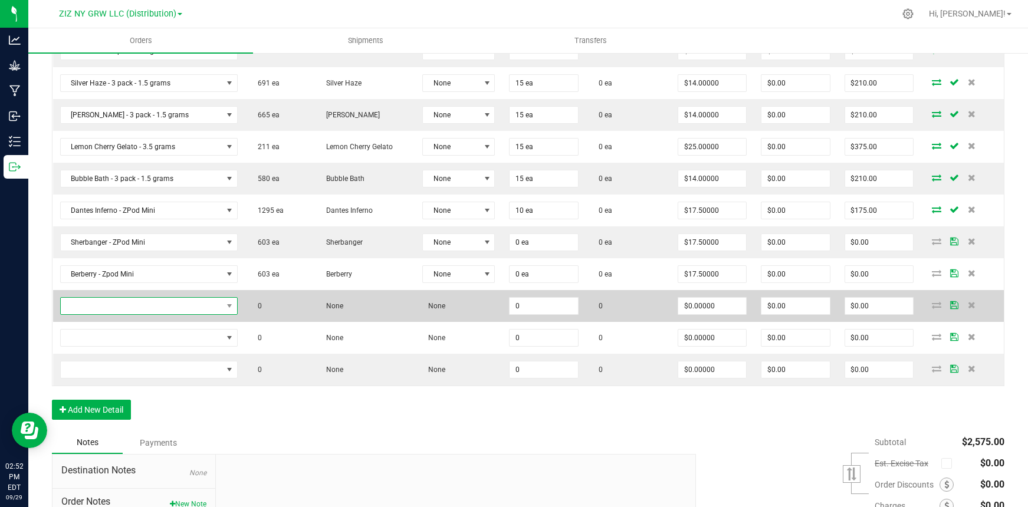
click at [98, 305] on span "NO DATA FOUND" at bounding box center [142, 306] width 162 height 17
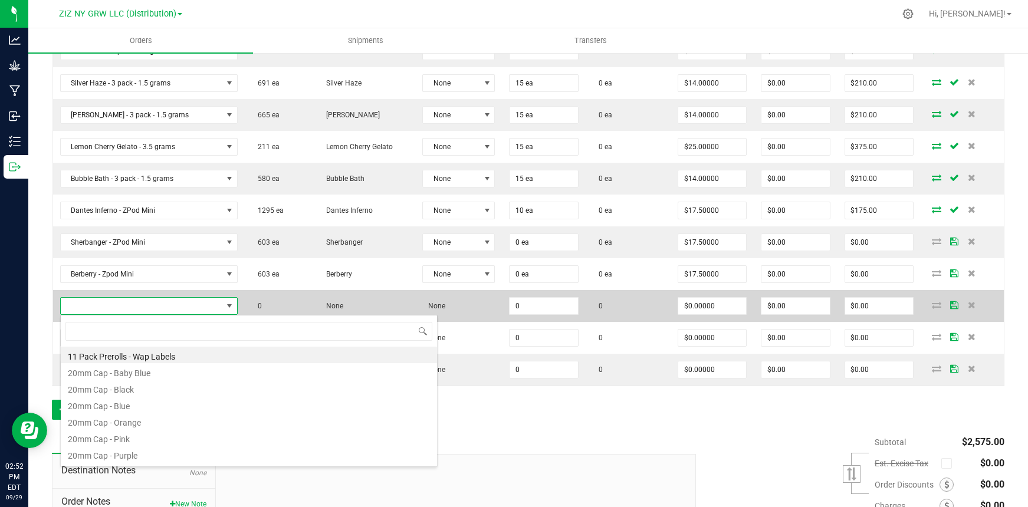
scroll to position [18, 160]
type input "passion"
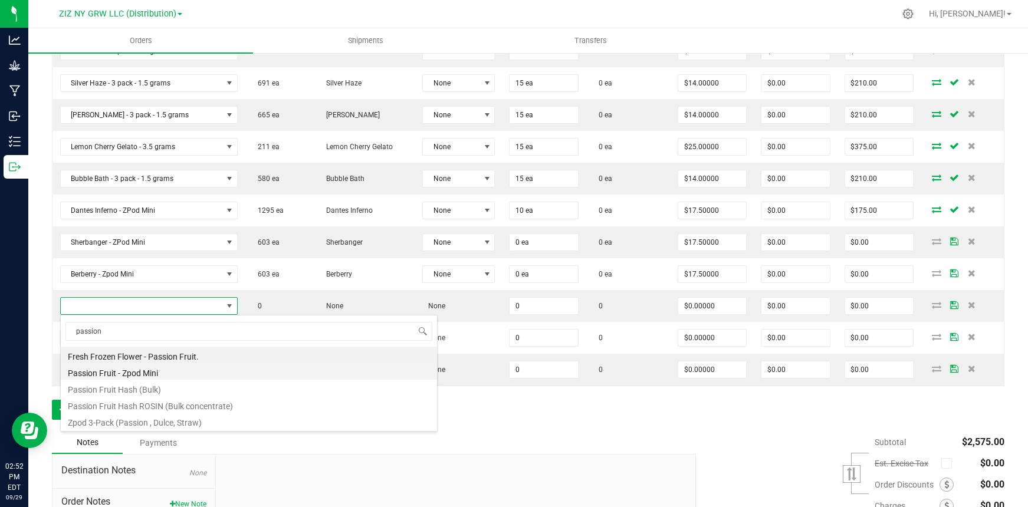
click at [124, 373] on li "Passion Fruit - Zpod Mini" at bounding box center [249, 371] width 376 height 17
type input "0 ea"
type input "$17.50000"
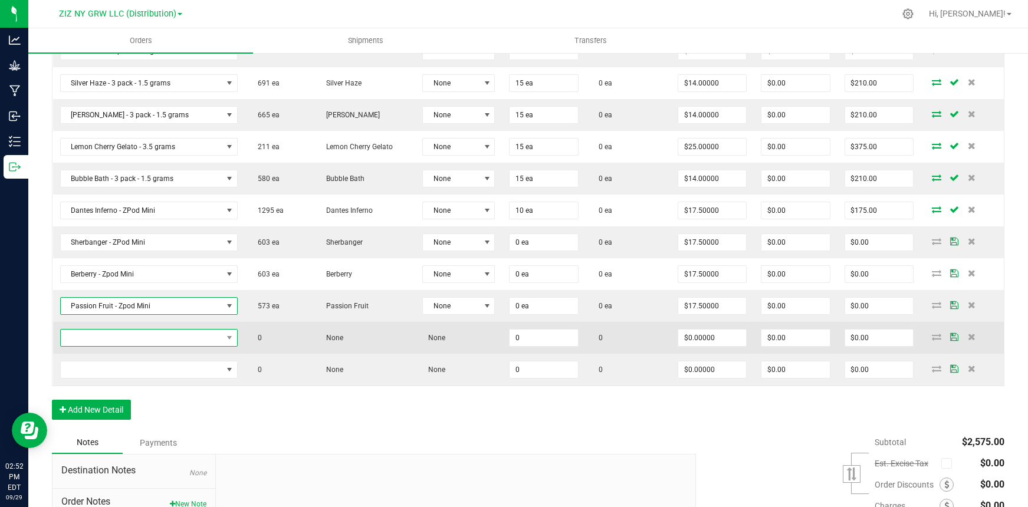
click at [111, 340] on span "NO DATA FOUND" at bounding box center [142, 338] width 162 height 17
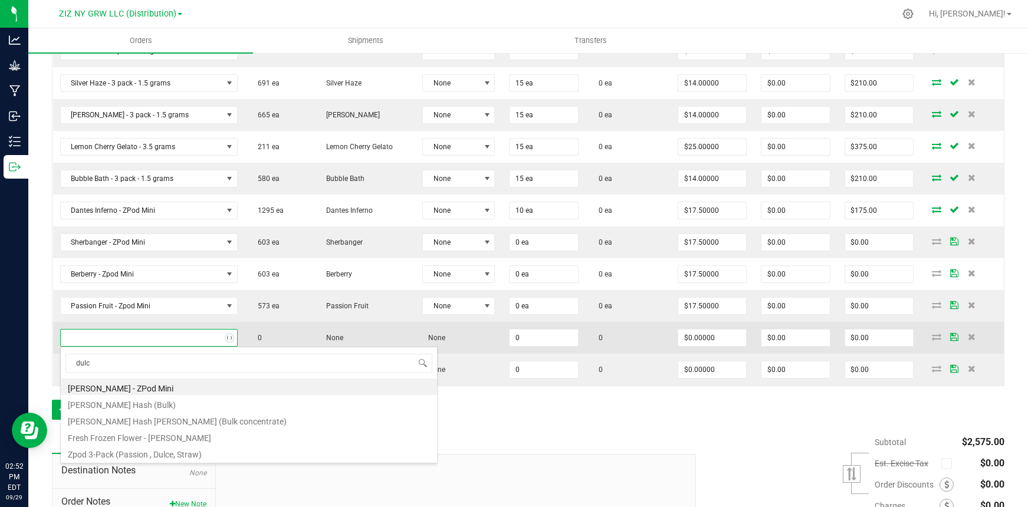
type input "dulce"
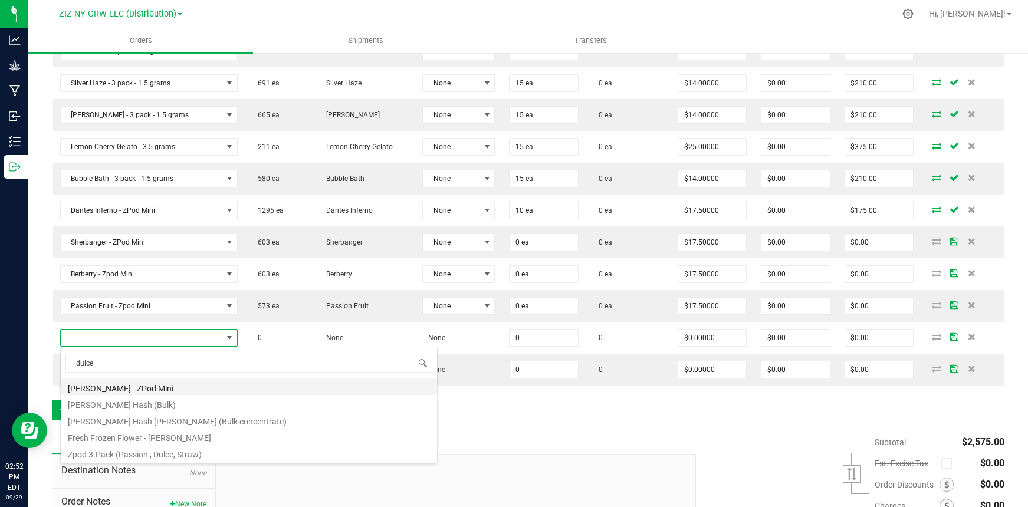
click at [144, 387] on li "[PERSON_NAME] - ZPod Mini" at bounding box center [249, 387] width 376 height 17
type input "0 ea"
type input "$17.50000"
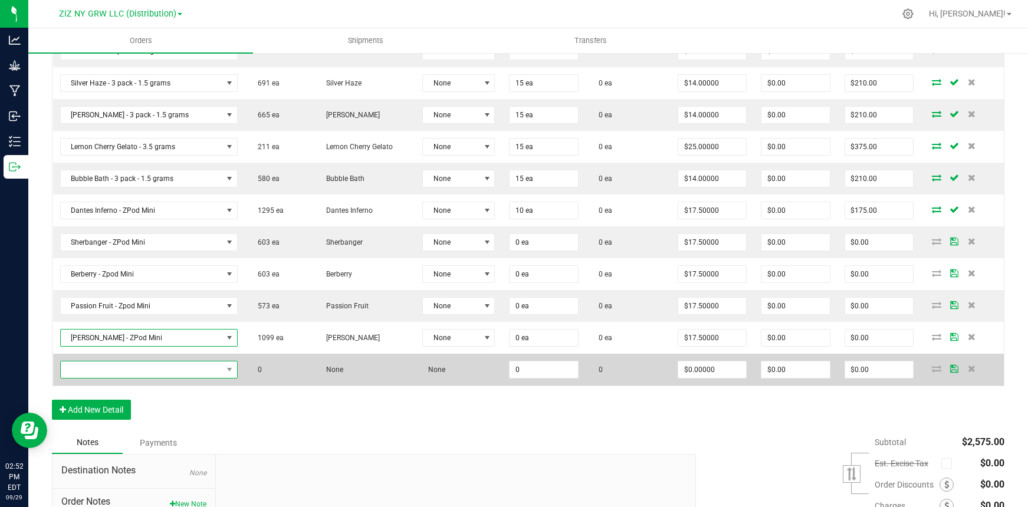
click at [130, 367] on span "NO DATA FOUND" at bounding box center [142, 369] width 162 height 17
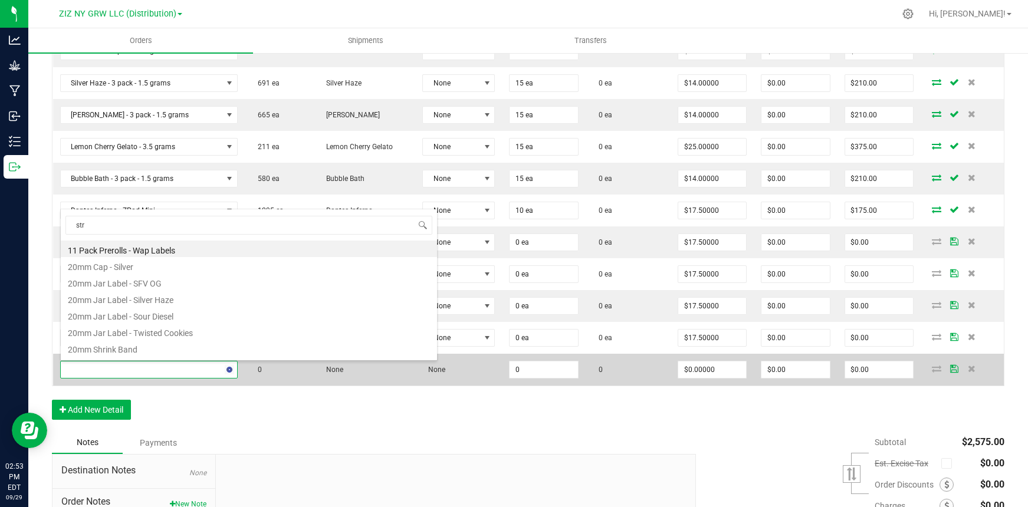
type input "stra"
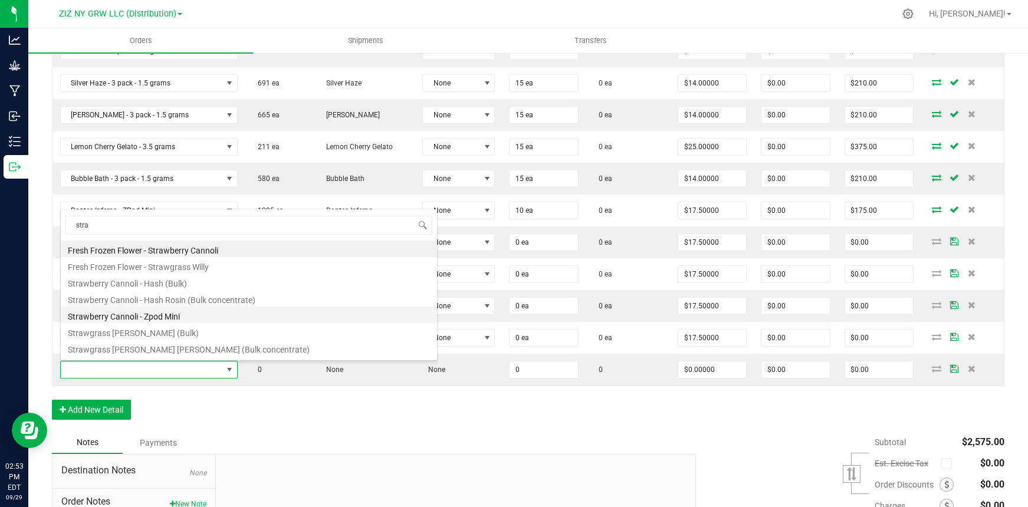
click at [148, 319] on li "Strawberry Cannoli - Zpod Mini" at bounding box center [249, 315] width 376 height 17
type input "0 ea"
type input "$17.50000"
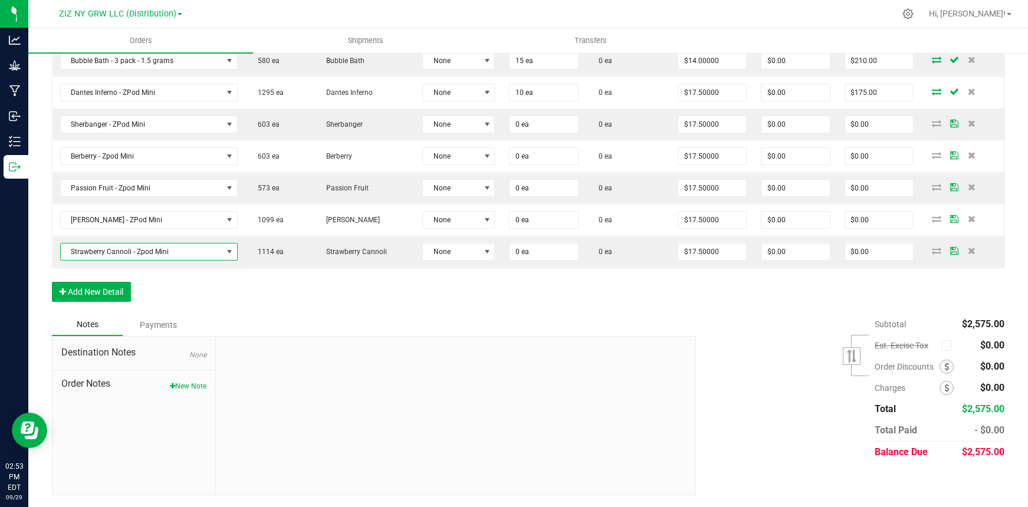
scroll to position [544, 0]
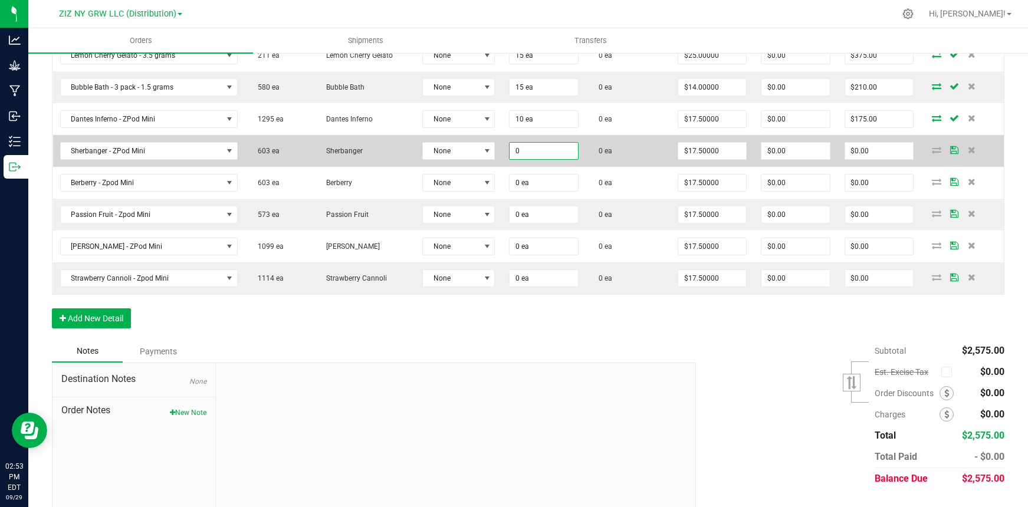
click at [518, 151] on input "0" at bounding box center [544, 151] width 68 height 17
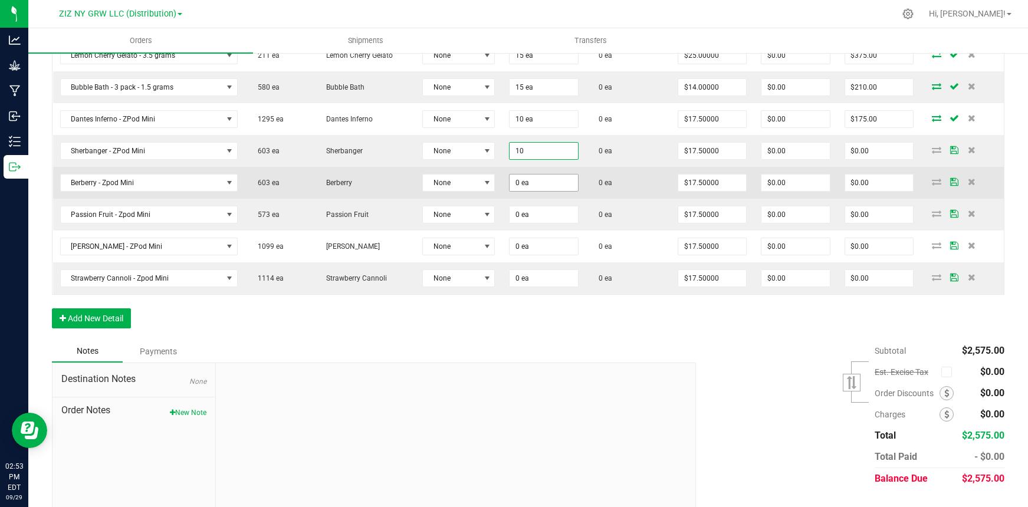
type input "10 ea"
type input "$175.00"
click at [532, 188] on input "0" at bounding box center [544, 183] width 68 height 17
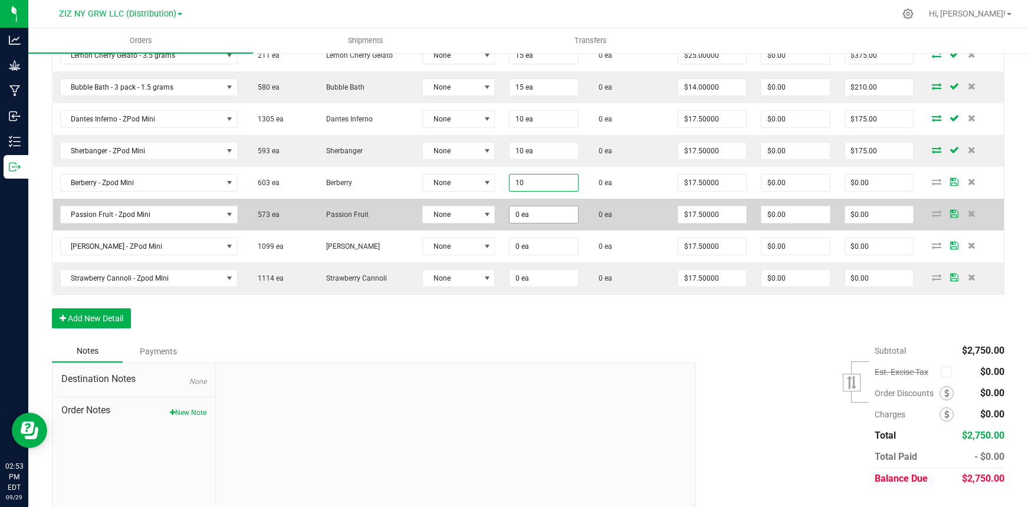
type input "10 ea"
type input "$175.00"
click at [512, 215] on input "0" at bounding box center [544, 214] width 68 height 17
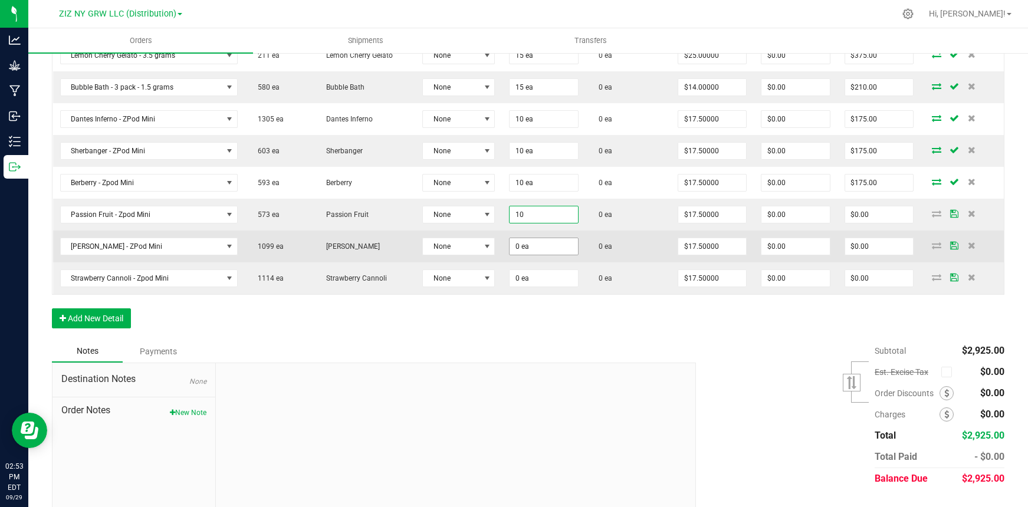
type input "10 ea"
type input "$175.00"
click at [510, 248] on input "0" at bounding box center [544, 246] width 68 height 17
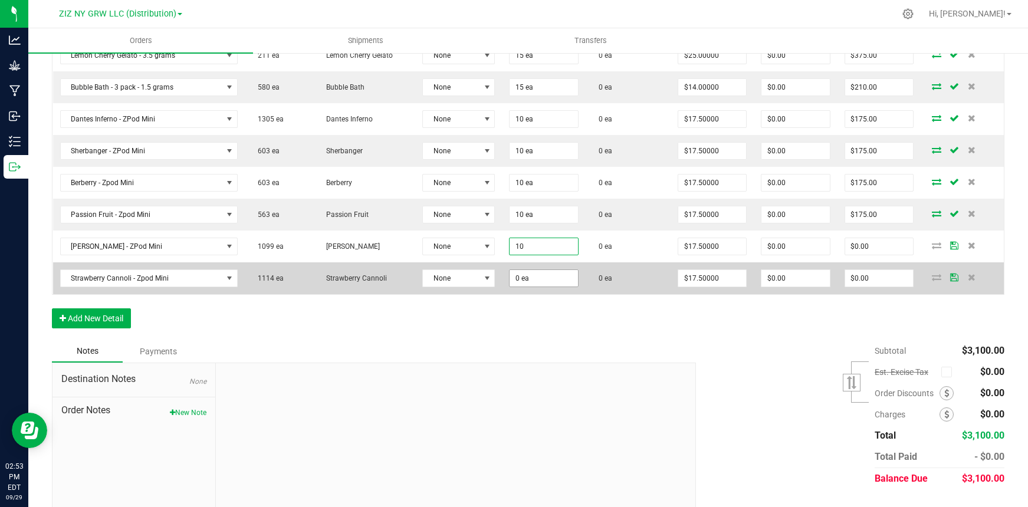
type input "10 ea"
type input "$175.00"
click at [512, 278] on input "0" at bounding box center [544, 278] width 68 height 17
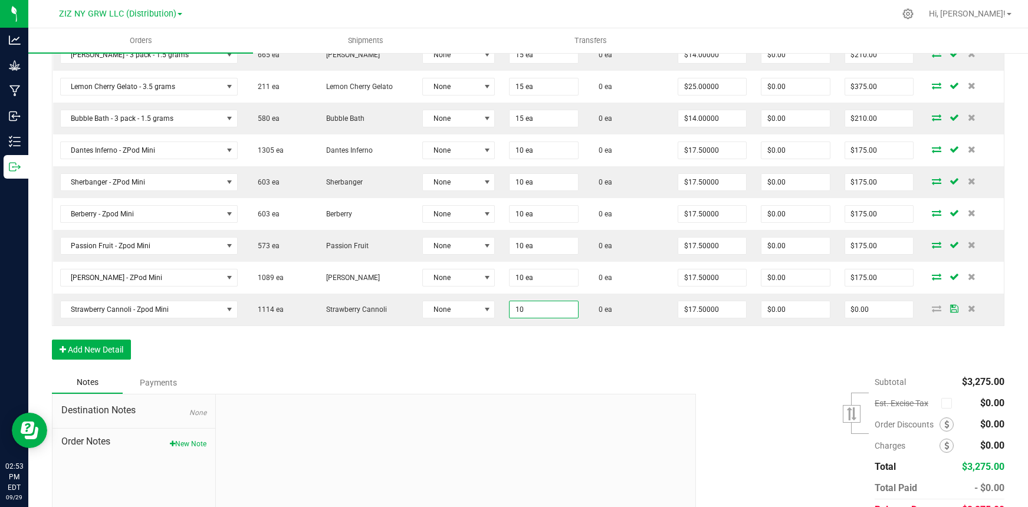
scroll to position [510, 0]
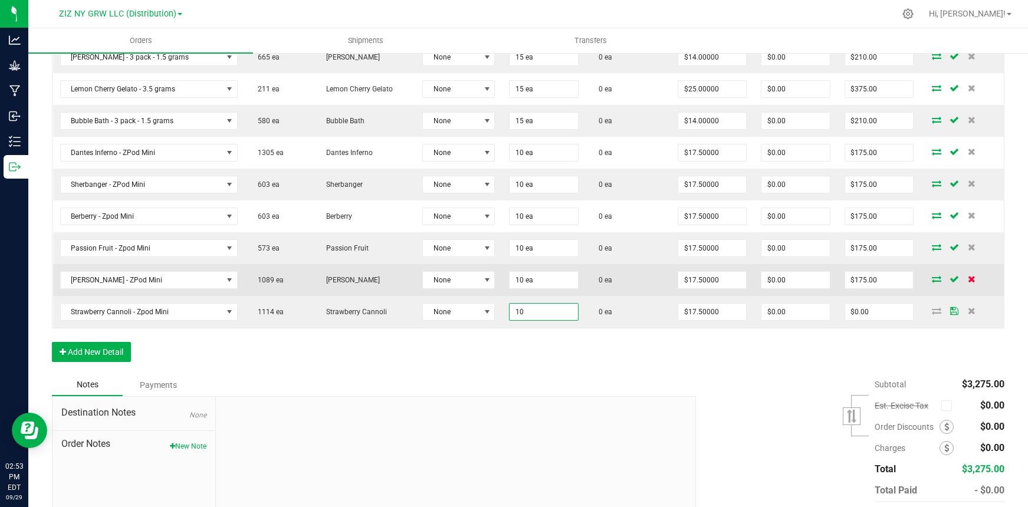
type input "10 ea"
type input "$175.00"
click at [968, 278] on icon at bounding box center [972, 278] width 8 height 7
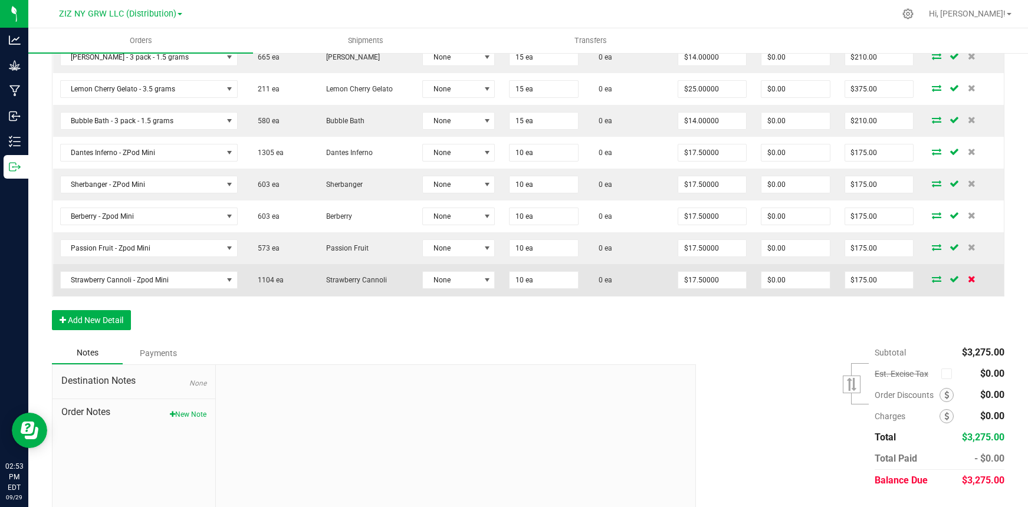
click at [968, 279] on icon at bounding box center [972, 278] width 8 height 7
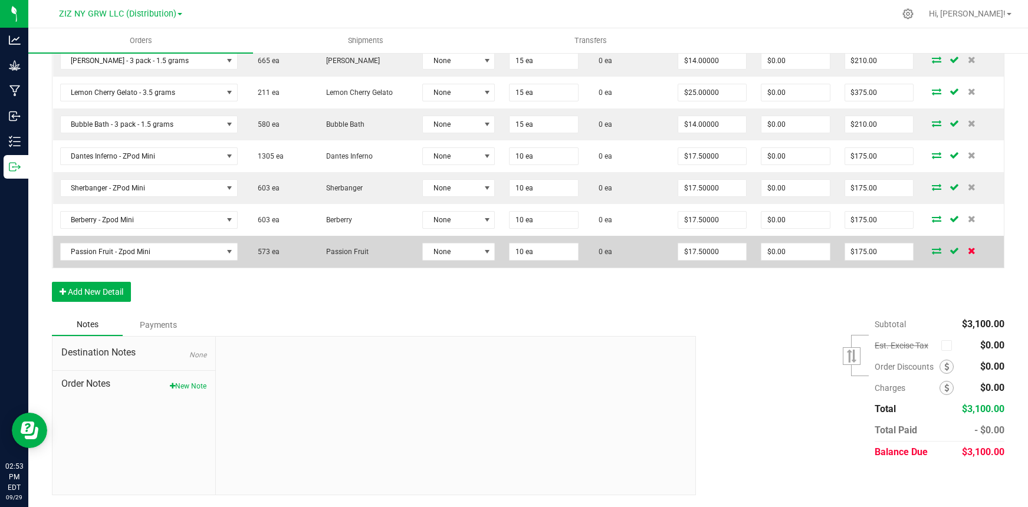
click at [968, 254] on icon at bounding box center [972, 250] width 8 height 7
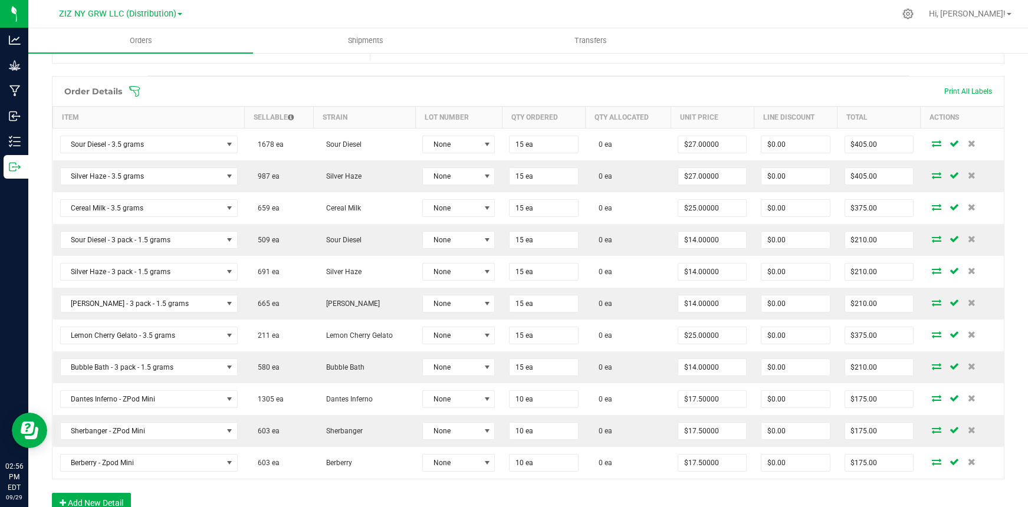
scroll to position [275, 0]
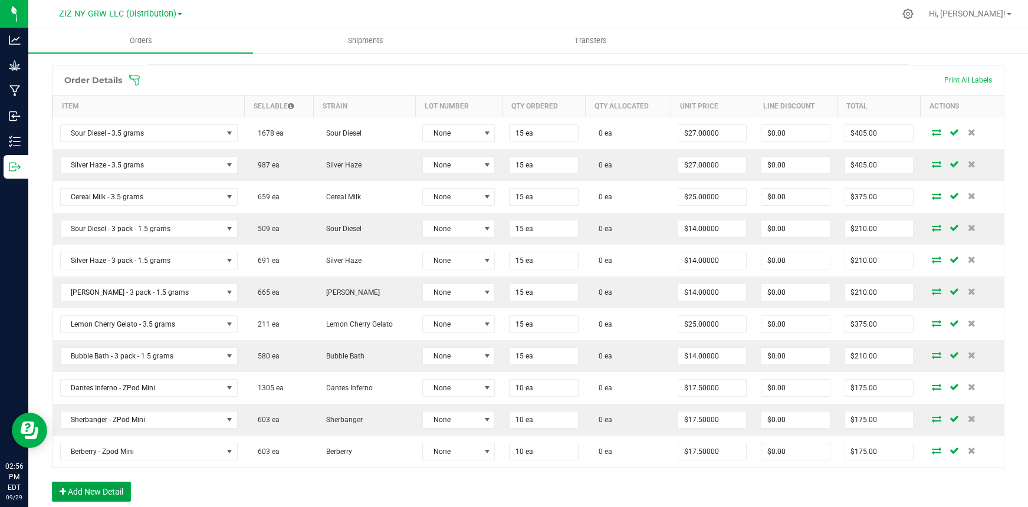
click at [91, 494] on button "Add New Detail" at bounding box center [91, 492] width 79 height 20
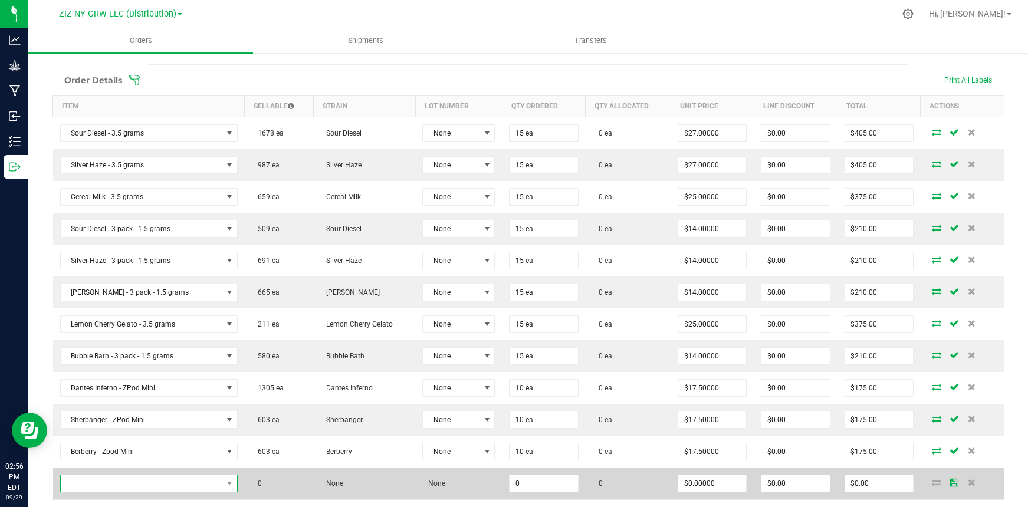
click at [153, 482] on span "NO DATA FOUND" at bounding box center [142, 483] width 162 height 17
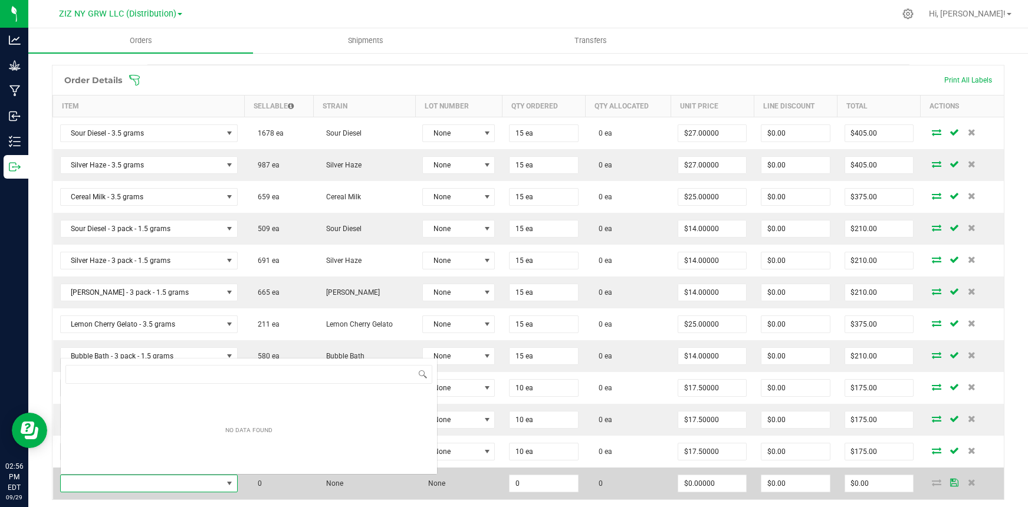
scroll to position [0, 0]
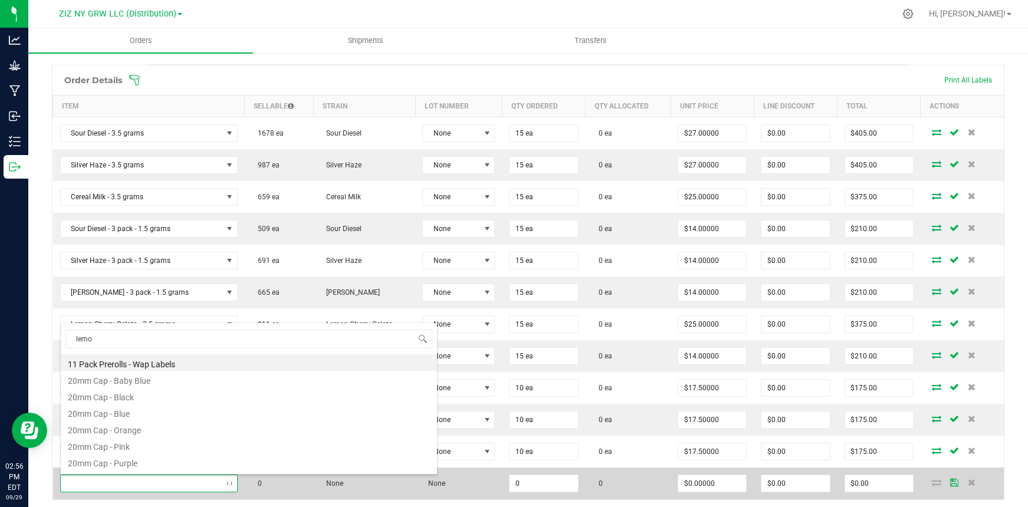
type input "lemon"
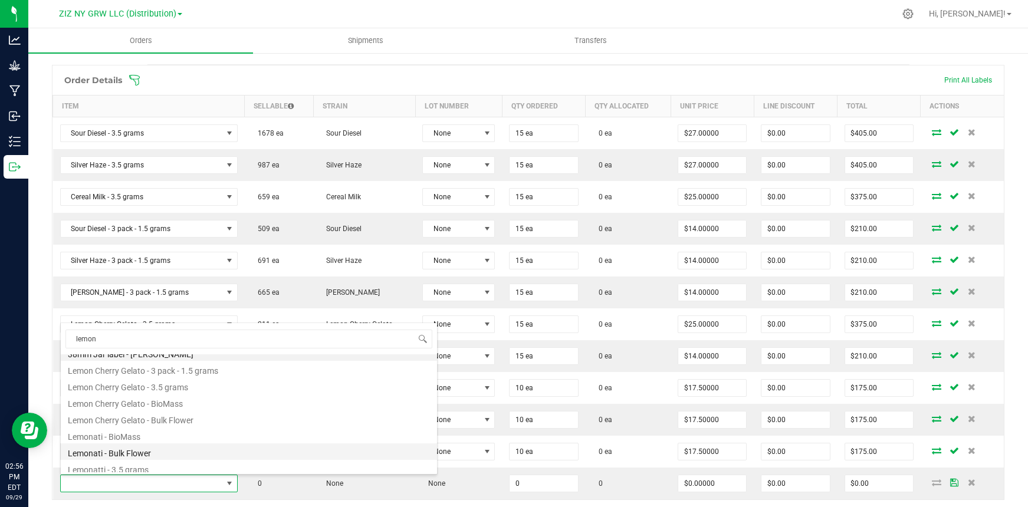
scroll to position [14, 0]
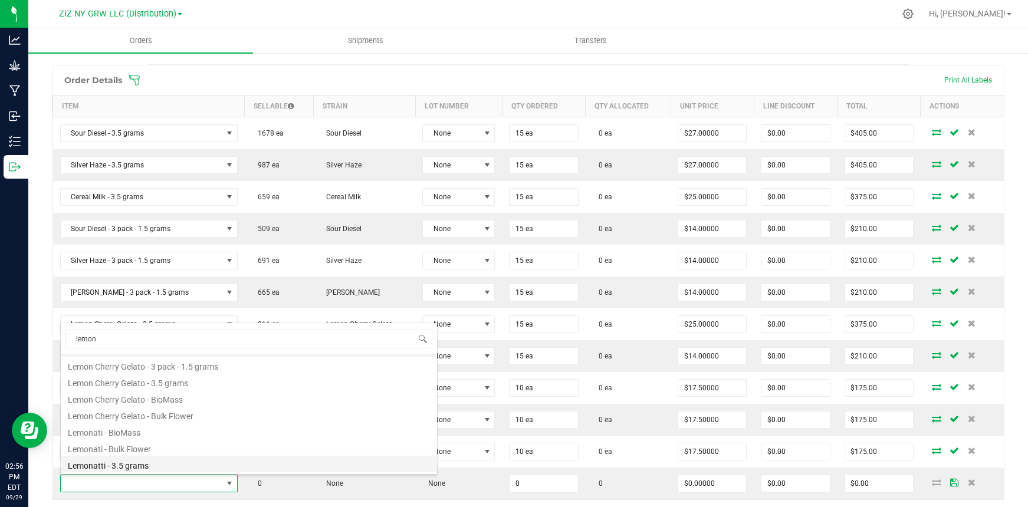
click at [148, 466] on li "Lemonatti - 3.5 grams" at bounding box center [249, 464] width 376 height 17
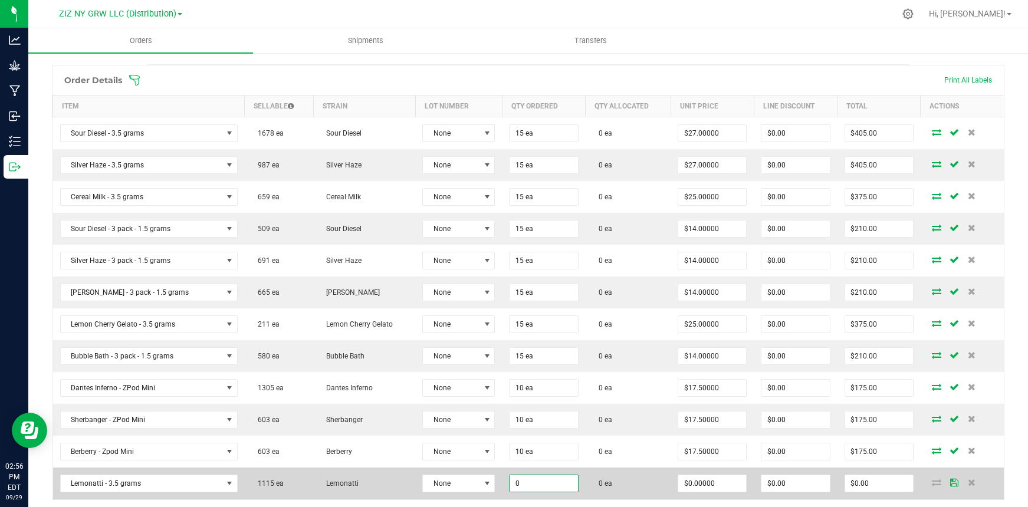
click at [515, 488] on input "0" at bounding box center [544, 483] width 68 height 17
click at [518, 488] on input "0" at bounding box center [544, 483] width 68 height 17
drag, startPoint x: 516, startPoint y: 482, endPoint x: 470, endPoint y: 471, distance: 47.3
click at [470, 471] on outbound-order-line-row "Lemonatti - 3.5 grams 1115 ea Lemonatti None 0 0 ea $0.00000 $0.00 $0.00" at bounding box center [528, 484] width 951 height 32
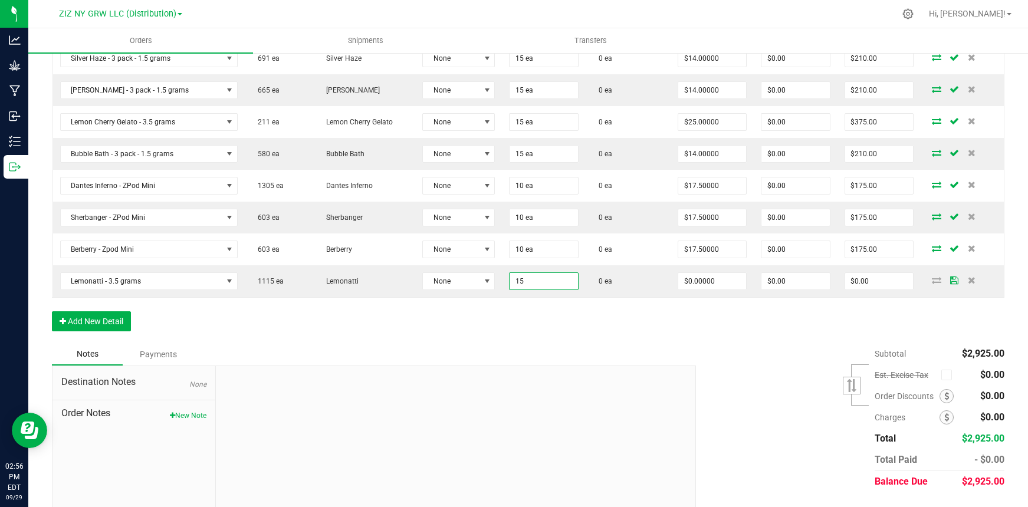
scroll to position [478, 0]
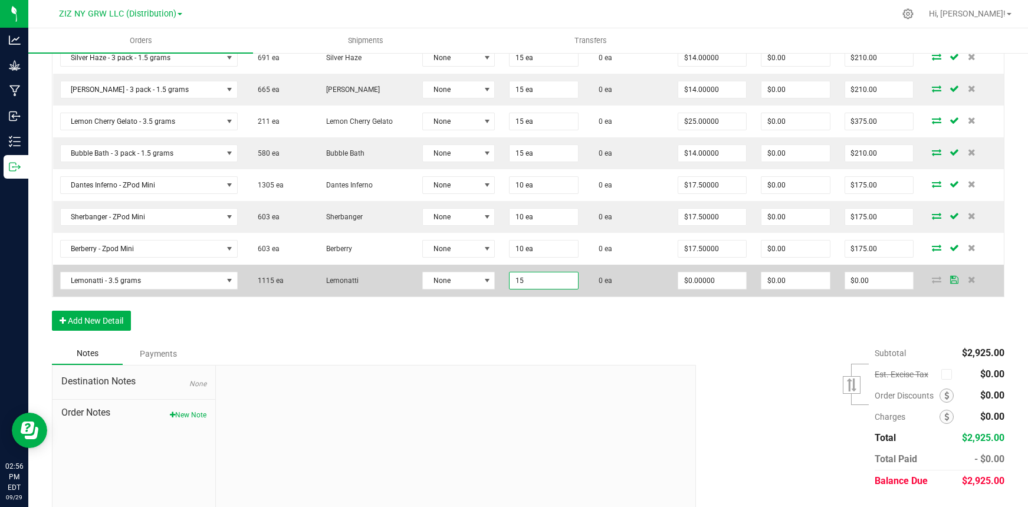
type input "15 ea"
click at [303, 265] on outbound-order-line-row "Lemonatti - 3.5 grams 1115 ea Lemonatti None 15 ea 0 ea $0.00000 $0.00 $0.00" at bounding box center [528, 281] width 951 height 32
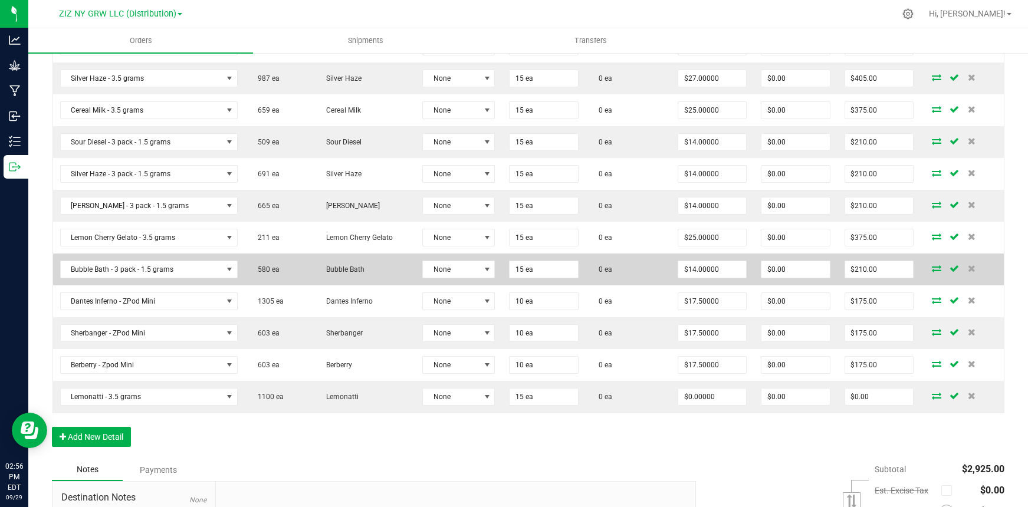
scroll to position [363, 0]
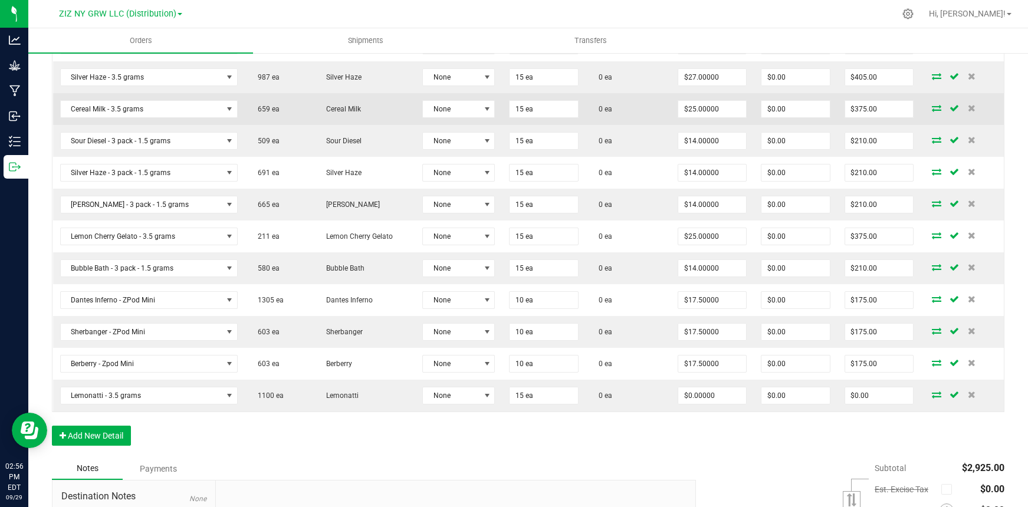
drag, startPoint x: 287, startPoint y: 81, endPoint x: 278, endPoint y: 98, distance: 19.0
click at [282, 110] on tbody "Sour Diesel - 3.5 grams 1678 ea Sour Diesel None 15 ea 0 ea $27.00000 $0.00 $40…" at bounding box center [528, 220] width 951 height 383
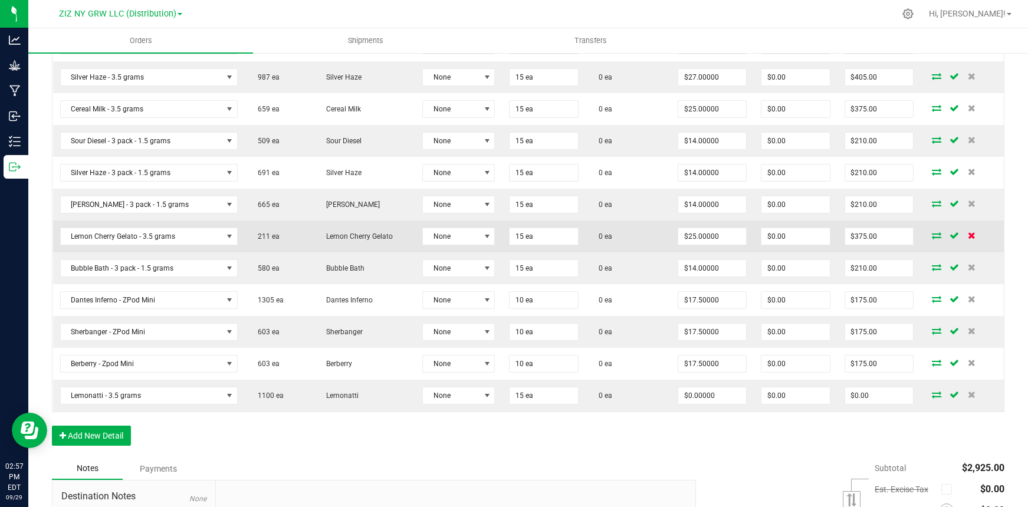
click at [968, 237] on icon at bounding box center [972, 235] width 8 height 7
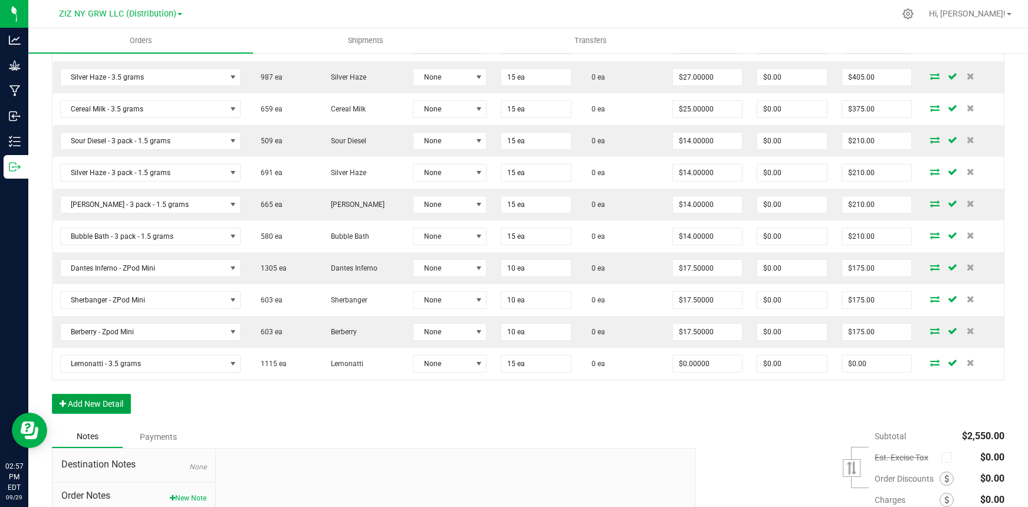
click at [99, 407] on button "Add New Detail" at bounding box center [91, 404] width 79 height 20
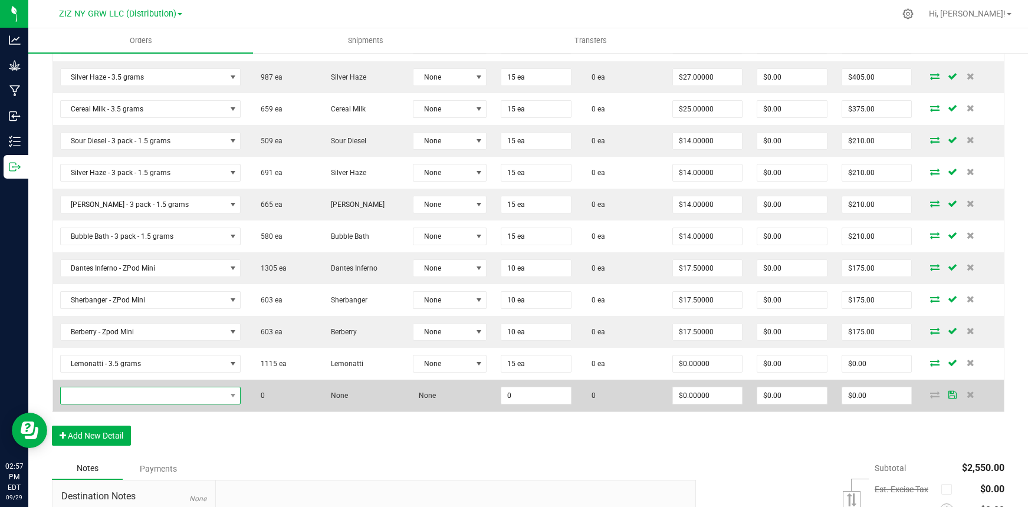
click at [136, 399] on span "NO DATA FOUND" at bounding box center [143, 395] width 165 height 17
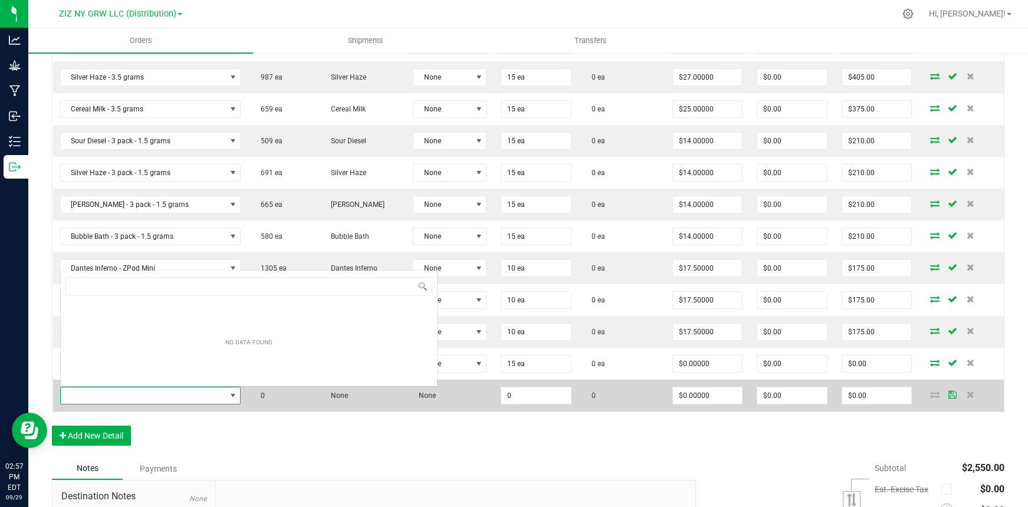
scroll to position [18, 162]
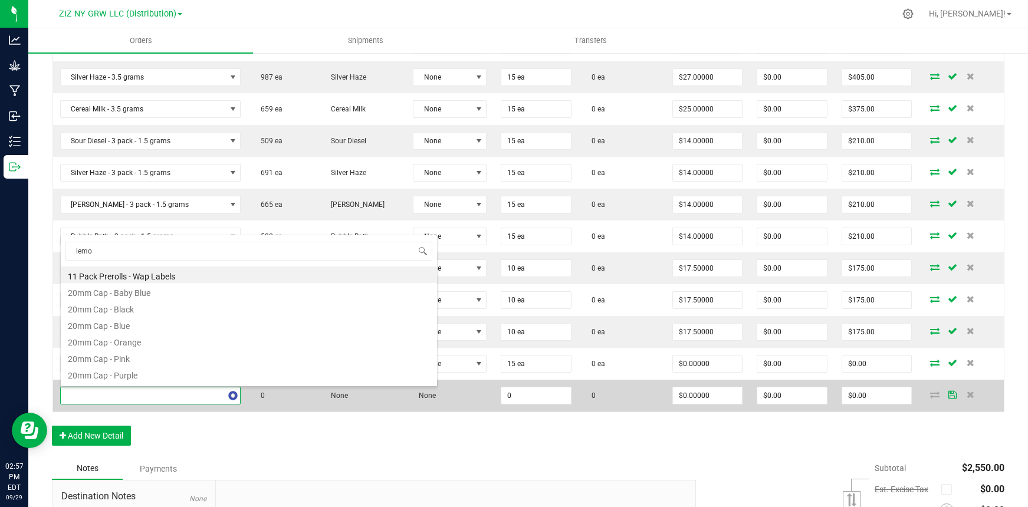
type input "lemon"
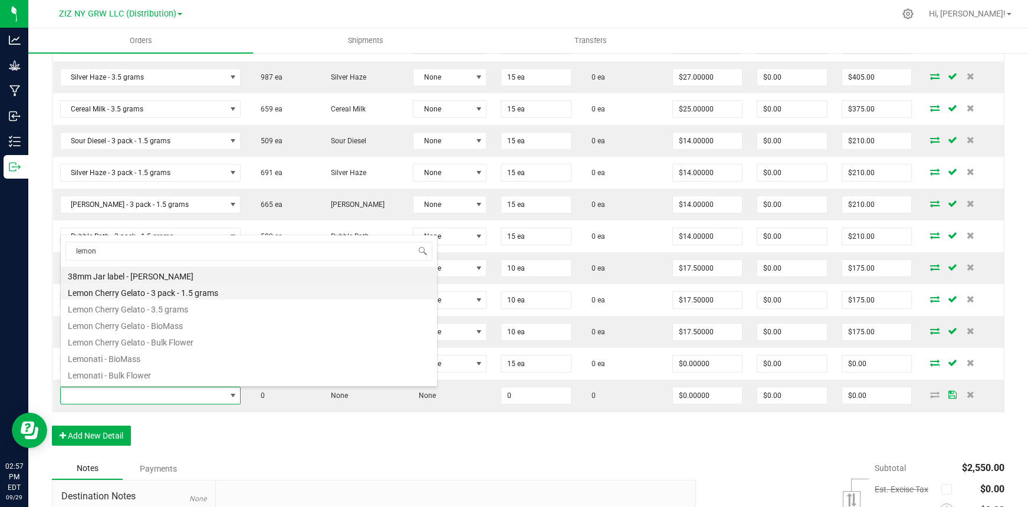
click at [171, 292] on li "Lemon Cherry Gelato - 3 pack - 1.5 grams" at bounding box center [249, 291] width 376 height 17
type input "0 ea"
type input "$14.00000"
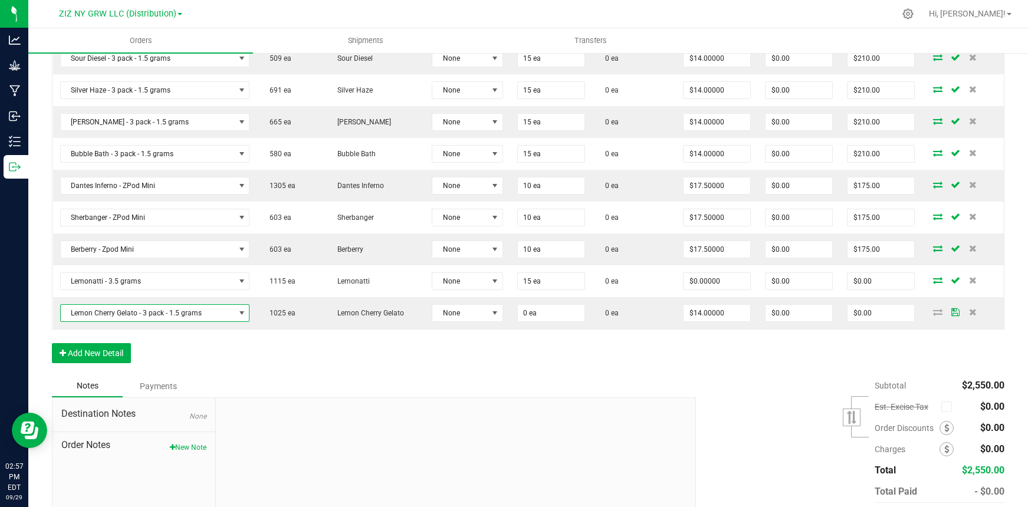
scroll to position [507, 0]
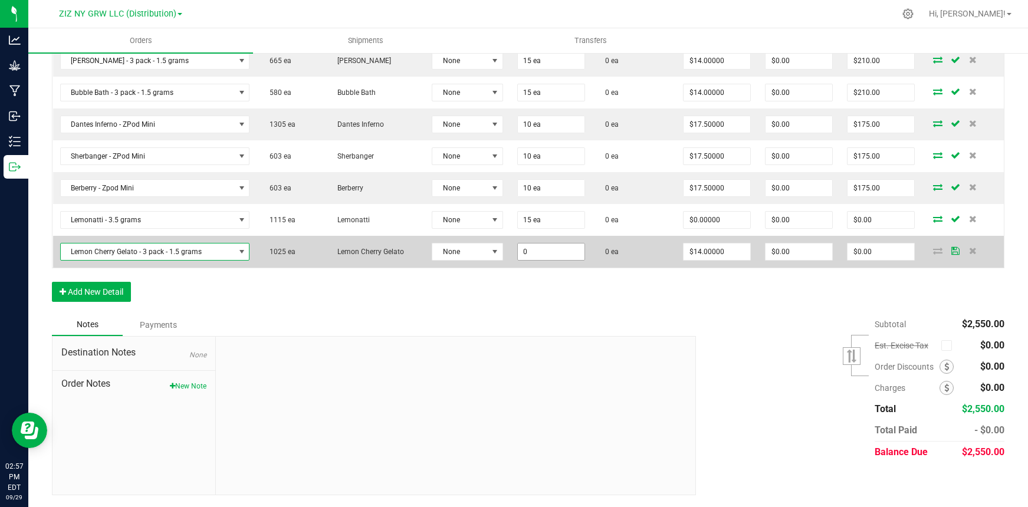
click at [536, 244] on input "0" at bounding box center [551, 252] width 67 height 17
click at [548, 246] on input "0" at bounding box center [551, 252] width 67 height 17
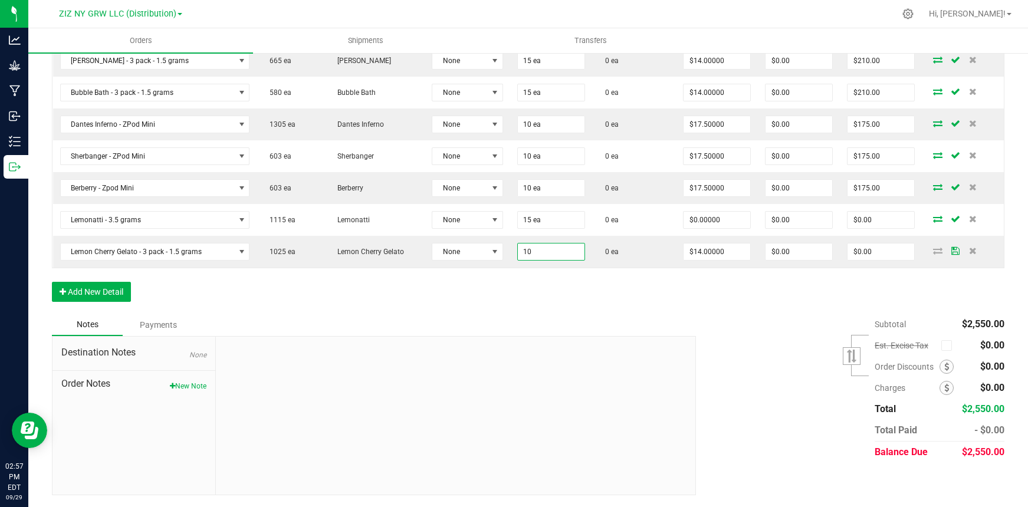
type input "10 ea"
type input "$140.00"
click at [764, 378] on div "Subtotal $2,550.00 Est. Excise Tax" at bounding box center [845, 388] width 317 height 149
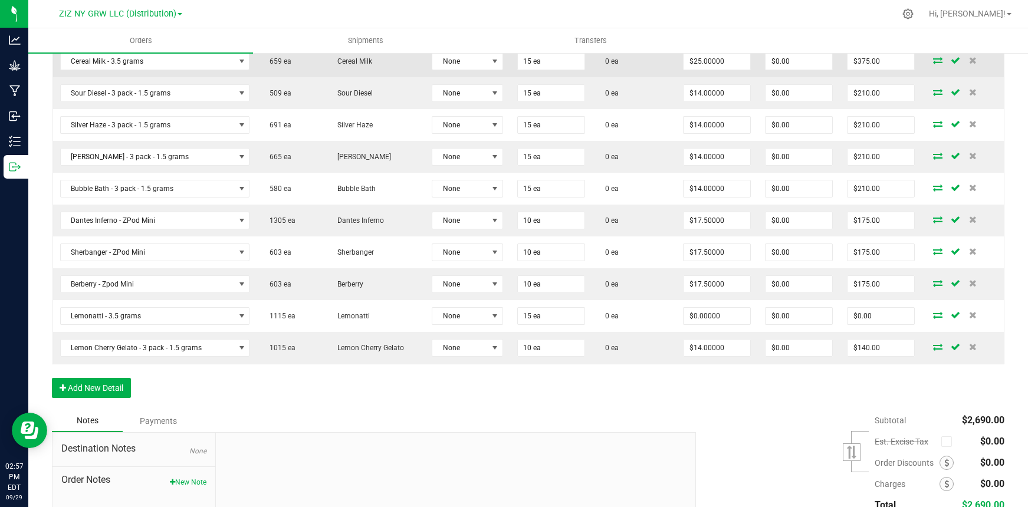
scroll to position [399, 0]
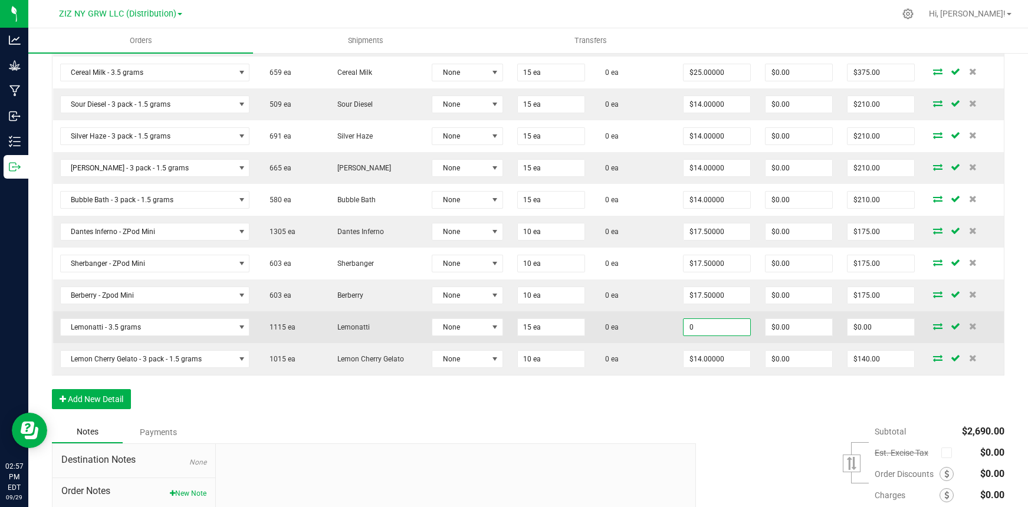
click at [698, 326] on input "0" at bounding box center [716, 327] width 67 height 17
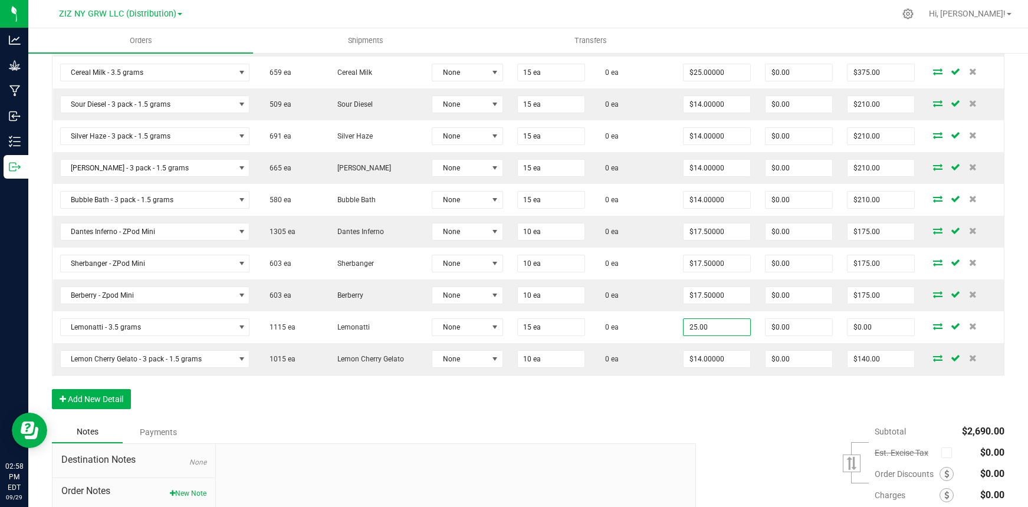
type input "$25.00000"
type input "$375.00"
click at [877, 403] on div "Order Details Print All Labels Item Sellable Strain Lot Number Qty Ordered Qty …" at bounding box center [528, 180] width 952 height 481
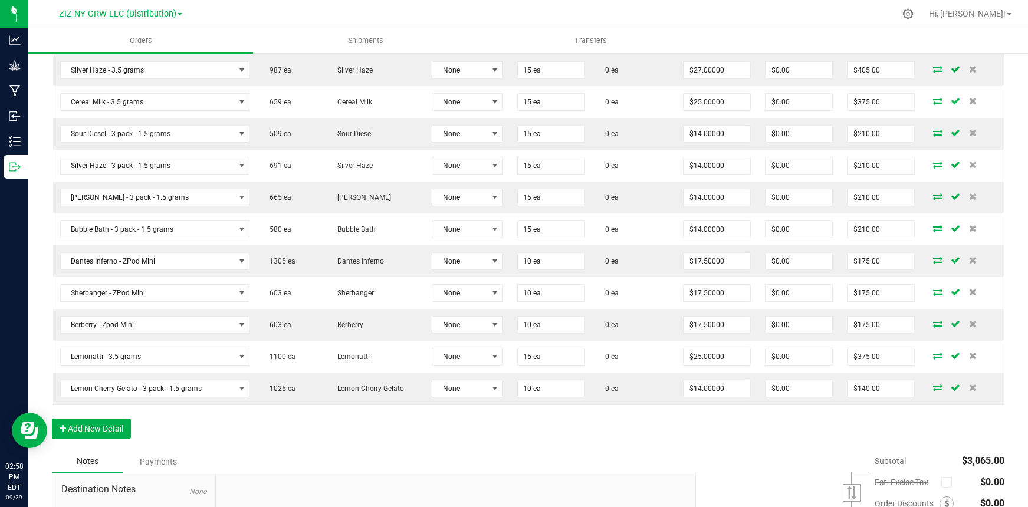
scroll to position [369, 0]
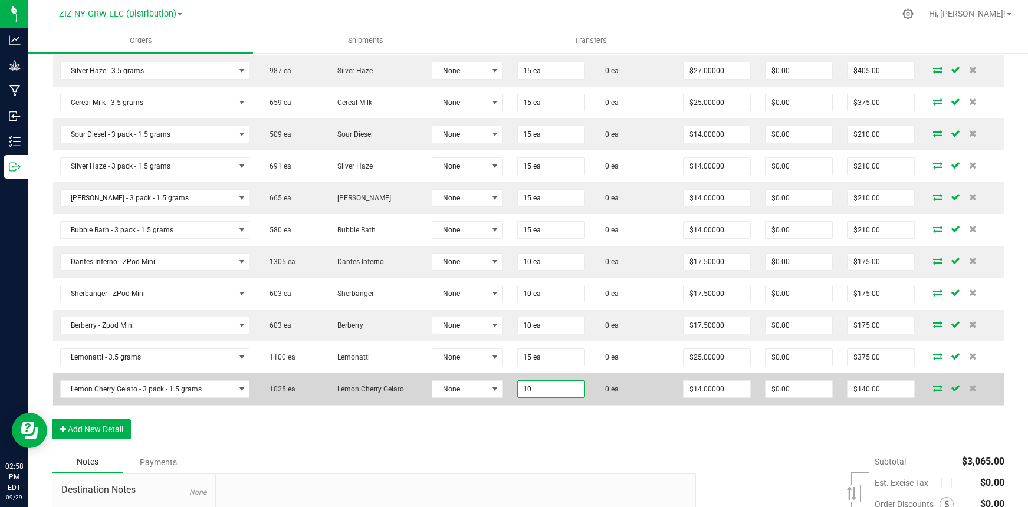
click at [536, 392] on input "10" at bounding box center [551, 389] width 67 height 17
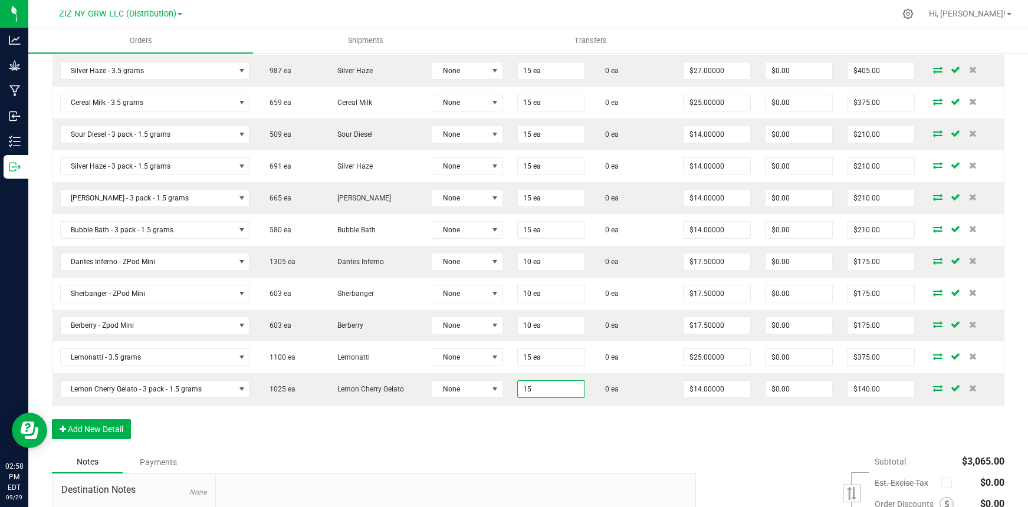
type input "15 ea"
type input "$210.00"
click at [594, 422] on div "Order Details Print All Labels Item Sellable Strain Lot Number Qty Ordered Qty …" at bounding box center [528, 211] width 952 height 481
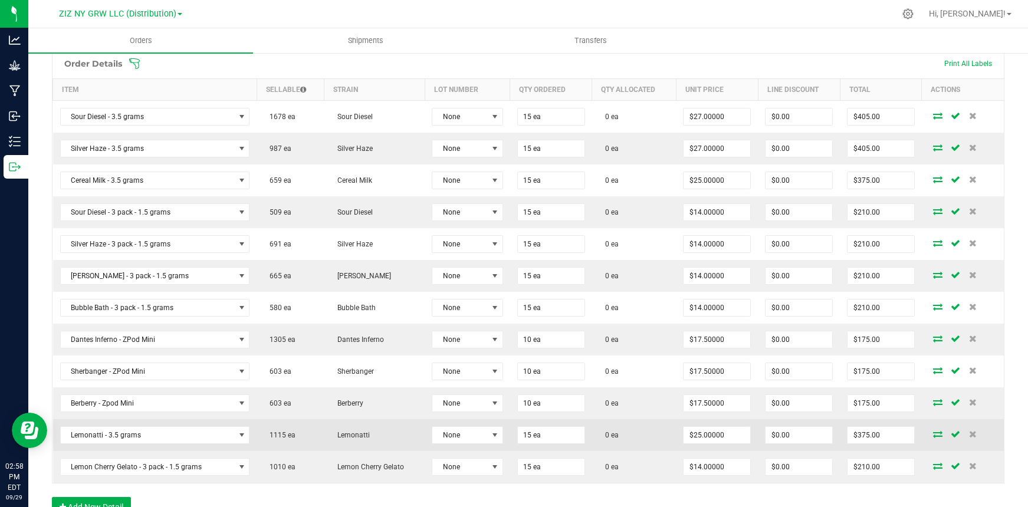
scroll to position [327, 0]
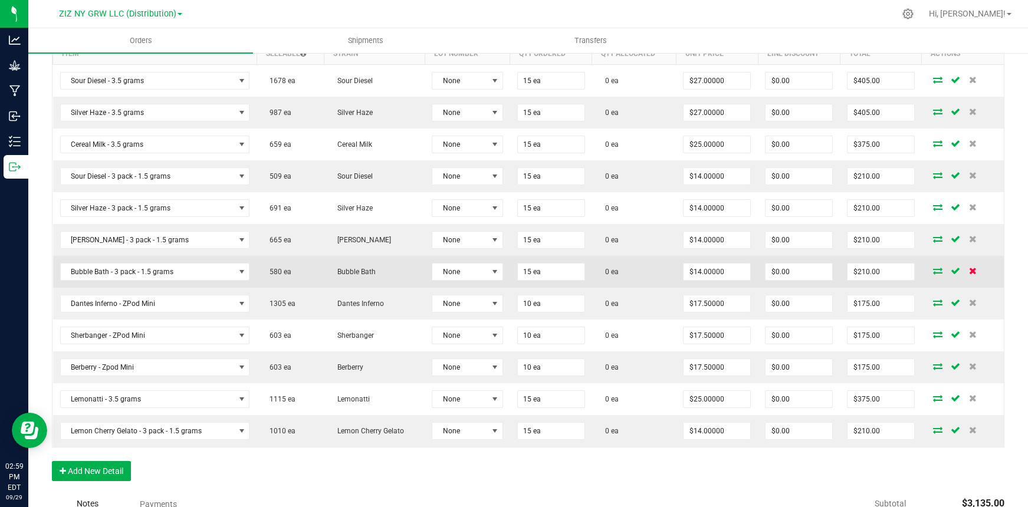
click at [969, 272] on icon at bounding box center [973, 270] width 8 height 7
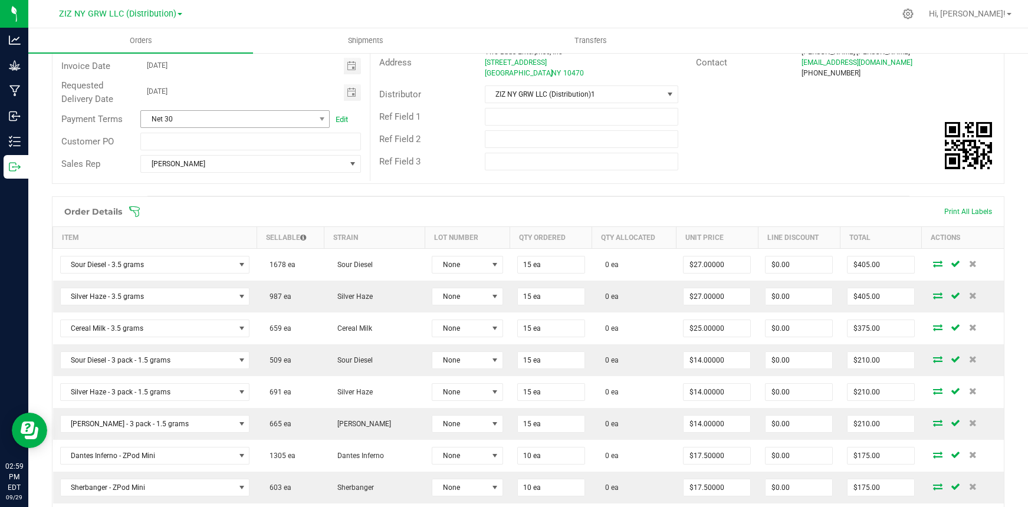
scroll to position [0, 0]
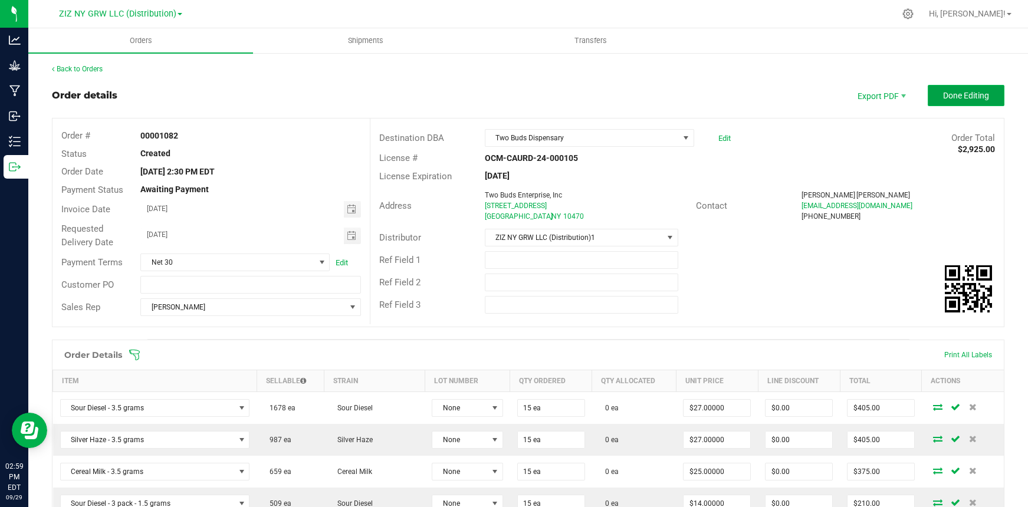
click at [954, 97] on span "Done Editing" at bounding box center [966, 95] width 46 height 9
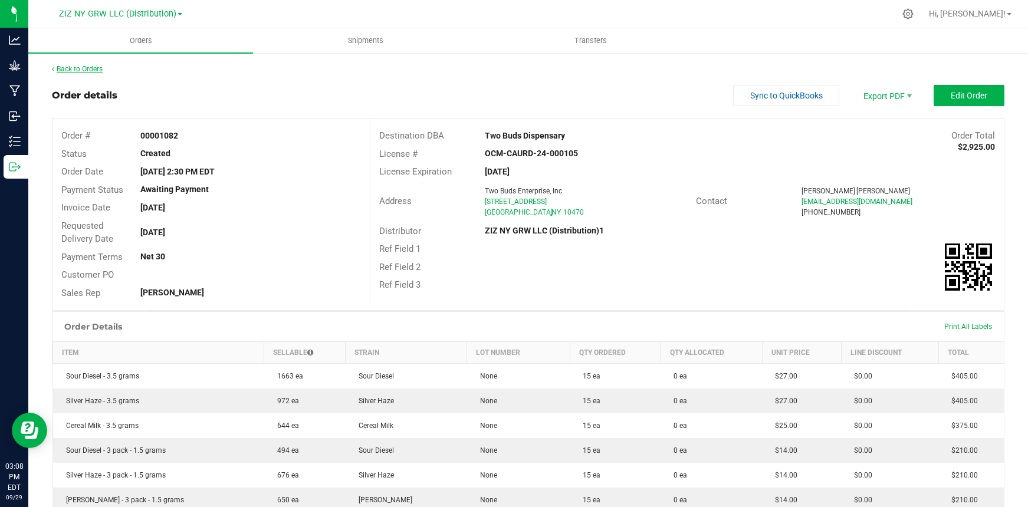
click at [88, 70] on link "Back to Orders" at bounding box center [77, 69] width 51 height 8
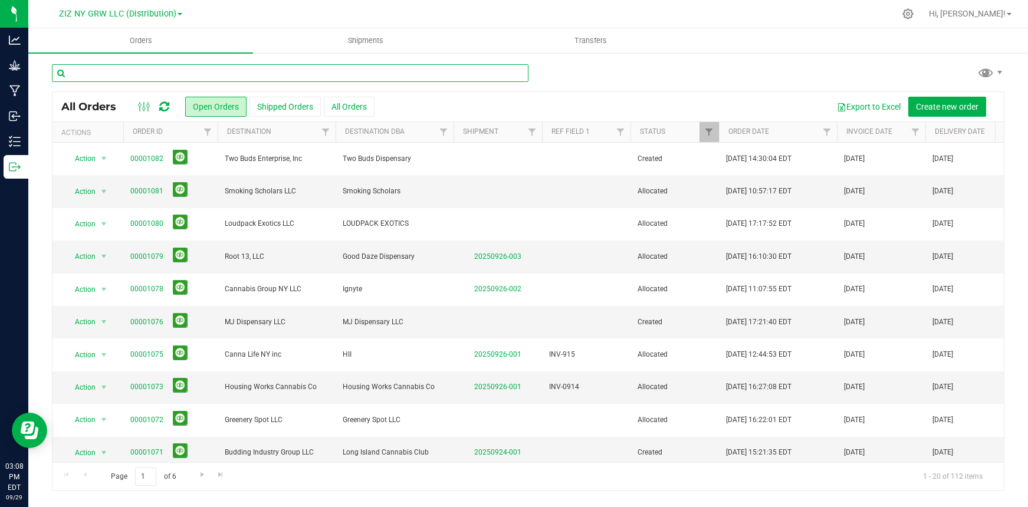
click at [168, 73] on input "text" at bounding box center [290, 73] width 476 height 18
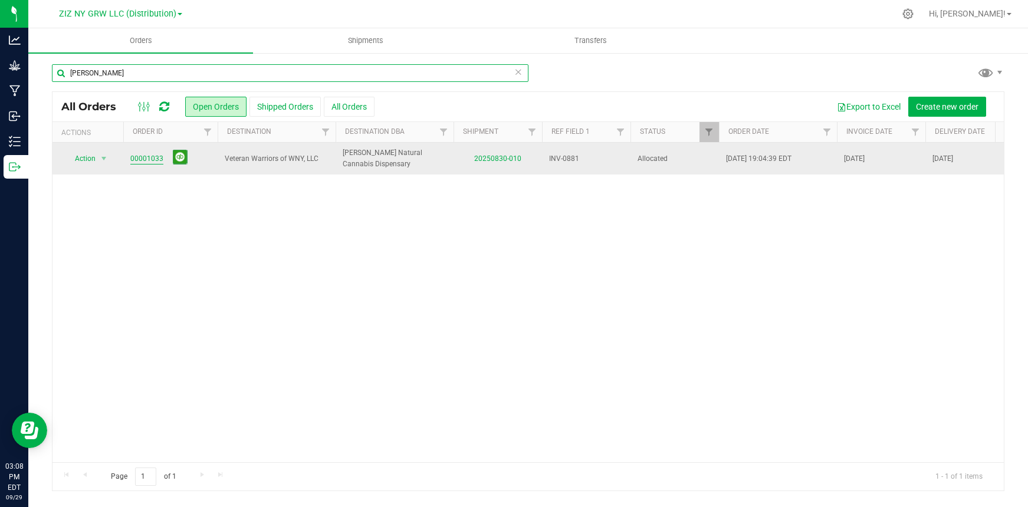
type input "[PERSON_NAME]"
click at [146, 158] on link "00001033" at bounding box center [146, 158] width 33 height 11
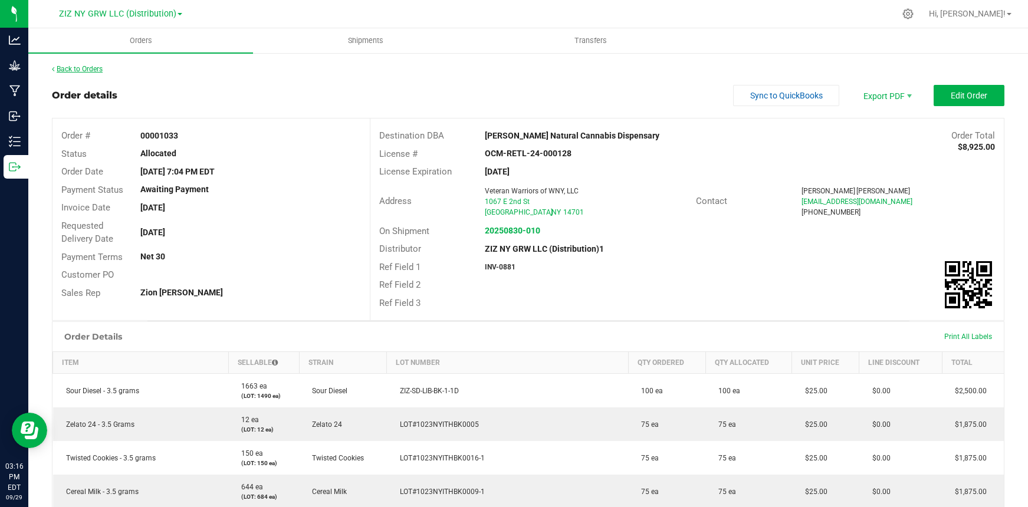
click at [78, 70] on link "Back to Orders" at bounding box center [77, 69] width 51 height 8
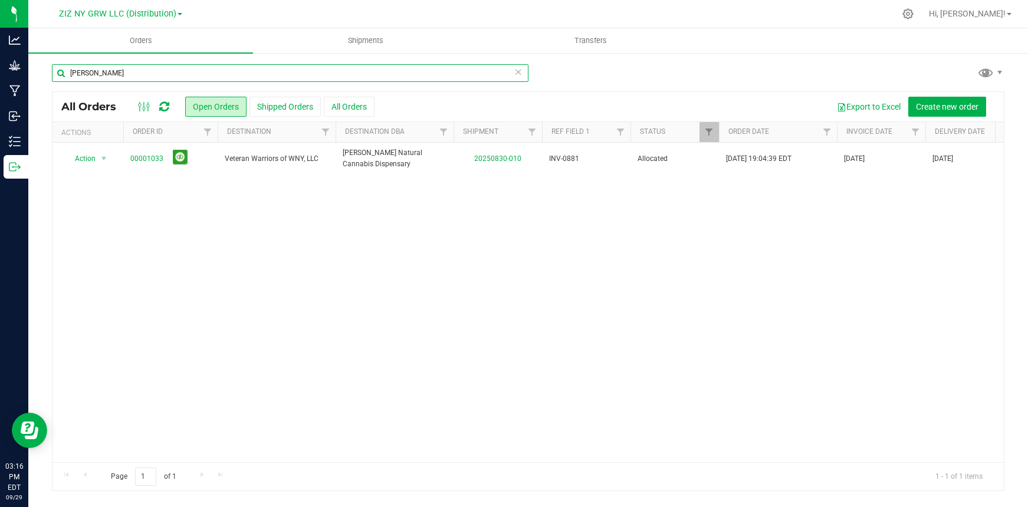
drag, startPoint x: 103, startPoint y: 77, endPoint x: -17, endPoint y: 60, distance: 121.5
click at [0, 60] on html "Analytics Grow Manufacturing Inbound Inventory Outbound 03:16 PM EDT [DATE] 09/…" at bounding box center [514, 253] width 1028 height 507
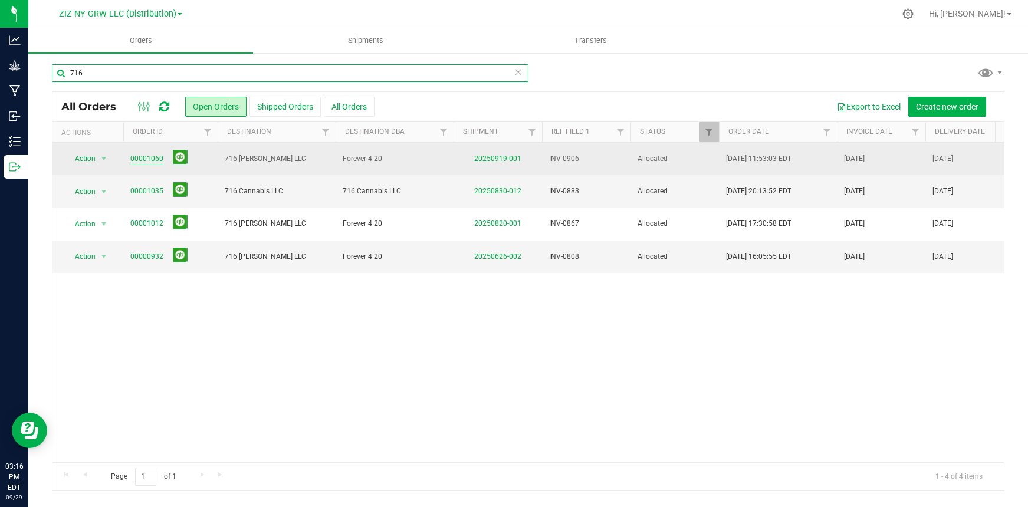
type input "716"
click at [143, 155] on link "00001060" at bounding box center [146, 158] width 33 height 11
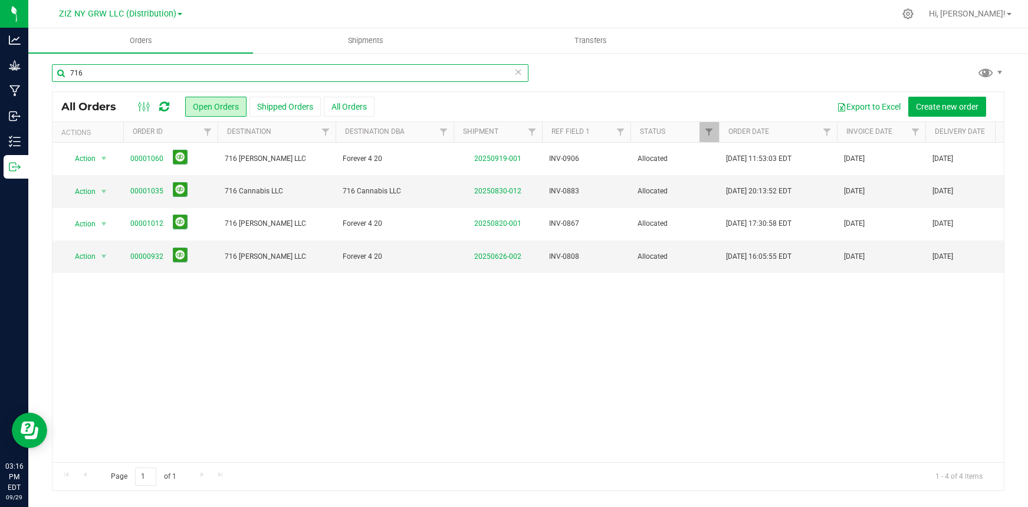
click at [106, 75] on input "716" at bounding box center [290, 73] width 476 height 18
type input "716 cannabis"
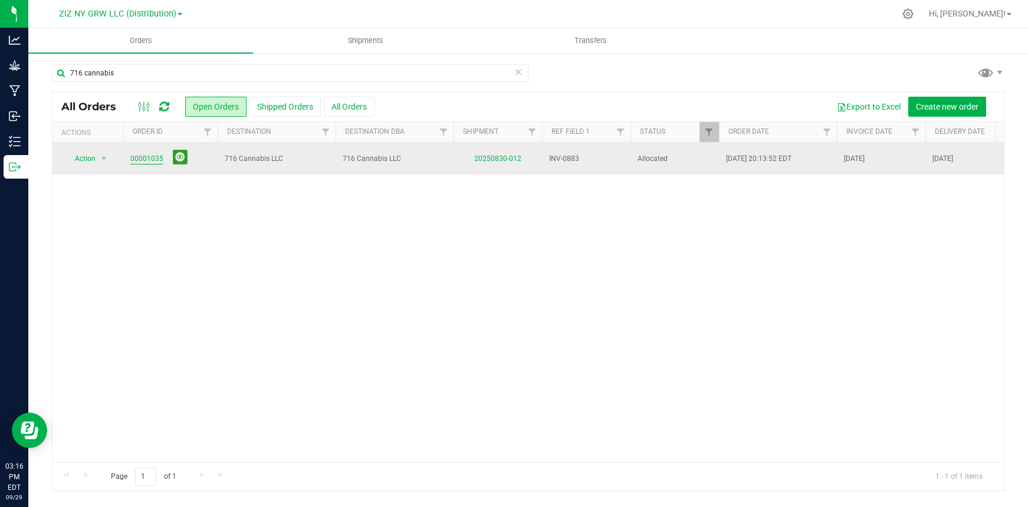
click at [138, 157] on link "00001035" at bounding box center [146, 158] width 33 height 11
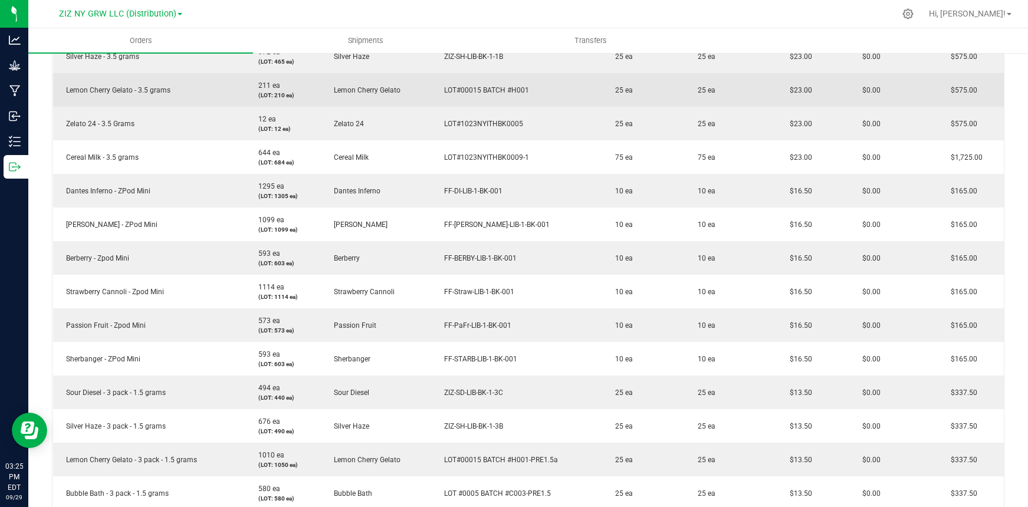
scroll to position [451, 0]
